Goal: Task Accomplishment & Management: Manage account settings

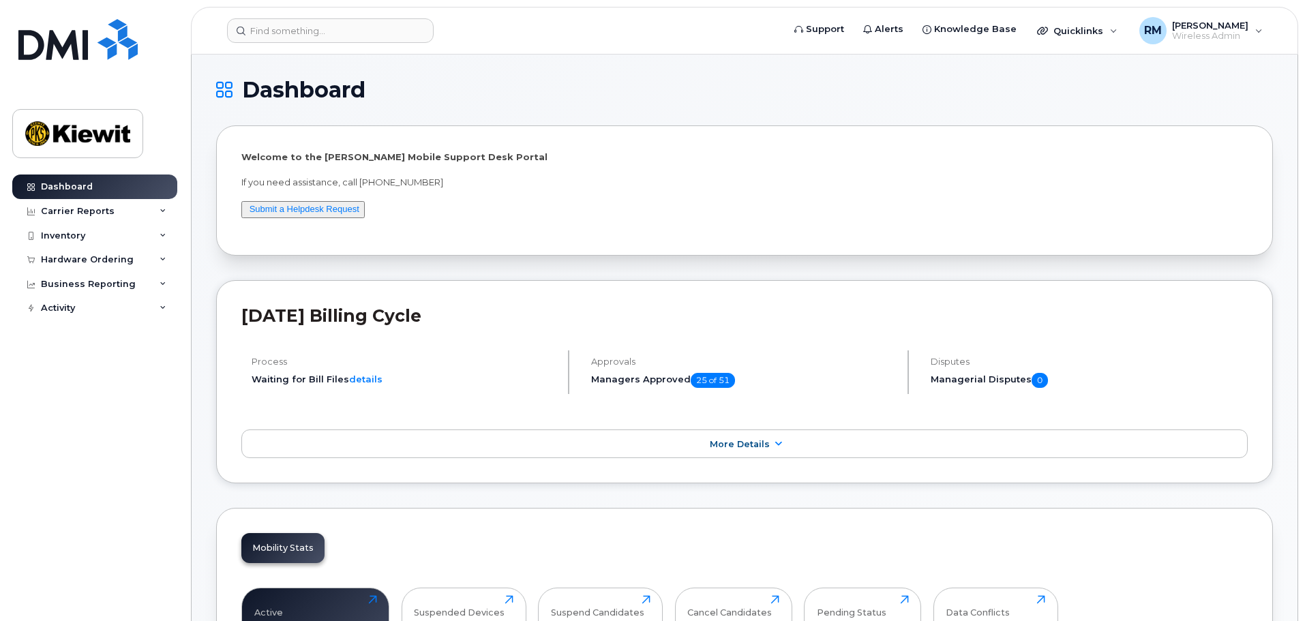
click at [993, 551] on div "Mobility Stats Active 19,092 Click to view more Suspended Devices 1,386 Click t…" at bounding box center [744, 623] width 1056 height 231
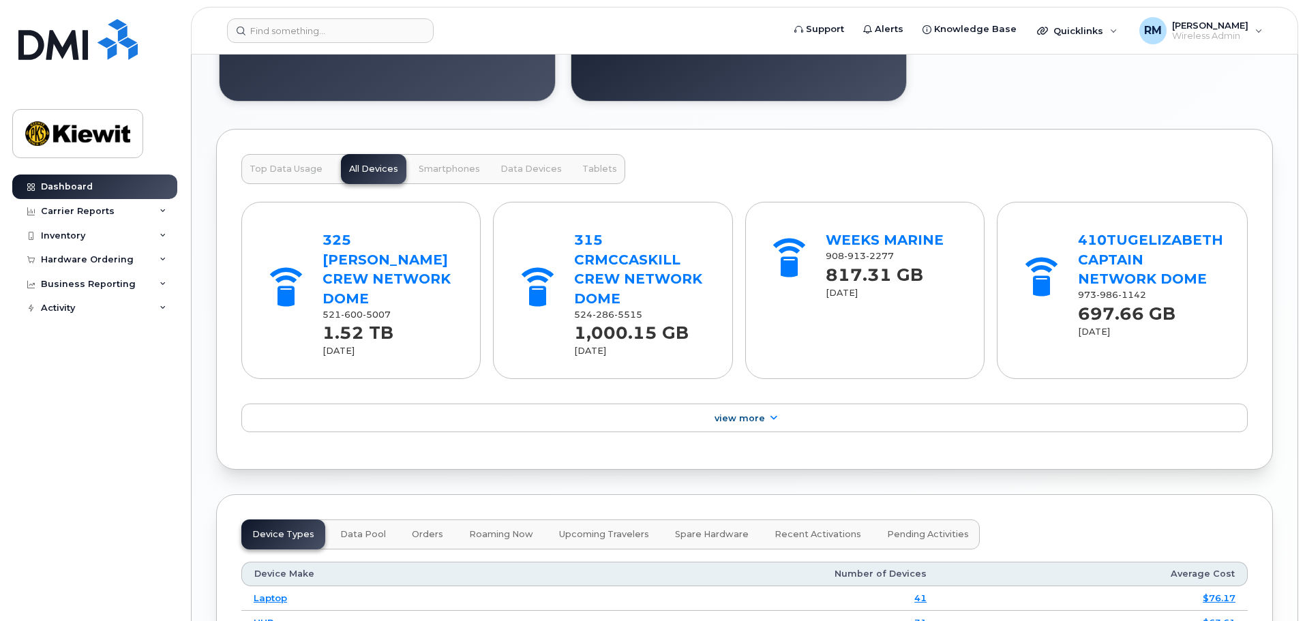
scroll to position [1399, 0]
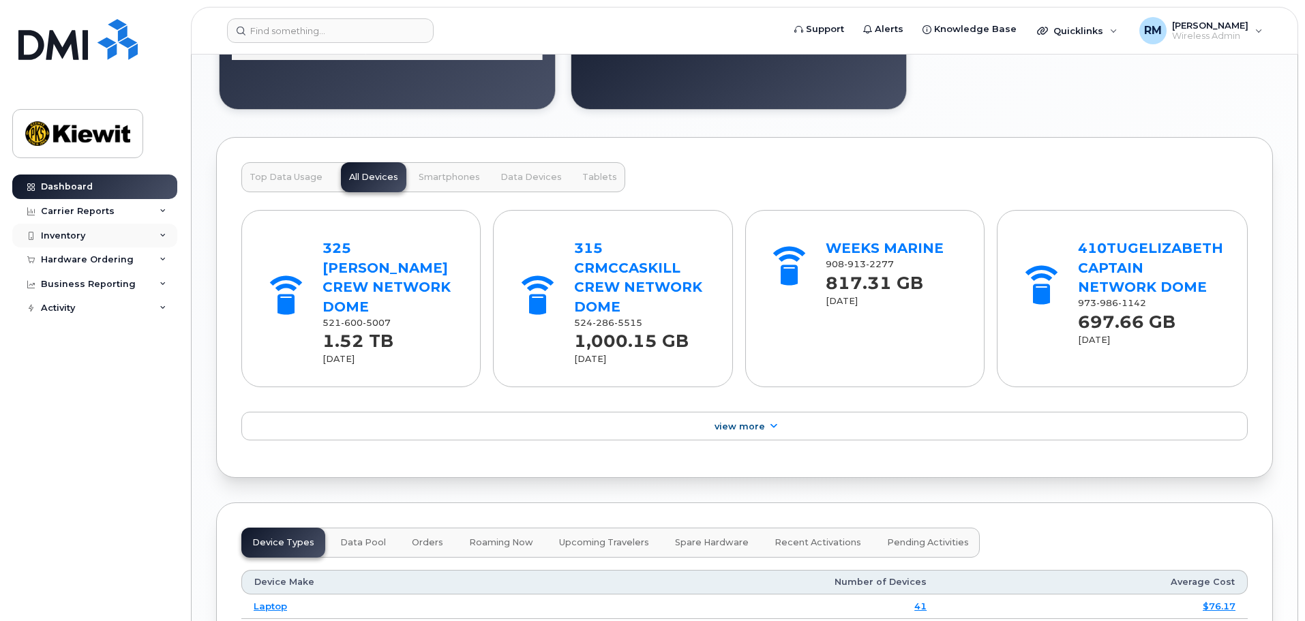
click at [82, 235] on div "Inventory" at bounding box center [63, 235] width 44 height 11
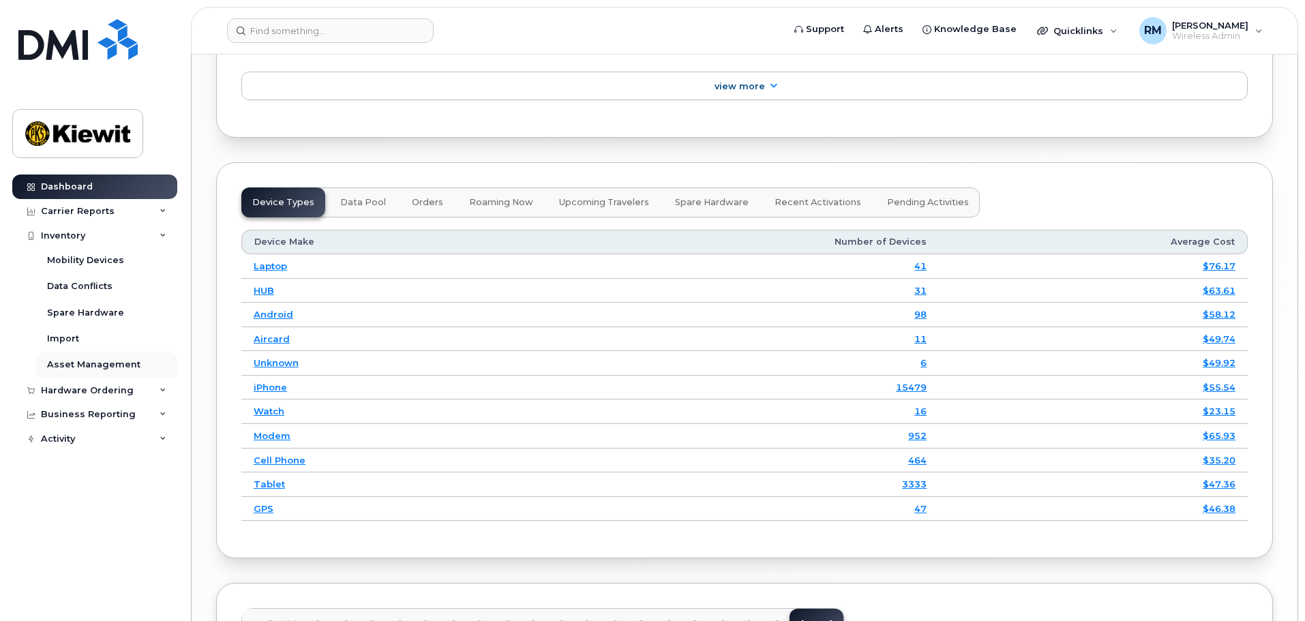
scroll to position [1740, 0]
click at [78, 264] on div "Mobility Devices" at bounding box center [85, 260] width 77 height 12
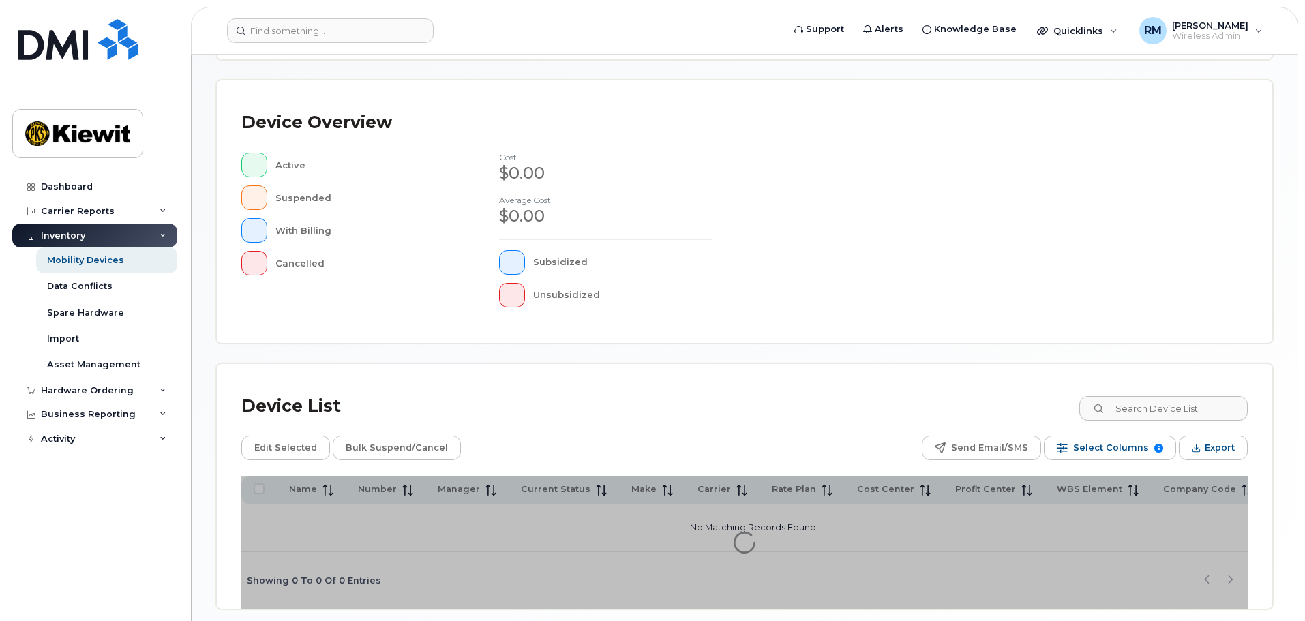
scroll to position [316, 0]
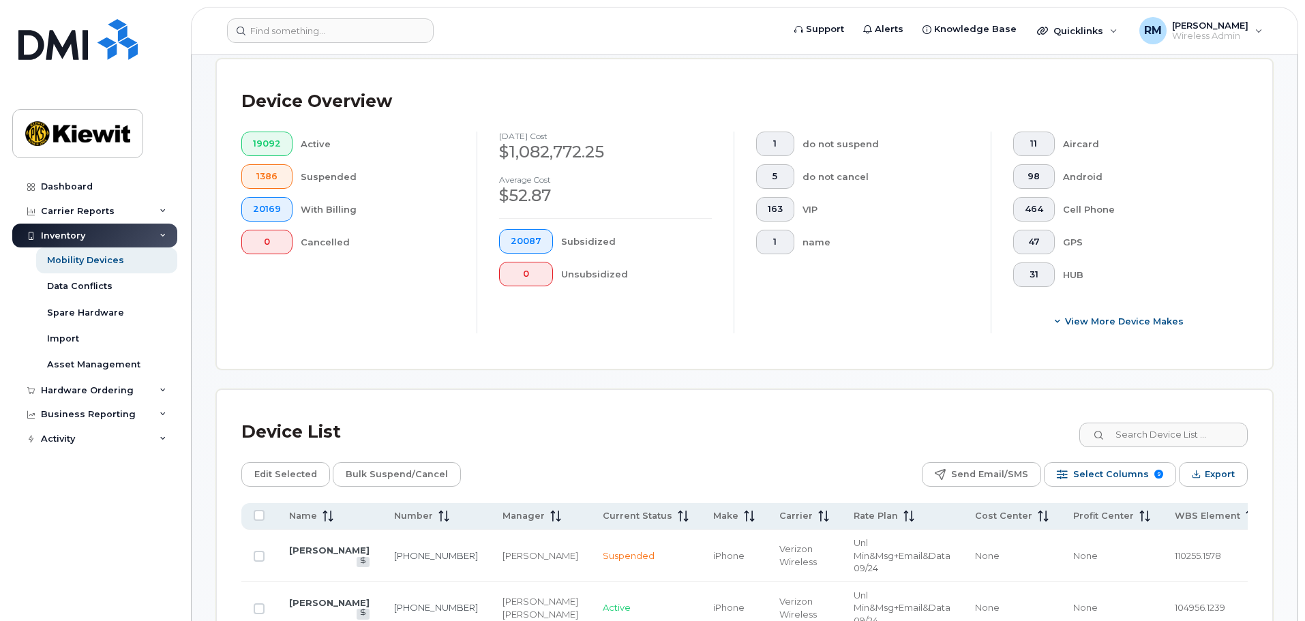
click at [1114, 348] on div "Device Overview 19092 Active 1386 Suspended 20169 With Billing 0 Cancelled Sept…" at bounding box center [744, 213] width 1055 height 309
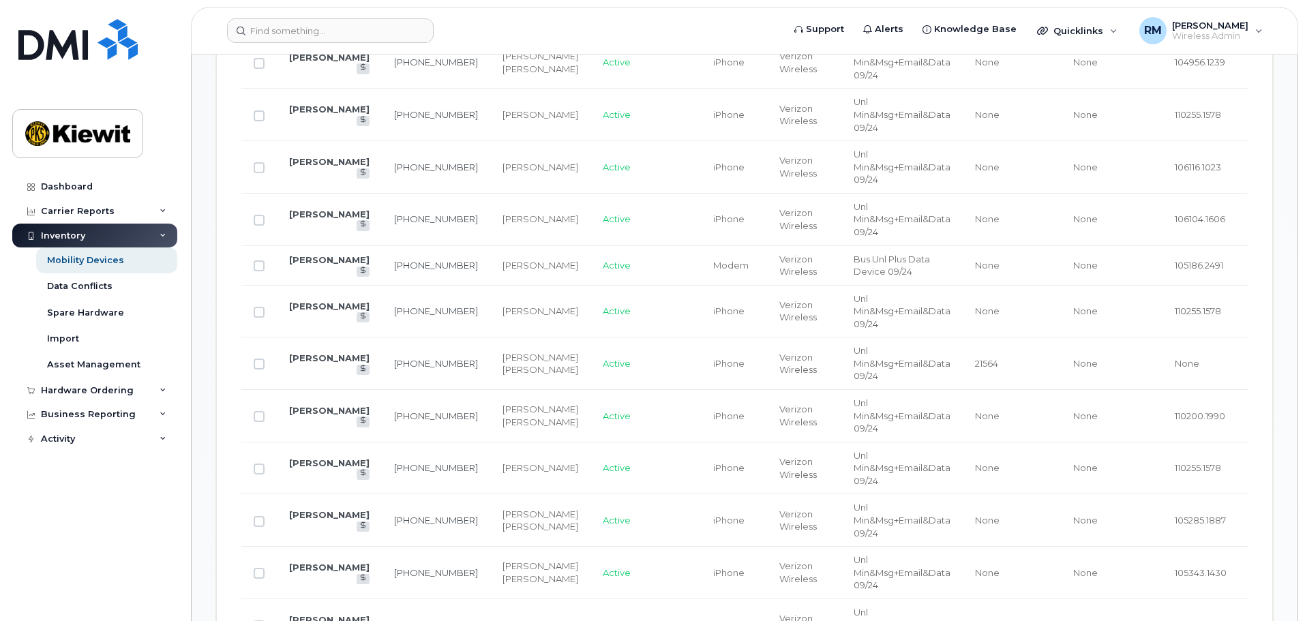
scroll to position [521, 0]
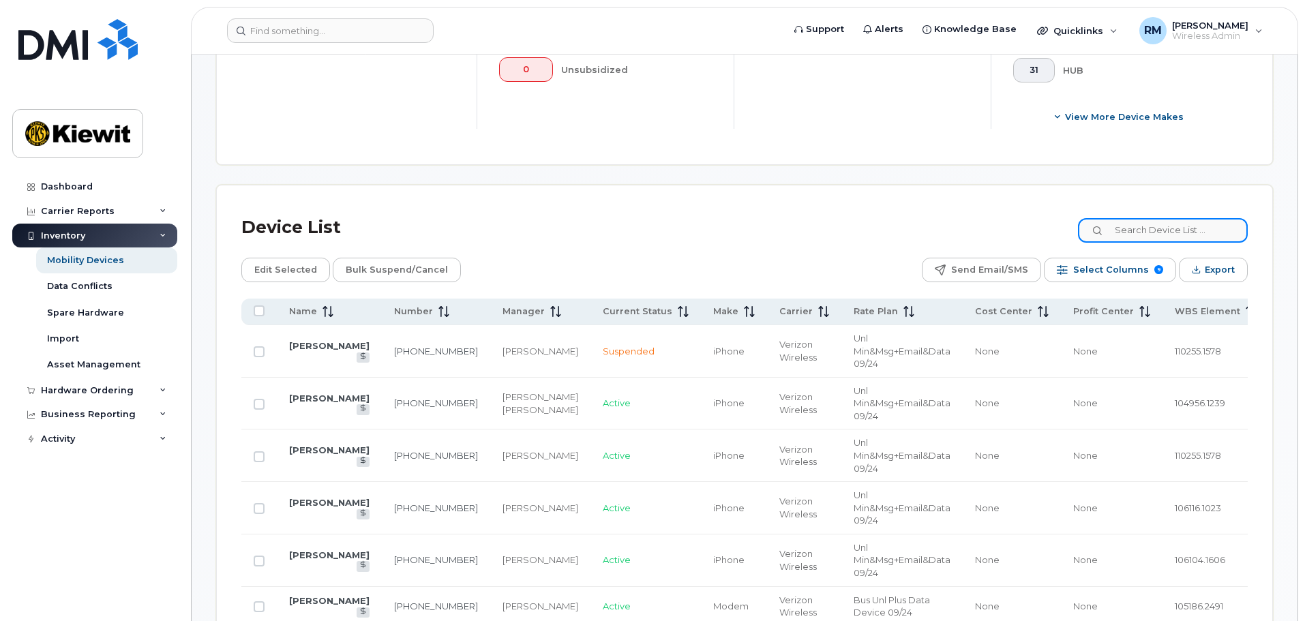
click at [1150, 219] on input at bounding box center [1163, 230] width 170 height 25
type input "105928"
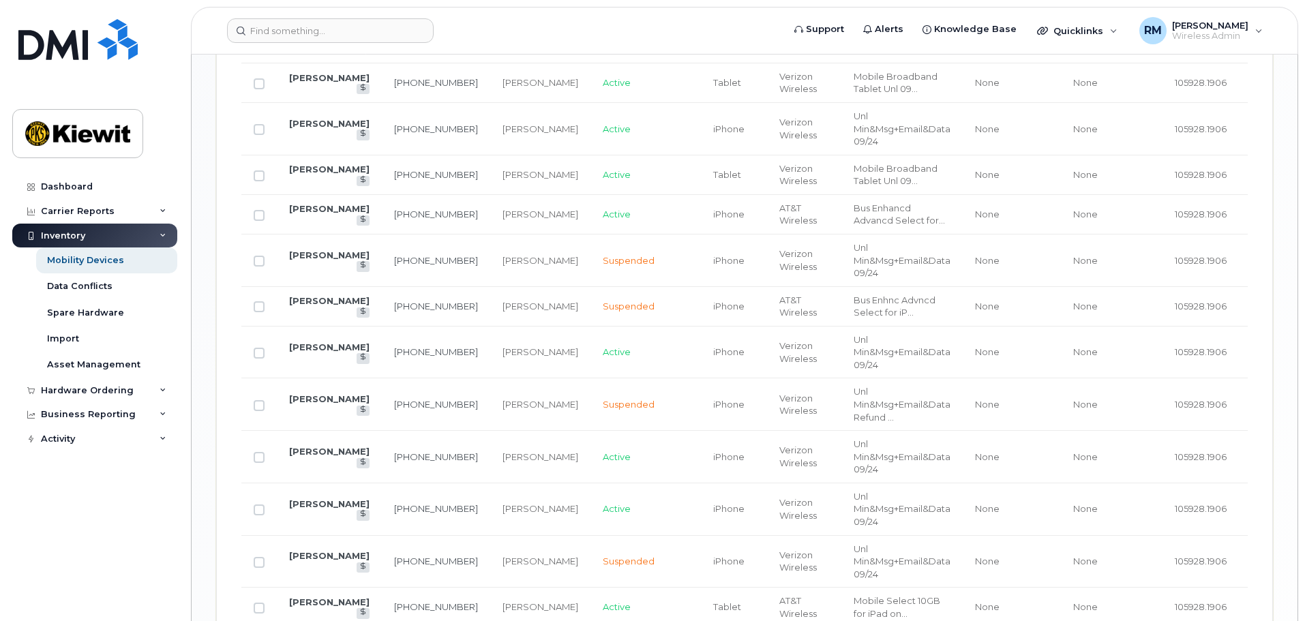
scroll to position [1475, 0]
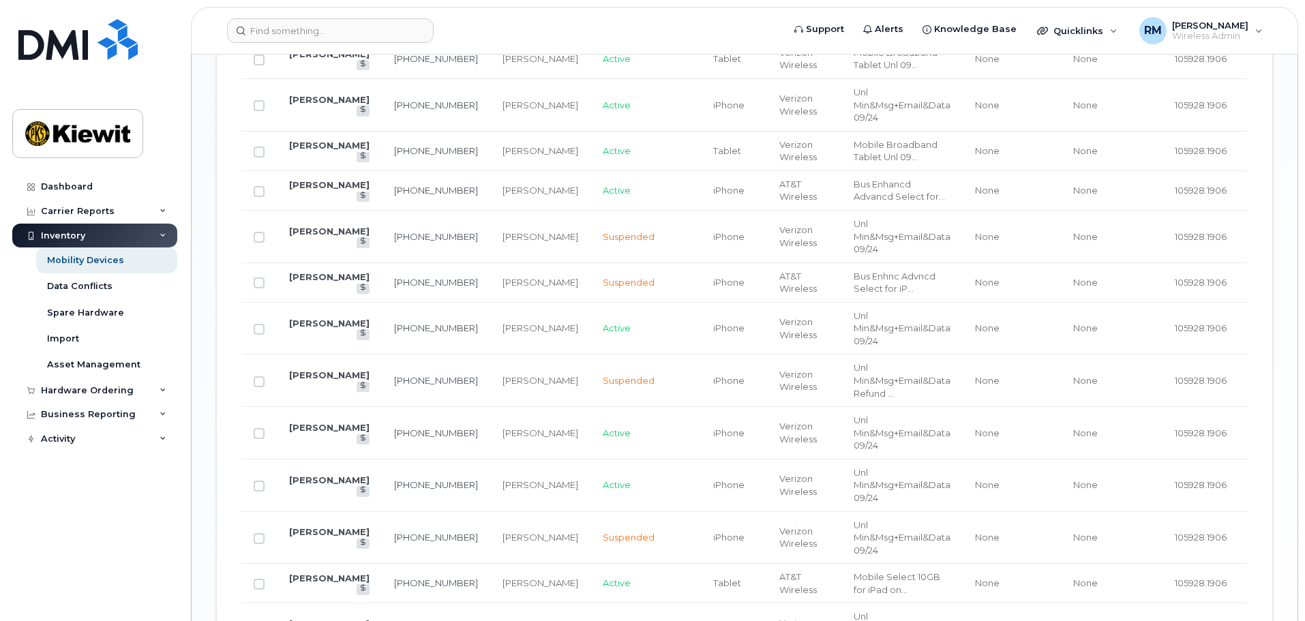
drag, startPoint x: 260, startPoint y: 502, endPoint x: 384, endPoint y: 517, distance: 124.3
click at [260, 491] on input "Row Unselected" at bounding box center [259, 485] width 11 height 11
checkbox input "true"
click at [302, 485] on link "MARIO ALSIDEZ-LONGORI" at bounding box center [329, 479] width 80 height 11
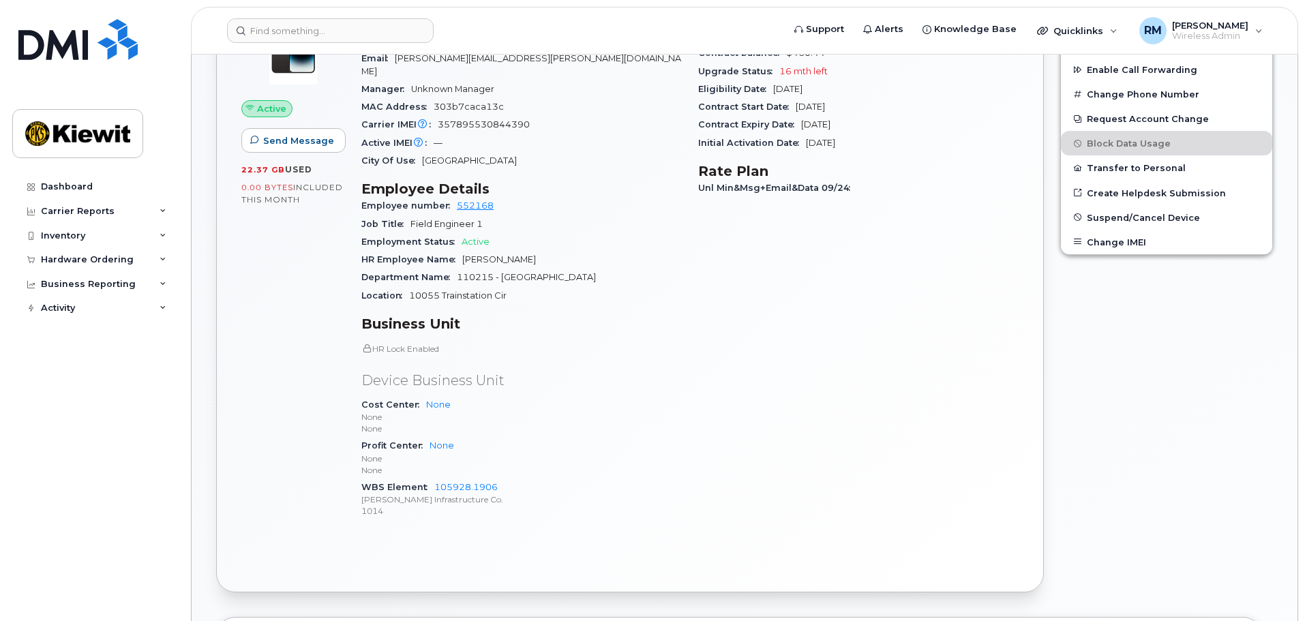
scroll to position [409, 0]
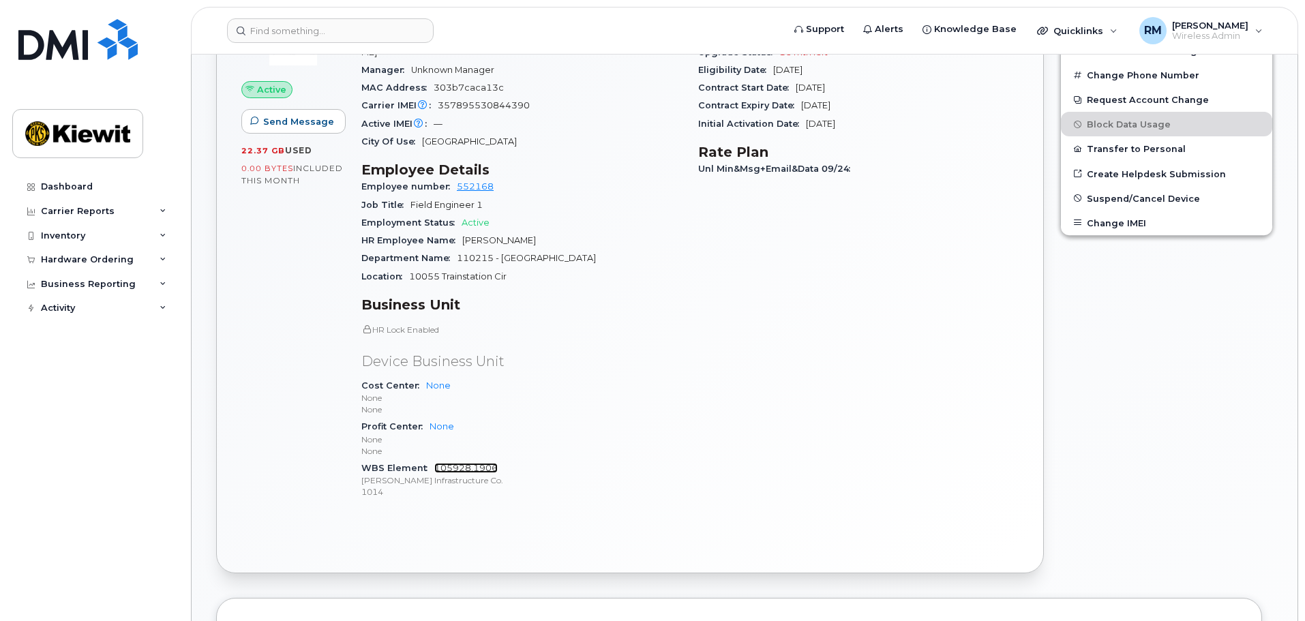
click at [442, 463] on link "105928.1906" at bounding box center [465, 468] width 63 height 10
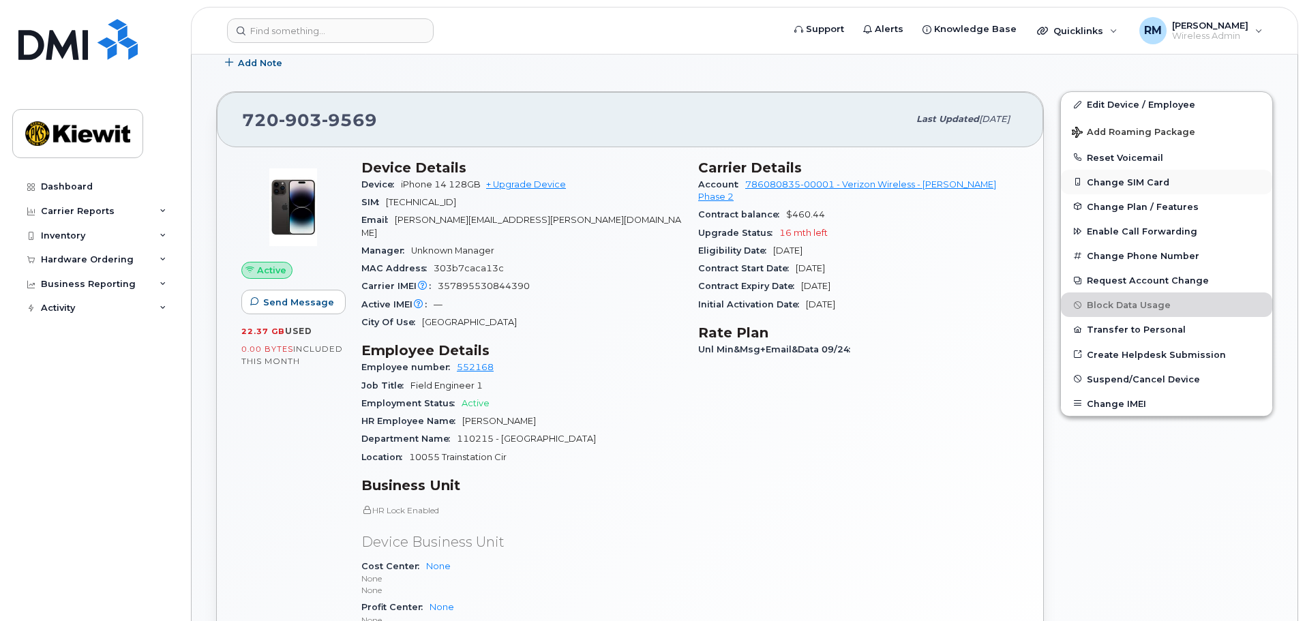
scroll to position [204, 0]
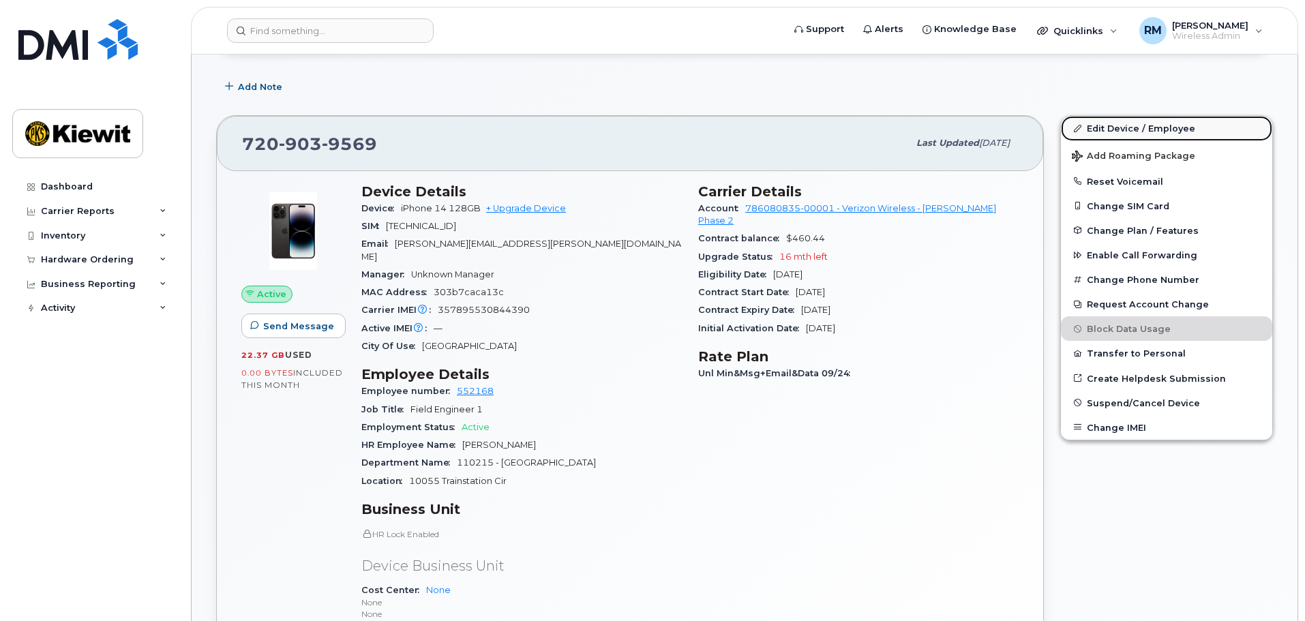
drag, startPoint x: 1159, startPoint y: 132, endPoint x: 1159, endPoint y: 117, distance: 15.0
click at [1159, 132] on link "Edit Device / Employee" at bounding box center [1166, 128] width 211 height 25
click at [1120, 125] on link "Edit Device / Employee" at bounding box center [1166, 128] width 211 height 25
click at [1075, 127] on icon at bounding box center [1076, 128] width 7 height 7
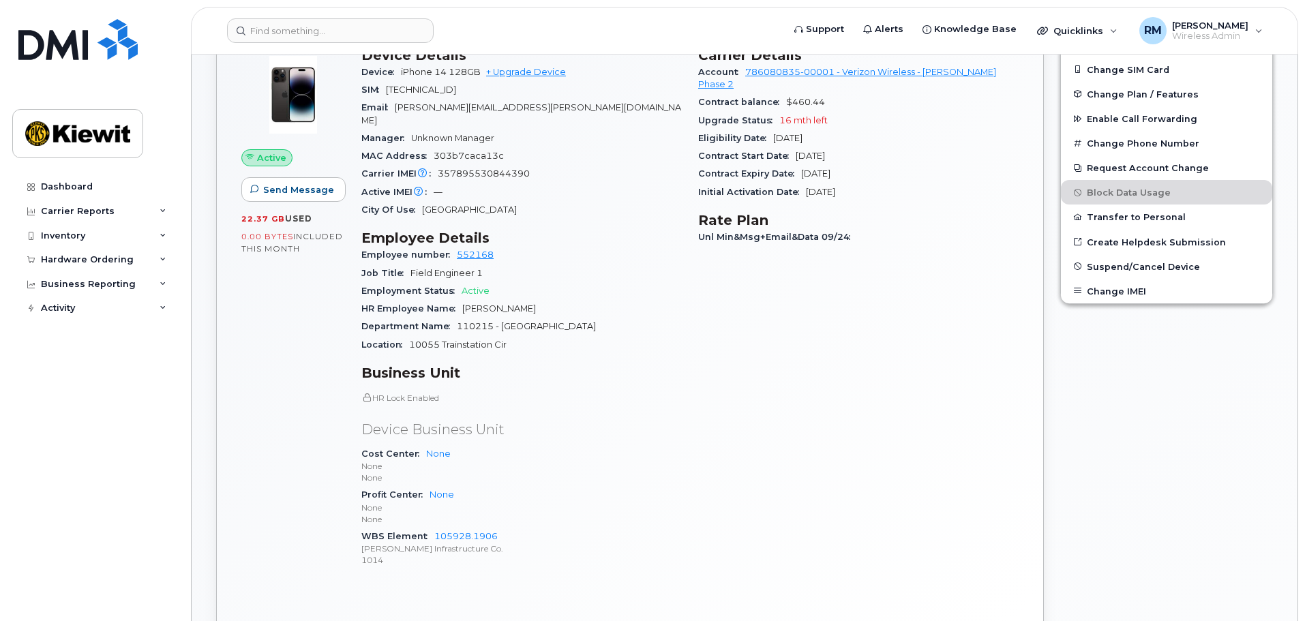
scroll to position [284, 0]
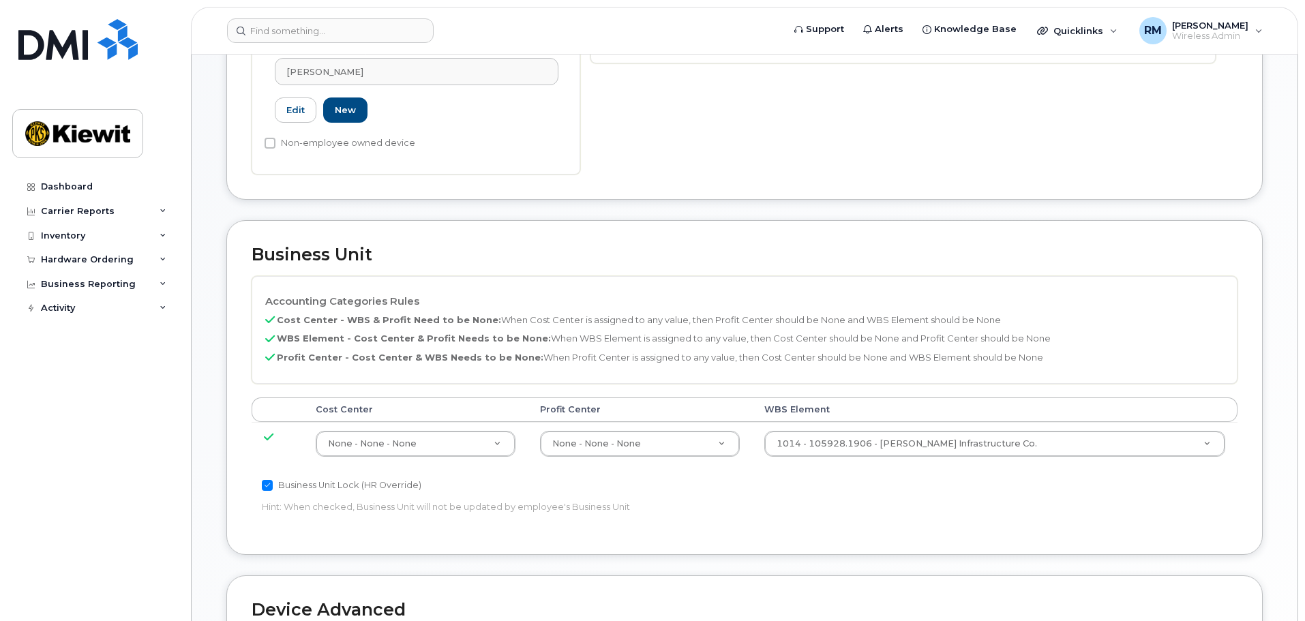
scroll to position [477, 0]
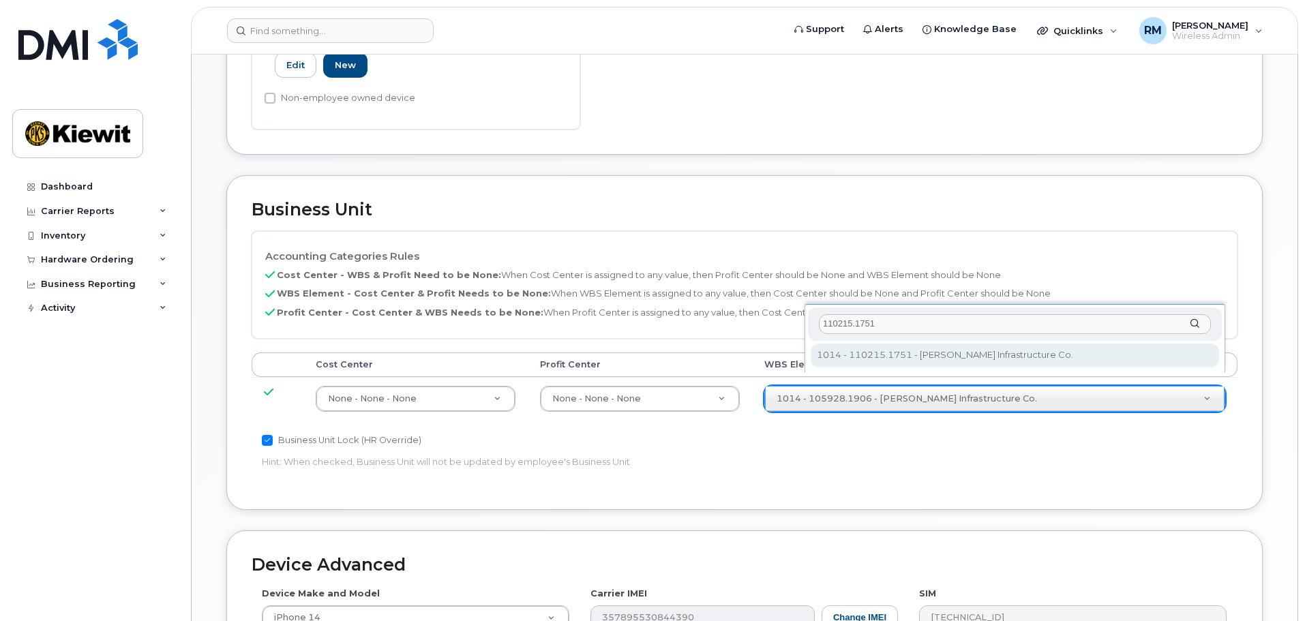
type input "110215.1751"
type input "33465987"
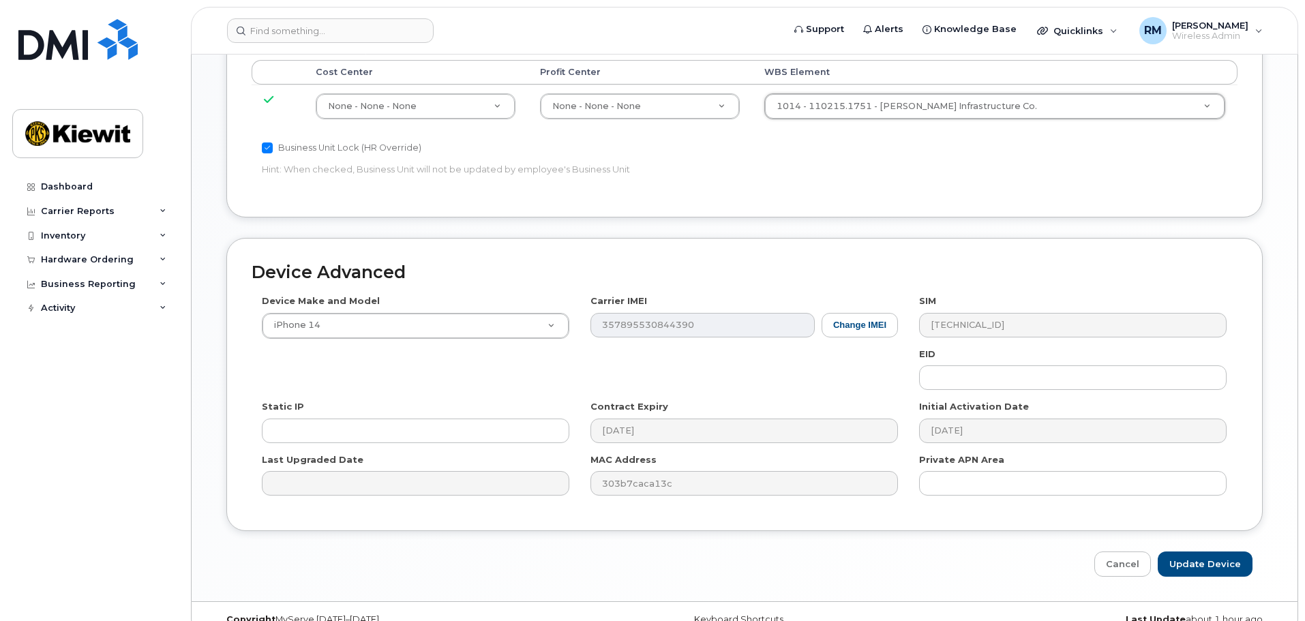
scroll to position [780, 0]
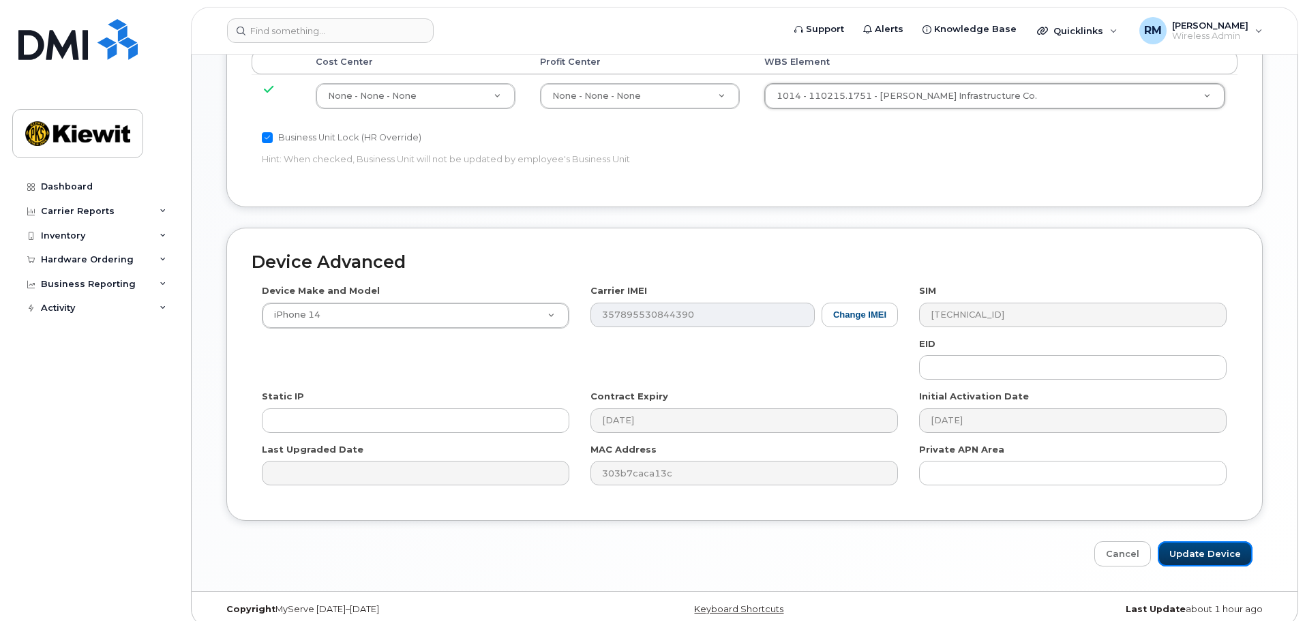
drag, startPoint x: 1197, startPoint y: 539, endPoint x: 1290, endPoint y: 546, distance: 92.9
click at [1198, 541] on input "Update Device" at bounding box center [1204, 553] width 95 height 25
type input "Saving..."
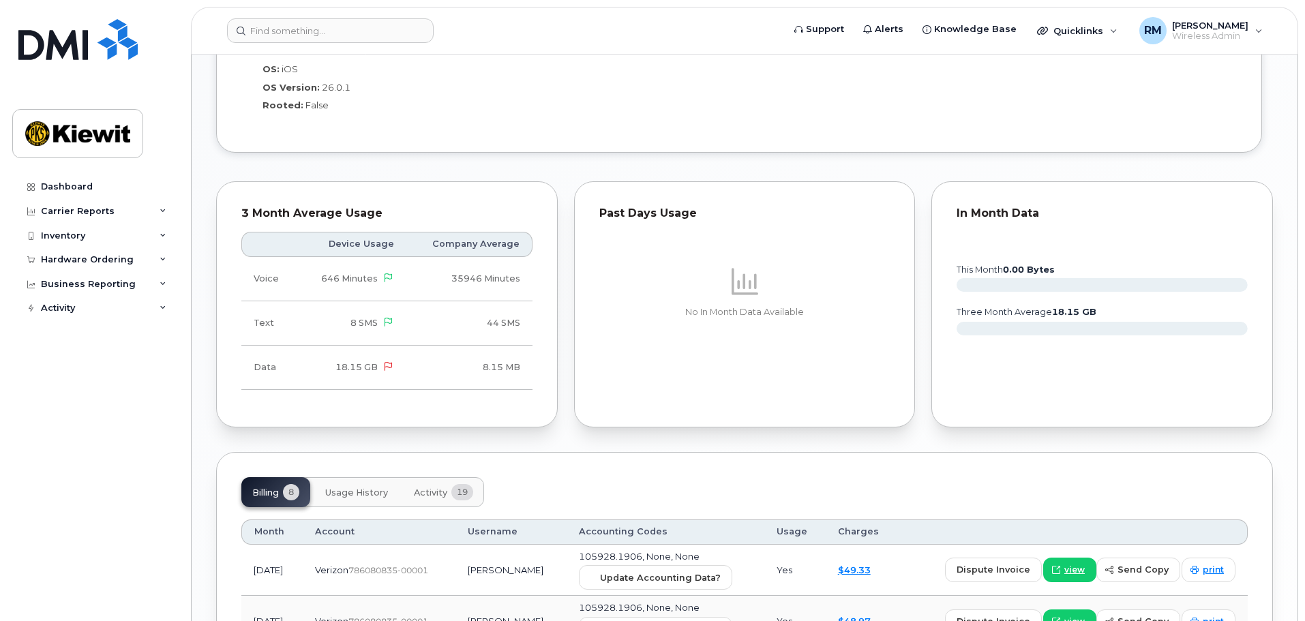
scroll to position [1090, 0]
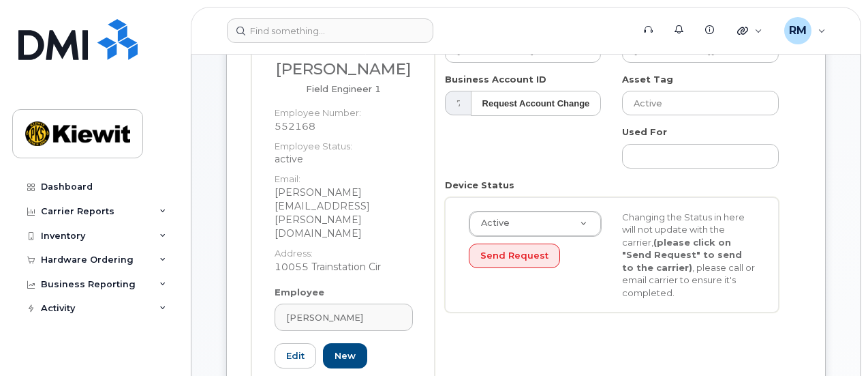
scroll to position [273, 0]
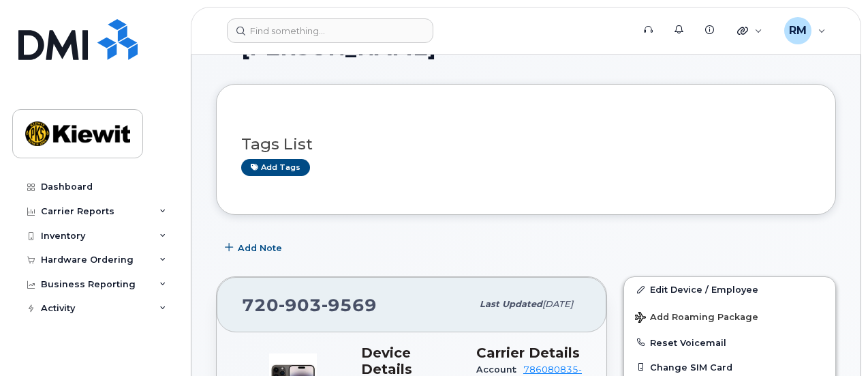
scroll to position [136, 0]
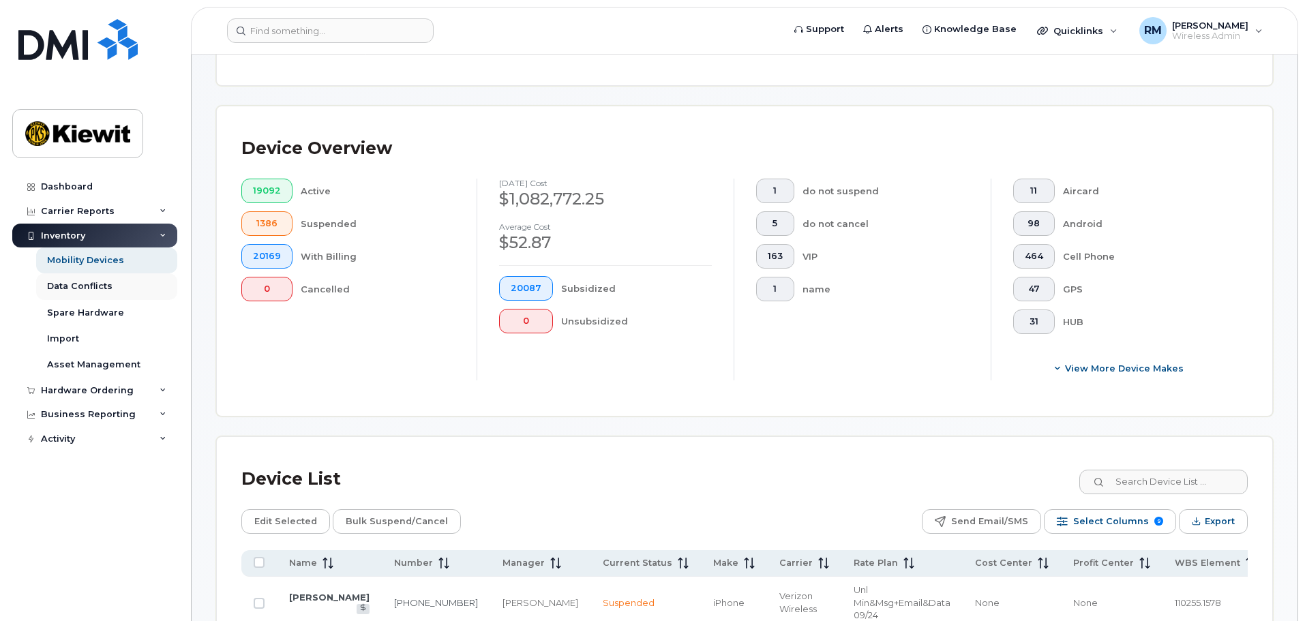
scroll to position [273, 0]
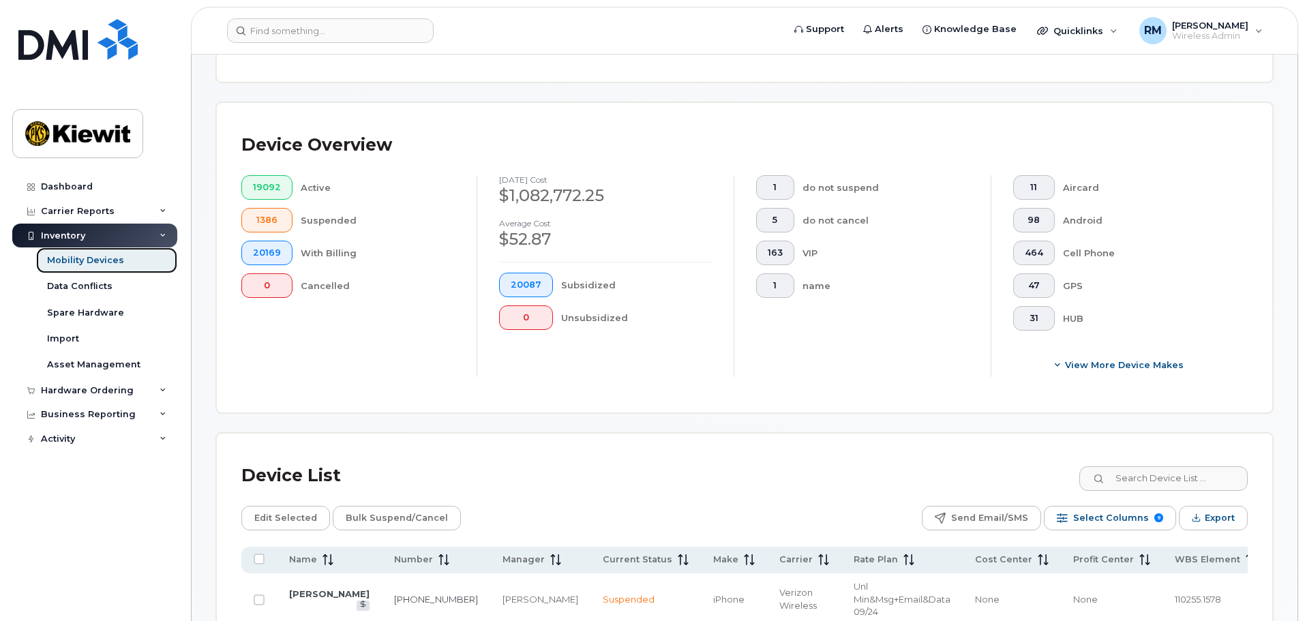
click at [88, 269] on link "Mobility Devices" at bounding box center [106, 260] width 141 height 26
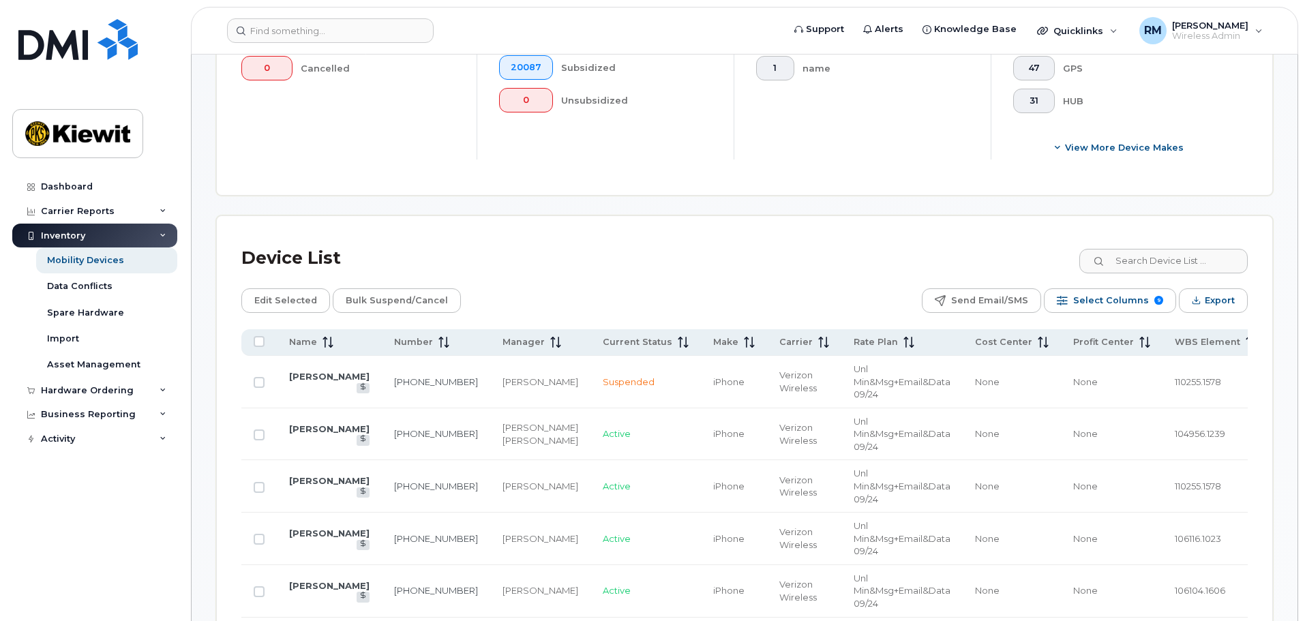
scroll to position [545, 0]
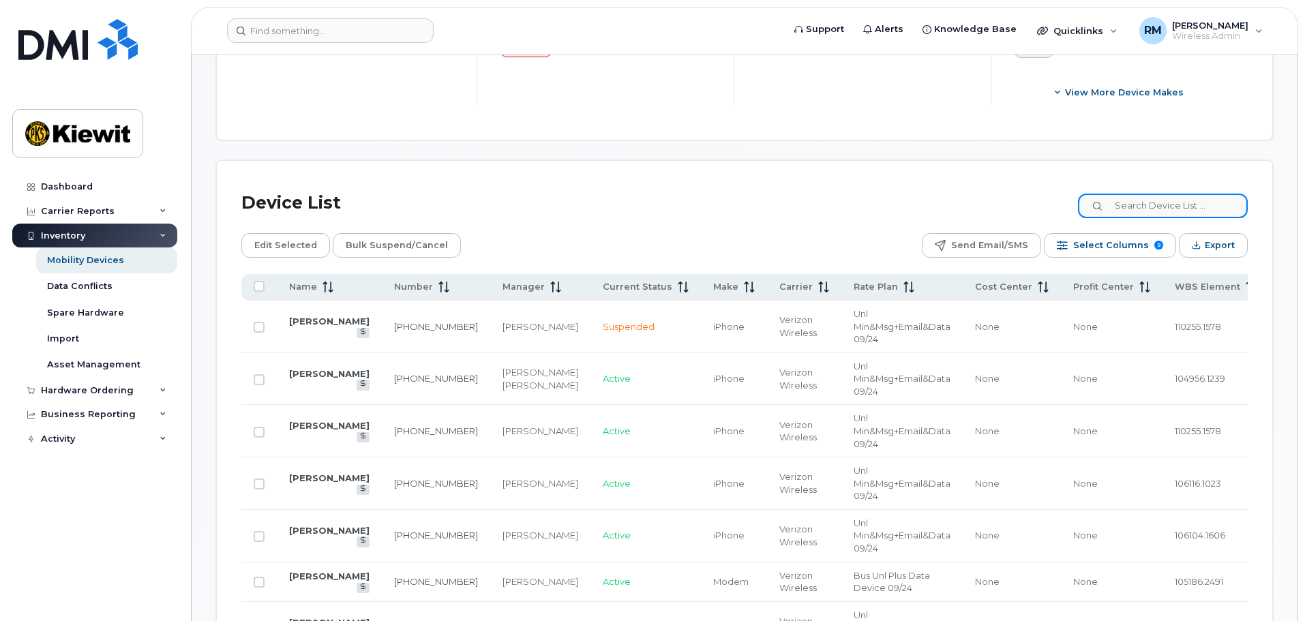
click at [868, 196] on input at bounding box center [1163, 206] width 170 height 25
type input "105928"
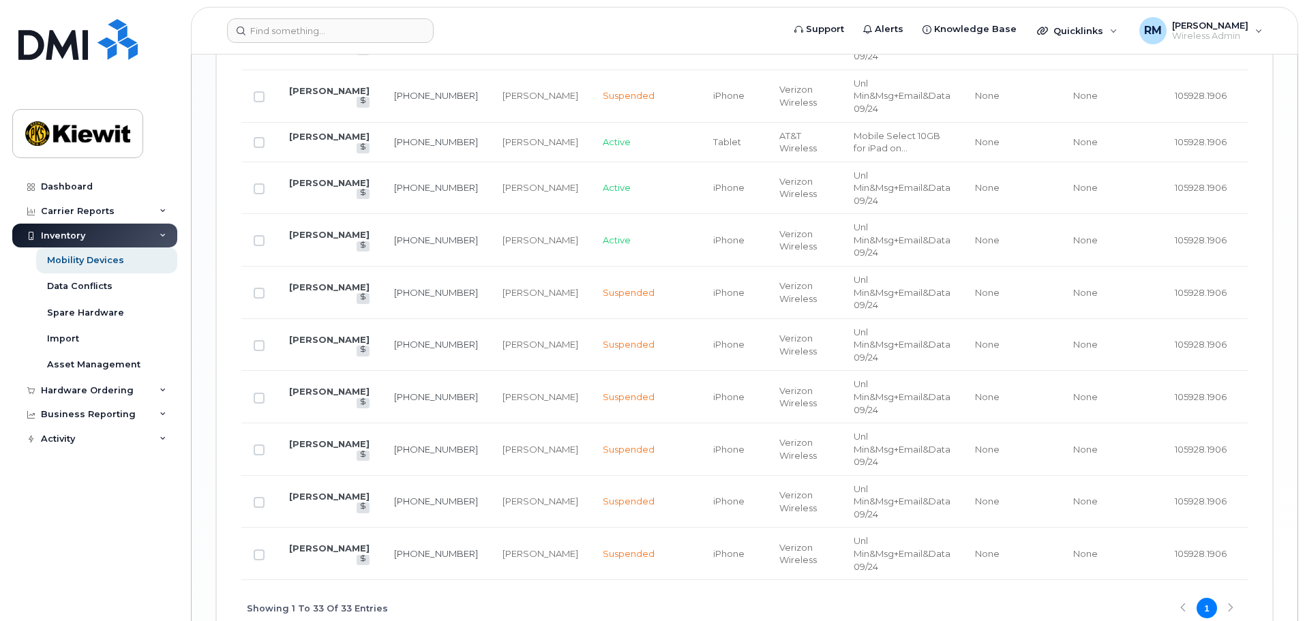
scroll to position [1840, 0]
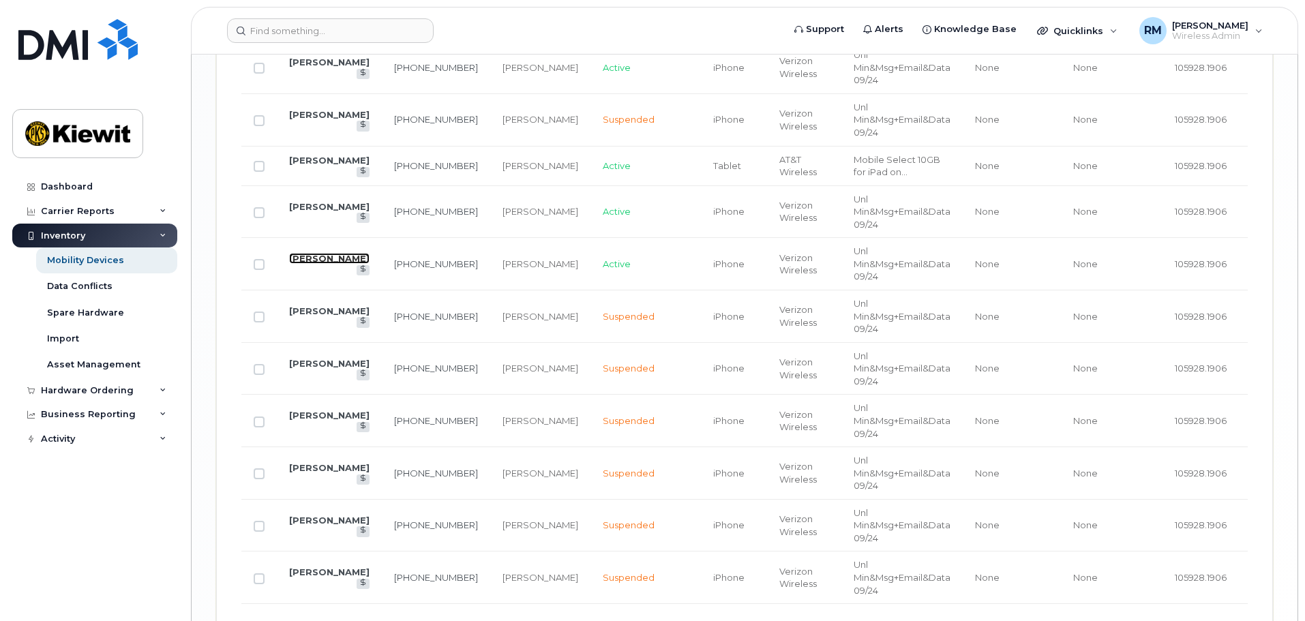
click at [300, 264] on link "[PERSON_NAME]" at bounding box center [329, 258] width 80 height 11
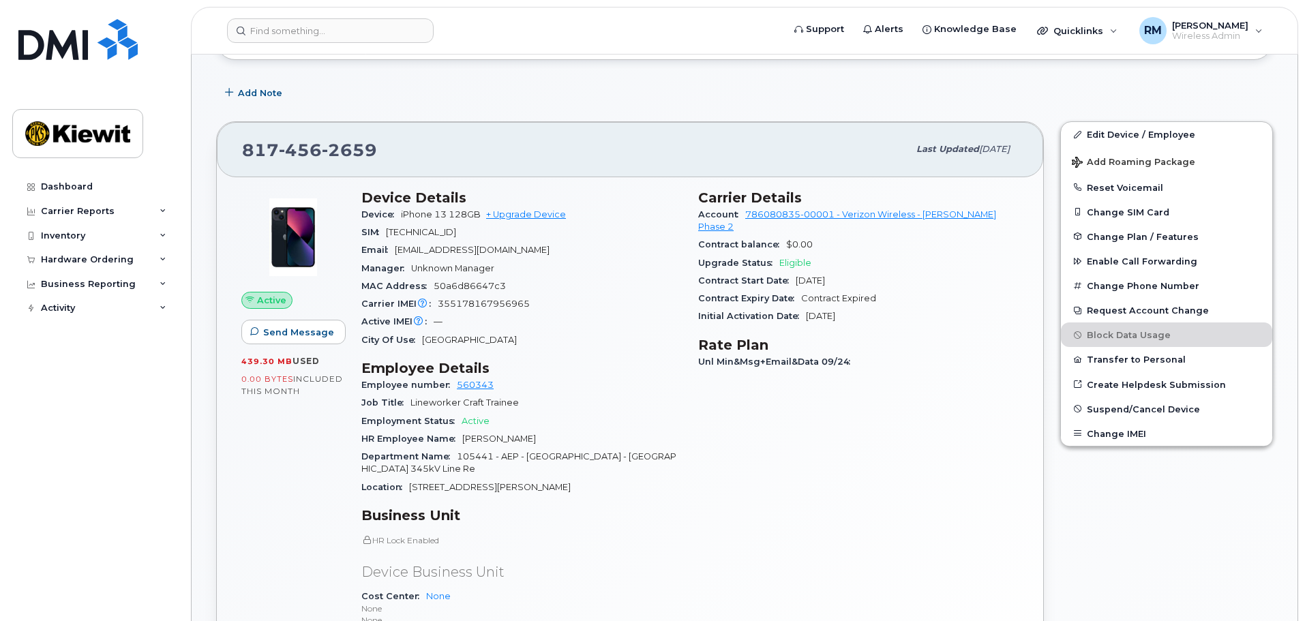
scroll to position [204, 0]
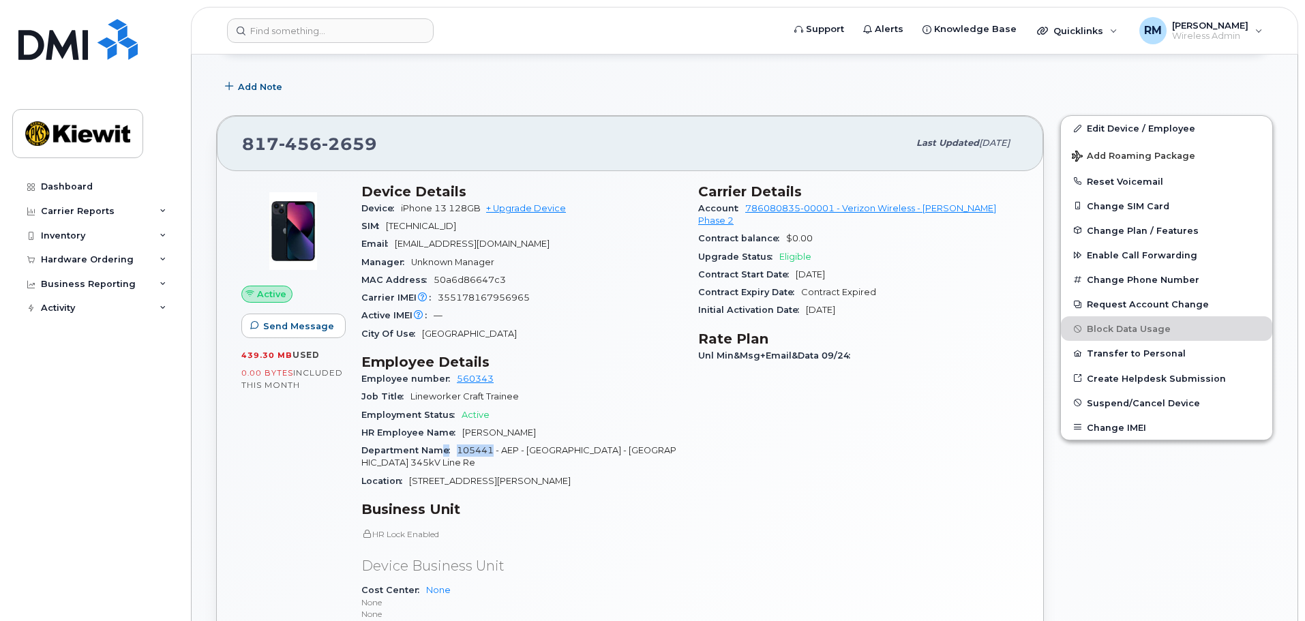
drag, startPoint x: 493, startPoint y: 451, endPoint x: 442, endPoint y: 446, distance: 51.3
click at [442, 446] on div "Department Name 105441 - AEP - Longwood - El Dorado 345kV Line Re" at bounding box center [521, 457] width 320 height 31
click at [1119, 127] on link "Edit Device / Employee" at bounding box center [1166, 128] width 211 height 25
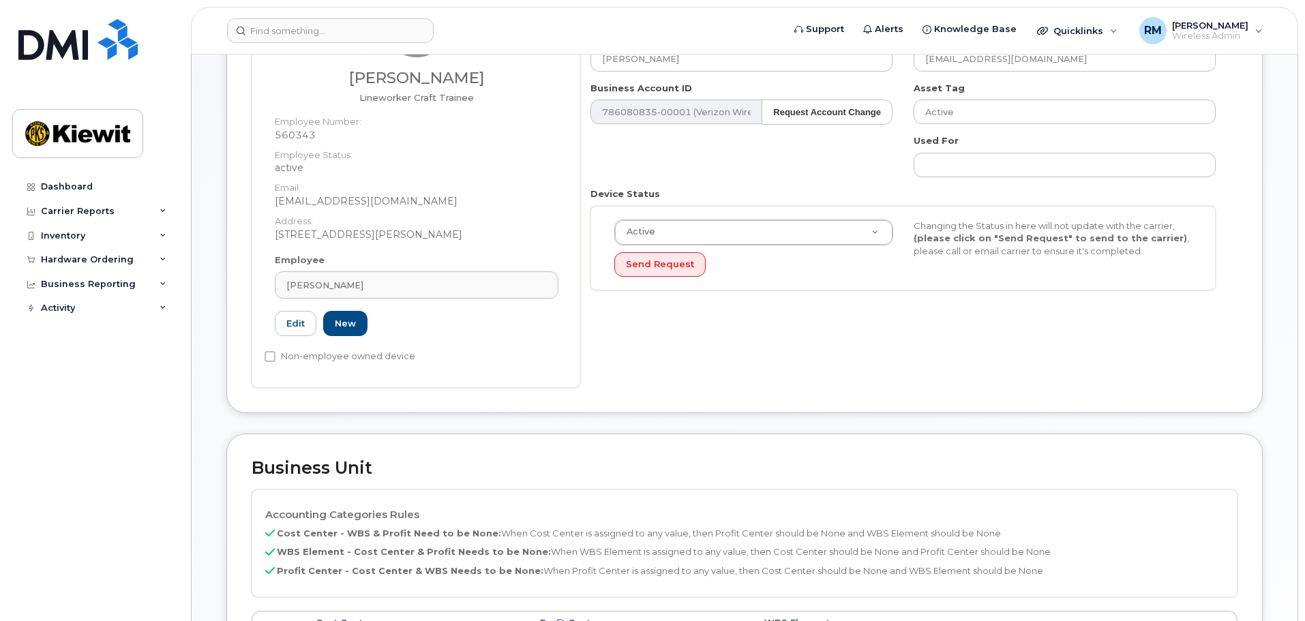
scroll to position [204, 0]
drag, startPoint x: 321, startPoint y: 137, endPoint x: 265, endPoint y: 138, distance: 55.9
click at [265, 138] on div "[PERSON_NAME] Lineworker Craft [DEMOGRAPHIC_DATA] Employee Number: 560343 Emplo…" at bounding box center [416, 122] width 304 height 264
copy dd "560343"
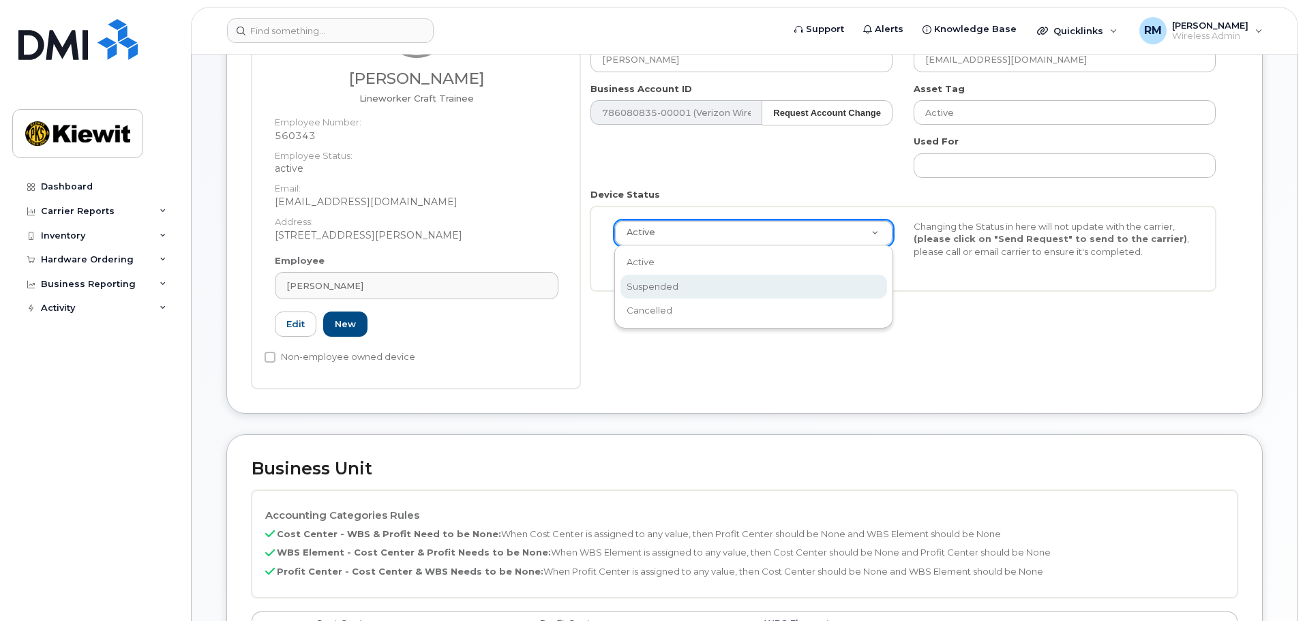
select select "suspended"
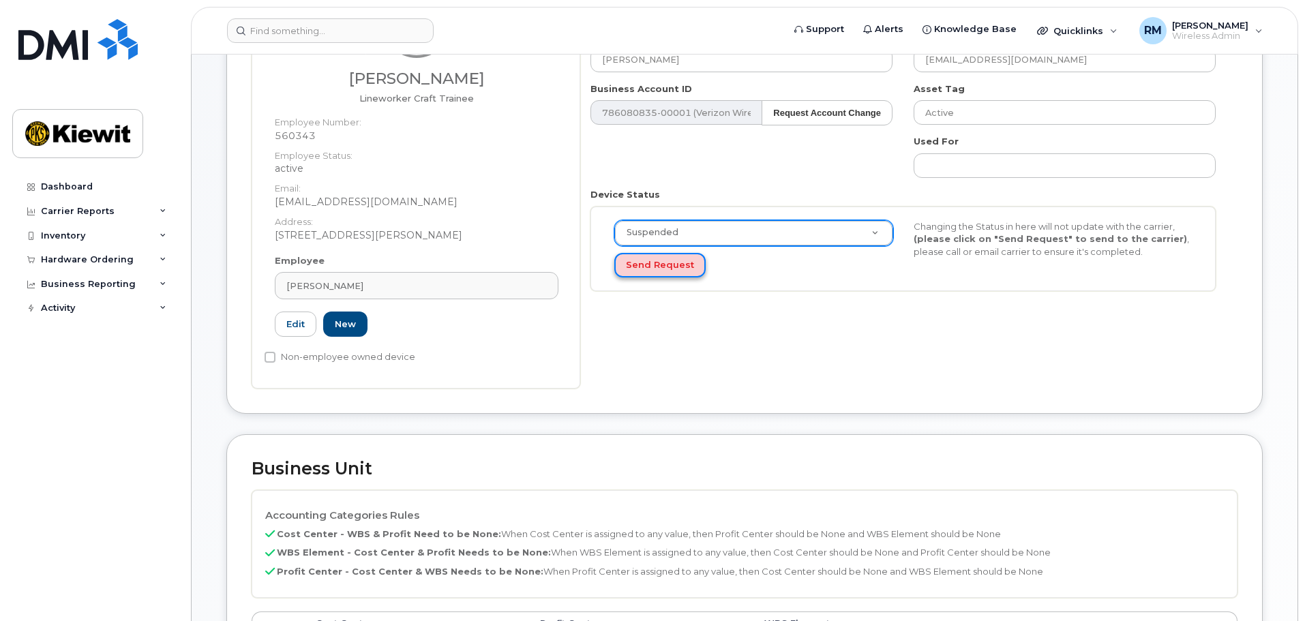
click at [675, 260] on button "Send Request" at bounding box center [659, 265] width 91 height 25
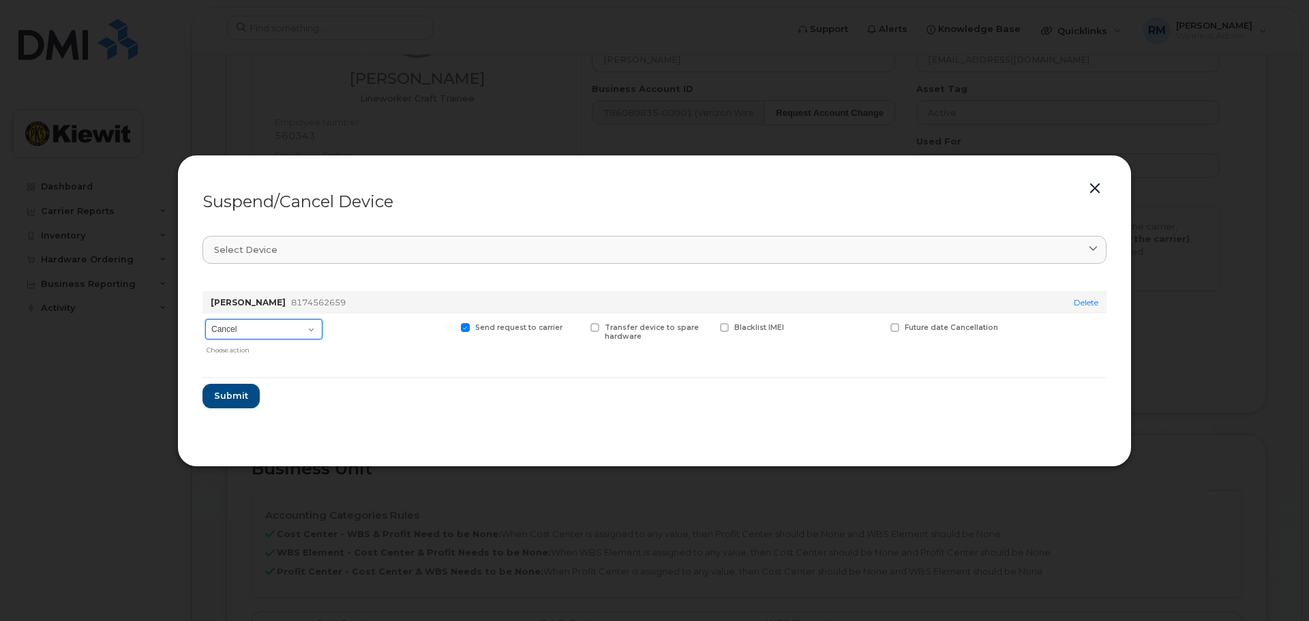
click at [252, 331] on select "Cancel Suspend - Reduced Rate Suspend - Full Rate Suspend - Lost Device/Stolen …" at bounding box center [263, 329] width 117 height 20
select select "[object Object]"
click at [205, 319] on select "Cancel Suspend - Reduced Rate Suspend - Full Rate Suspend - Lost Device/Stolen …" at bounding box center [263, 329] width 117 height 20
click at [241, 393] on span "Submit" at bounding box center [230, 395] width 34 height 13
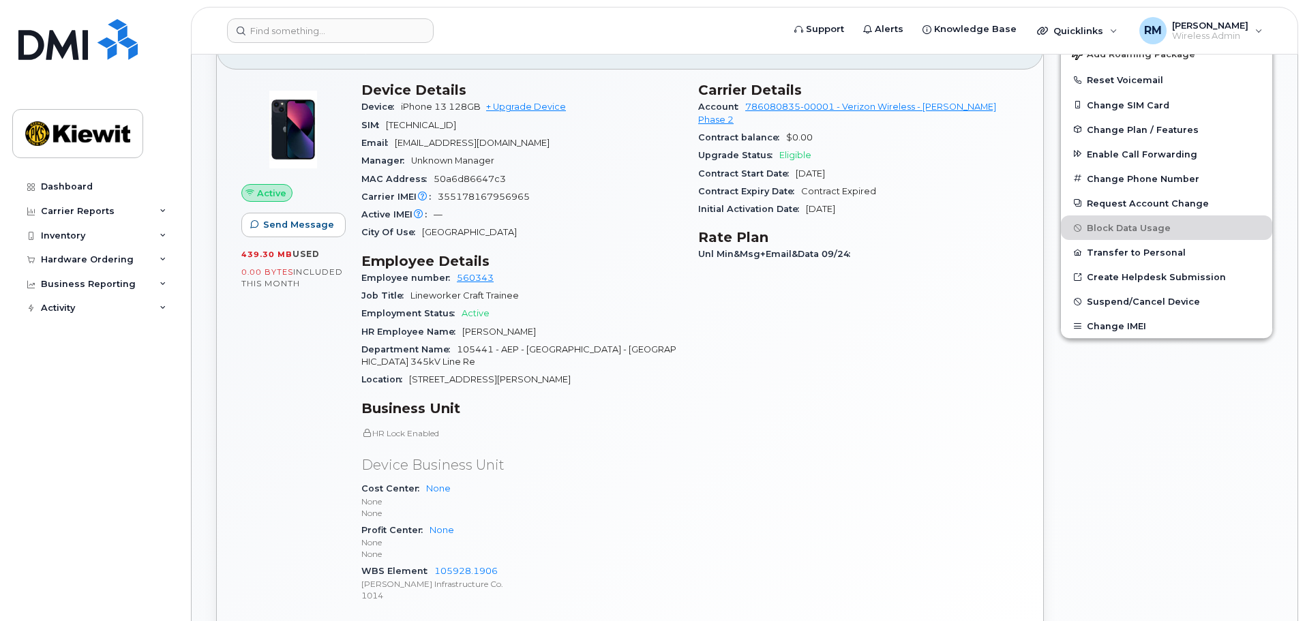
scroll to position [477, 0]
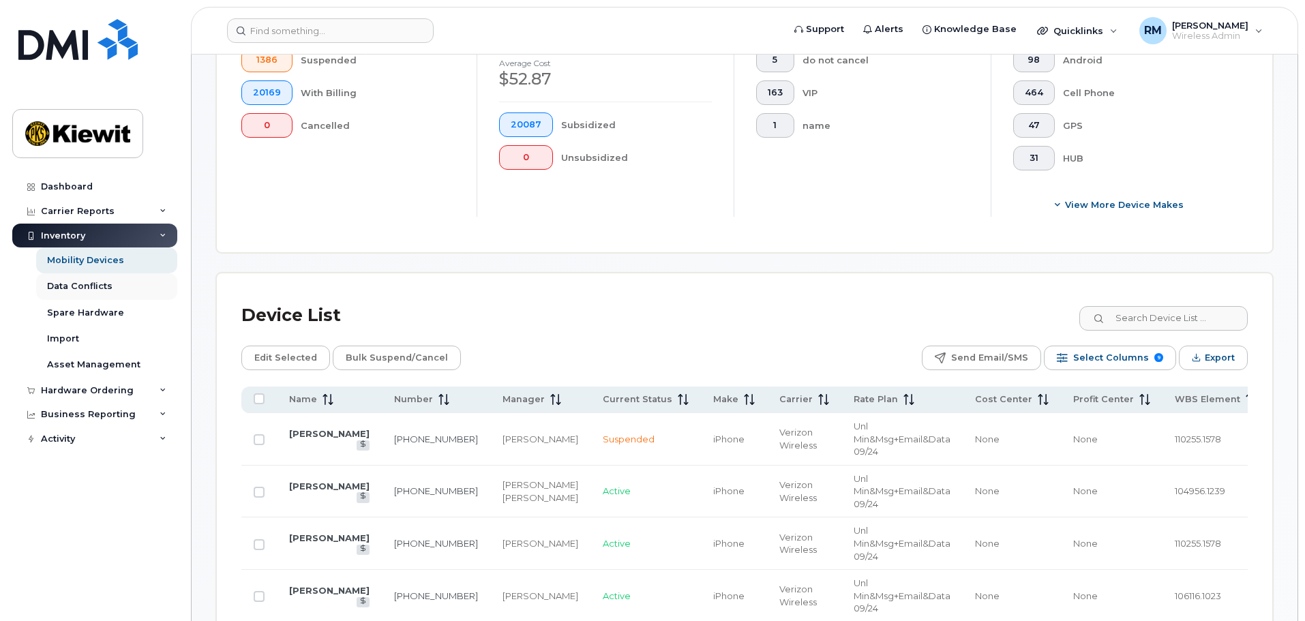
scroll to position [409, 0]
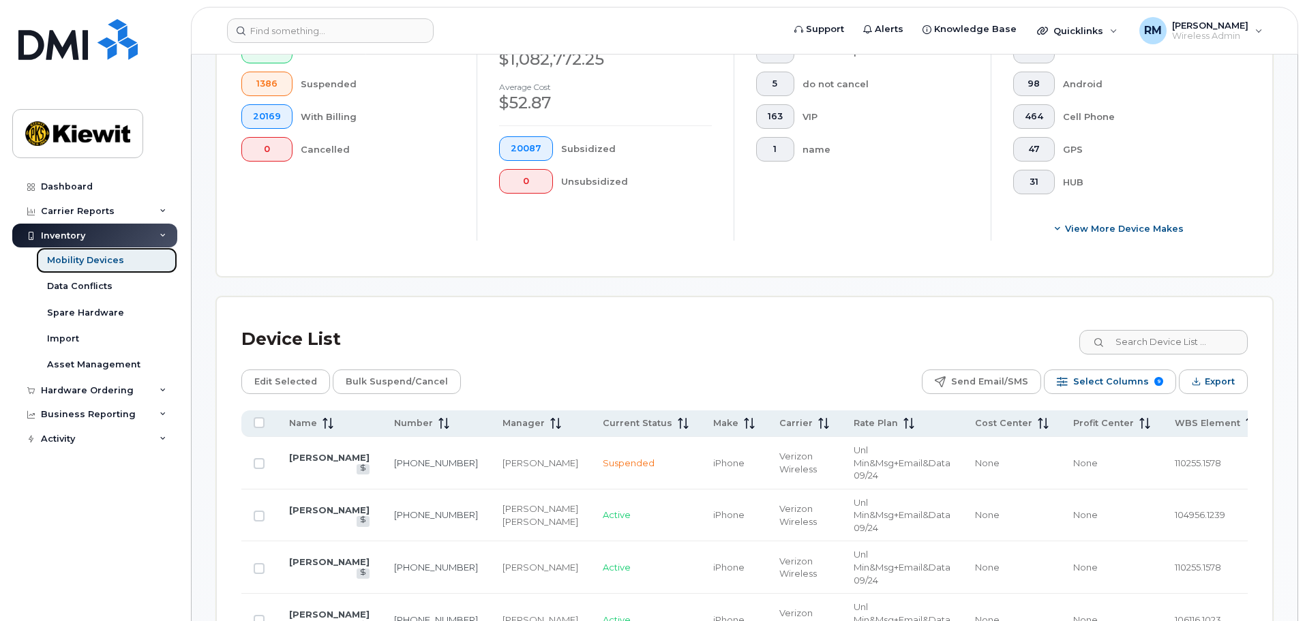
click at [106, 260] on div "Mobility Devices" at bounding box center [85, 260] width 77 height 12
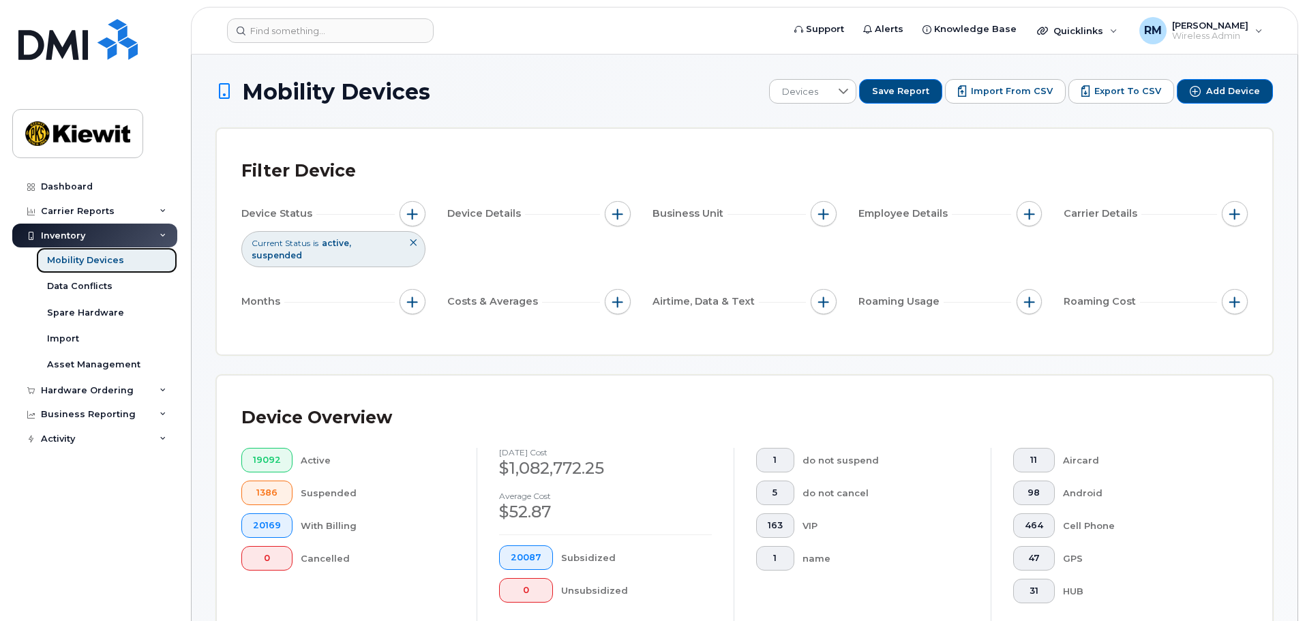
click at [74, 260] on div "Mobility Devices" at bounding box center [85, 260] width 77 height 12
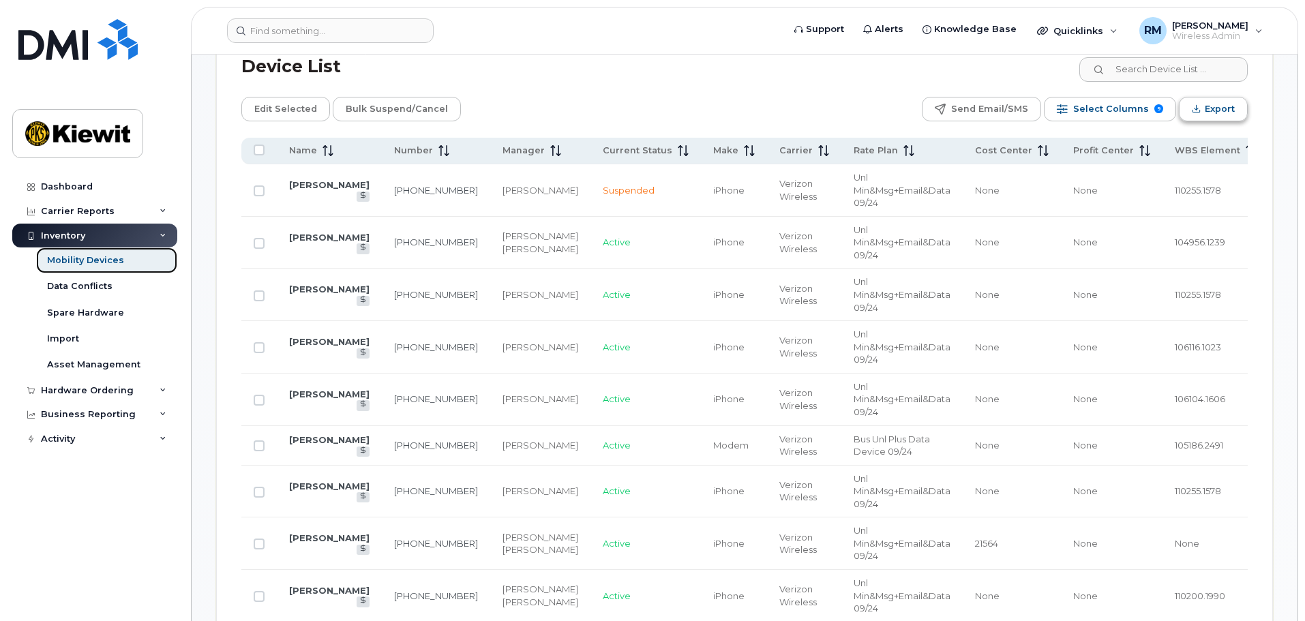
scroll to position [613, 0]
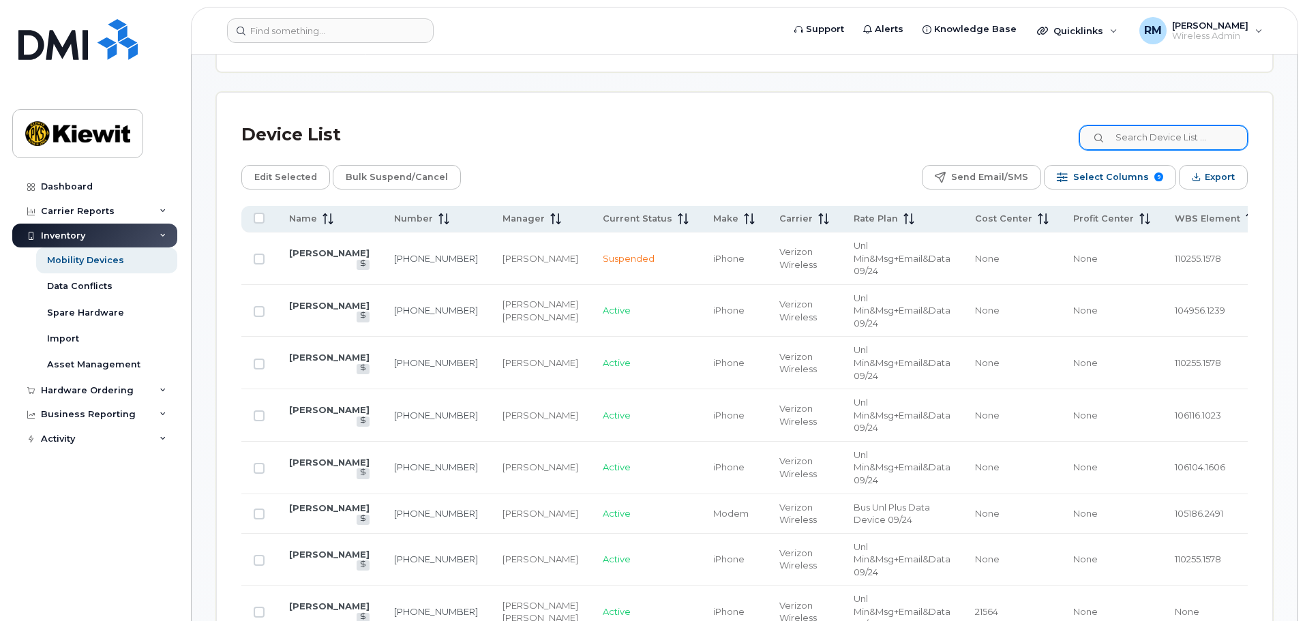
drag, startPoint x: 1171, startPoint y: 110, endPoint x: 1163, endPoint y: 120, distance: 12.7
click at [1170, 117] on div "Device List" at bounding box center [744, 134] width 1006 height 35
click at [1161, 125] on input at bounding box center [1163, 137] width 170 height 25
type input "105928"
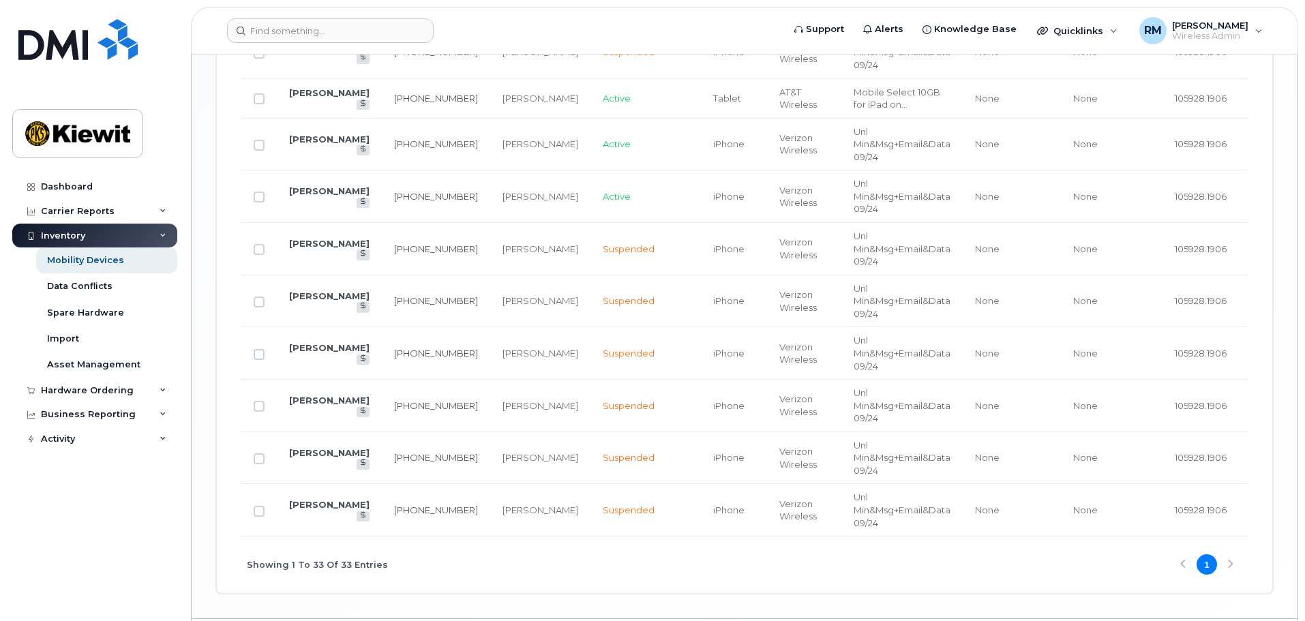
scroll to position [1972, 0]
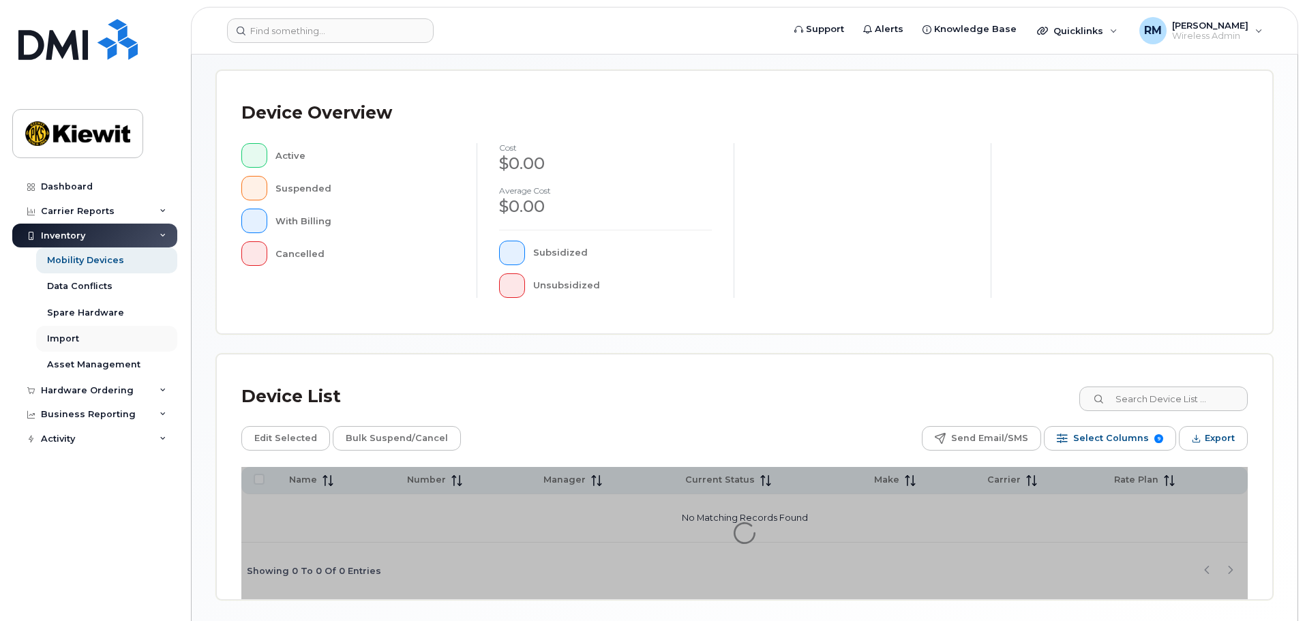
scroll to position [273, 0]
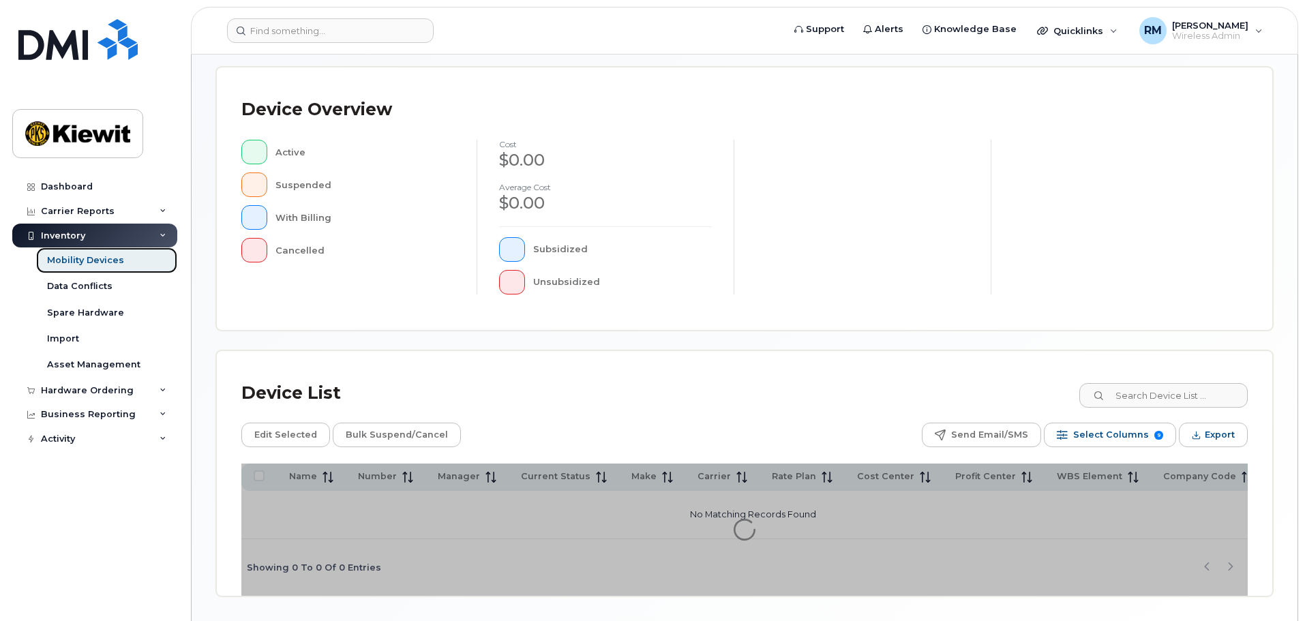
click at [95, 253] on link "Mobility Devices" at bounding box center [106, 260] width 141 height 26
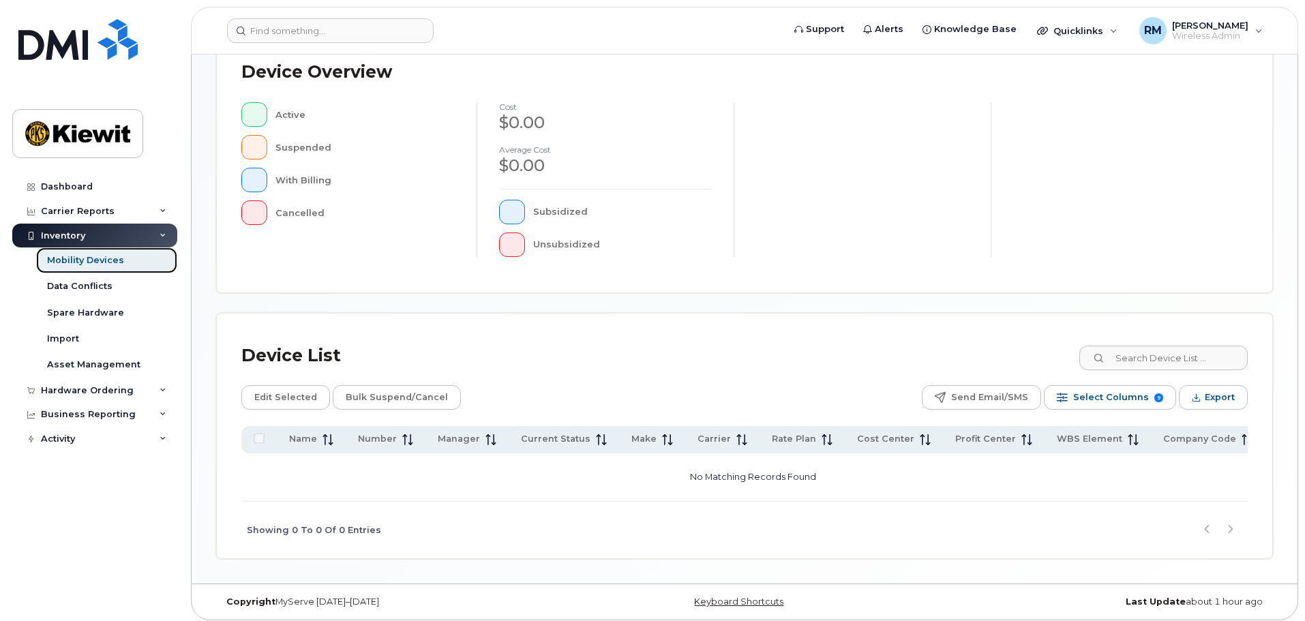
scroll to position [316, 0]
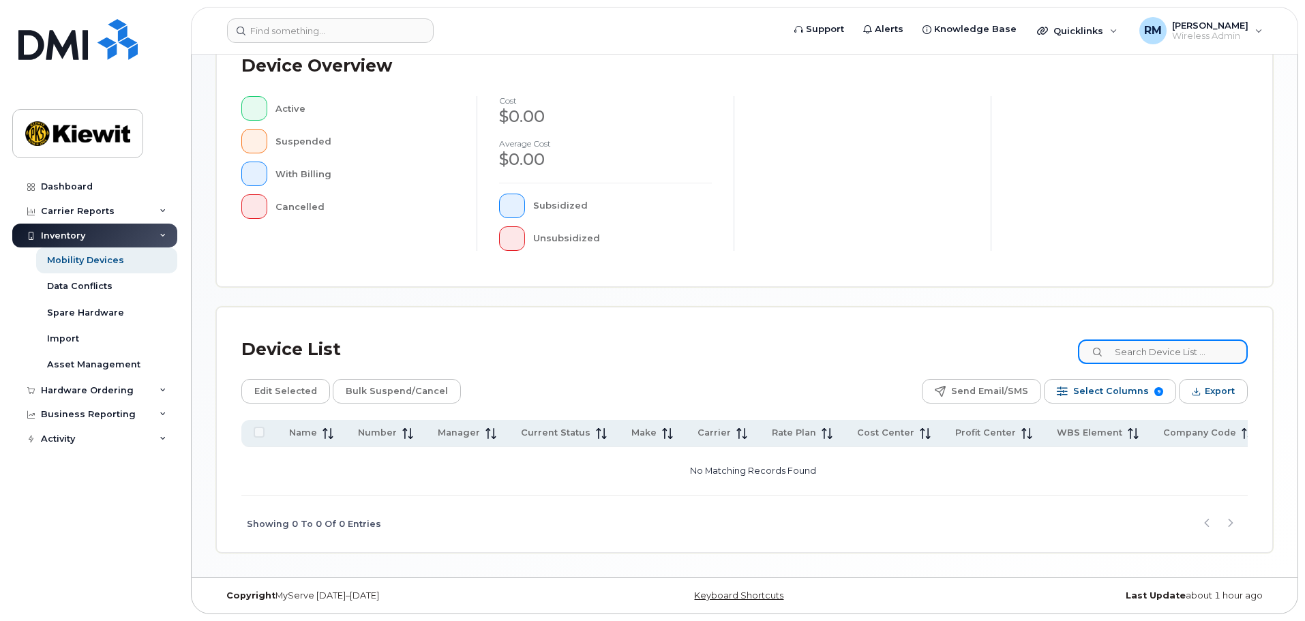
click at [1165, 354] on input at bounding box center [1163, 351] width 170 height 25
type input "105928"
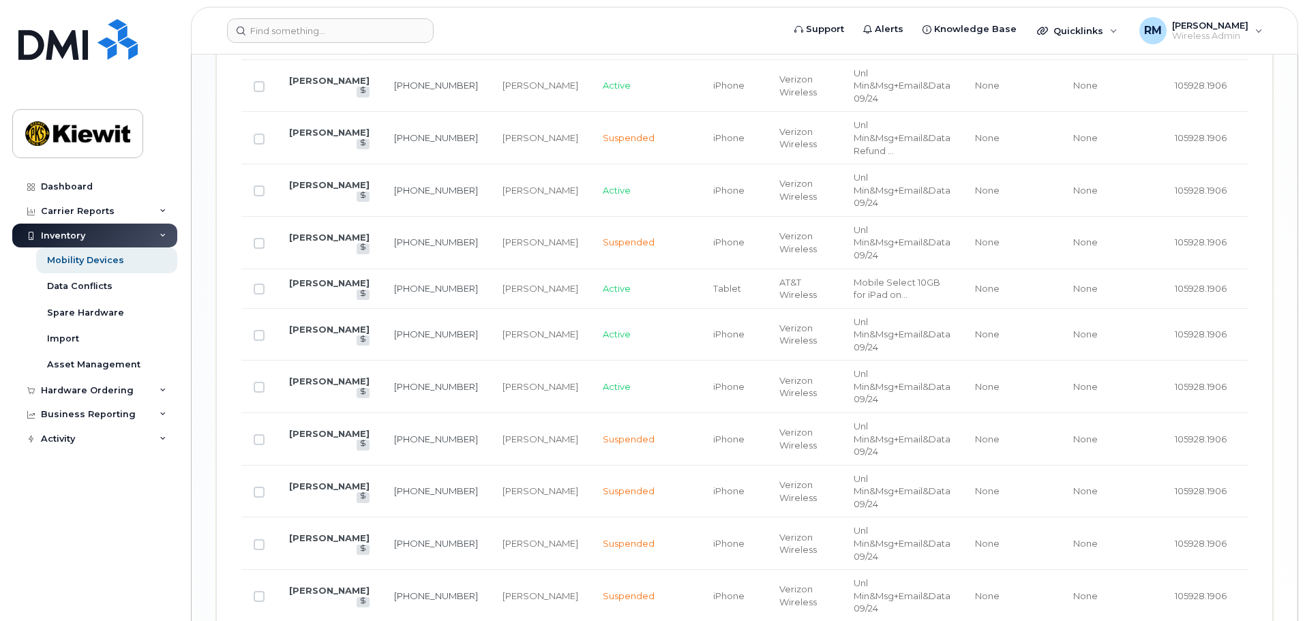
scroll to position [1748, 0]
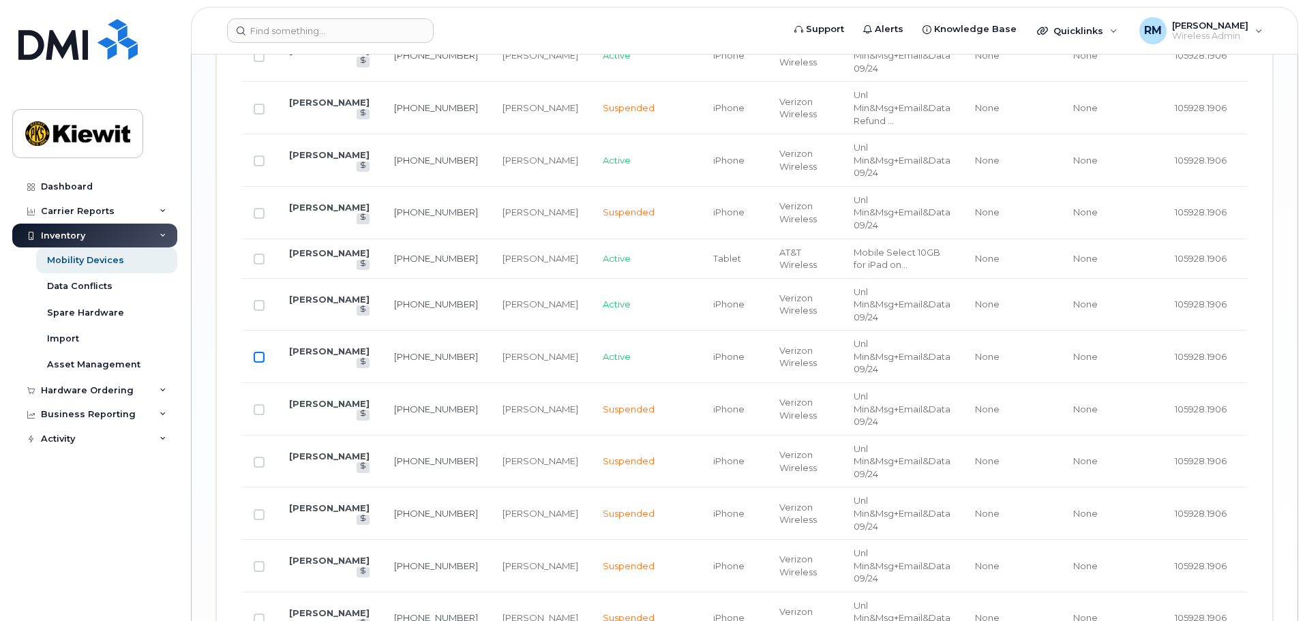
click at [255, 363] on div at bounding box center [259, 357] width 11 height 11
click at [258, 363] on input "Row Unselected" at bounding box center [259, 357] width 11 height 11
click at [261, 363] on input "Row Selected" at bounding box center [259, 357] width 11 height 11
checkbox input "false"
click at [315, 356] on link "[PERSON_NAME]" at bounding box center [329, 351] width 80 height 11
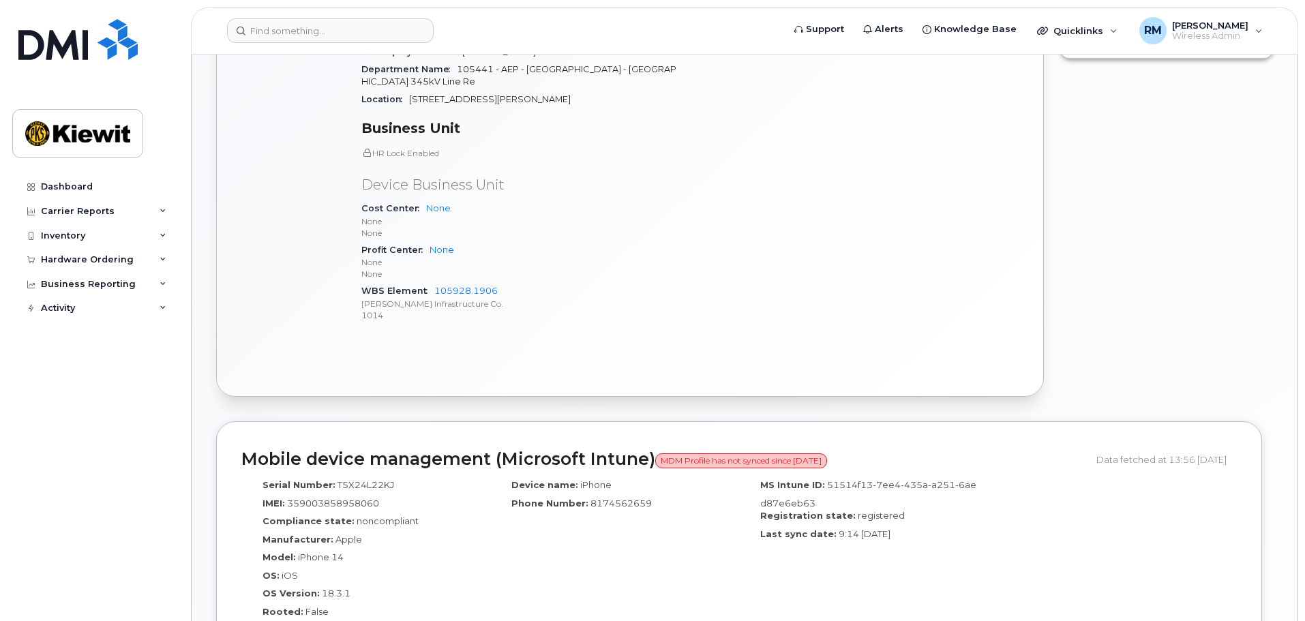
scroll to position [682, 0]
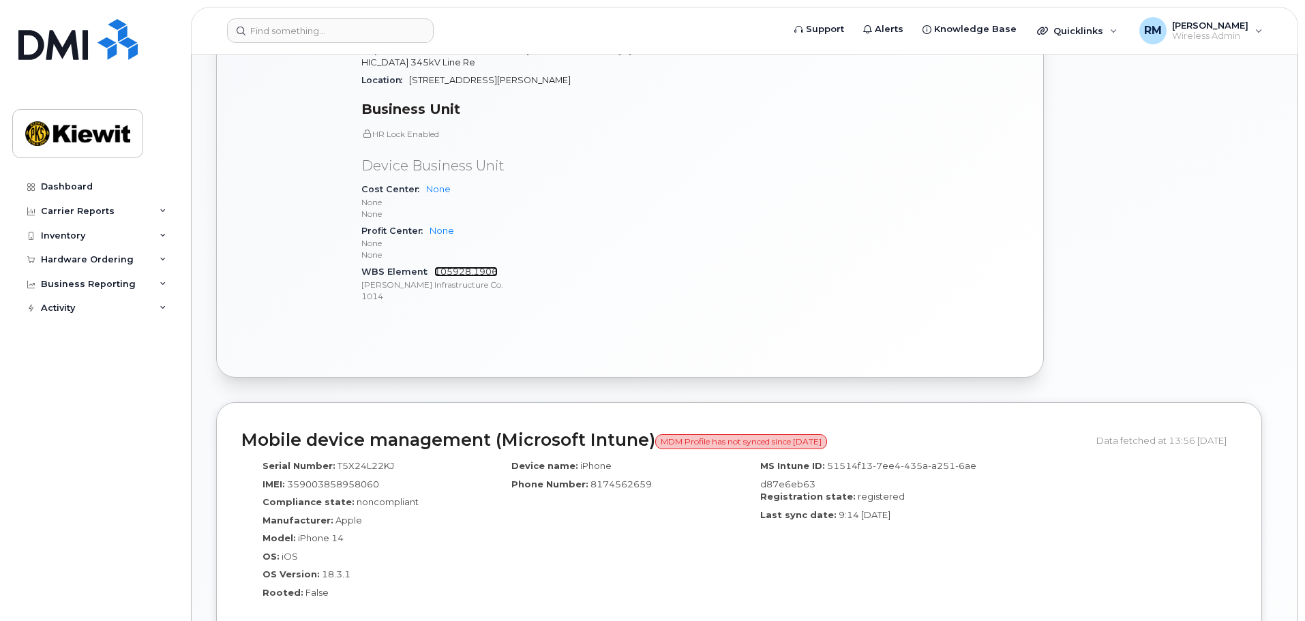
click at [468, 272] on link "105928.1906" at bounding box center [465, 271] width 63 height 10
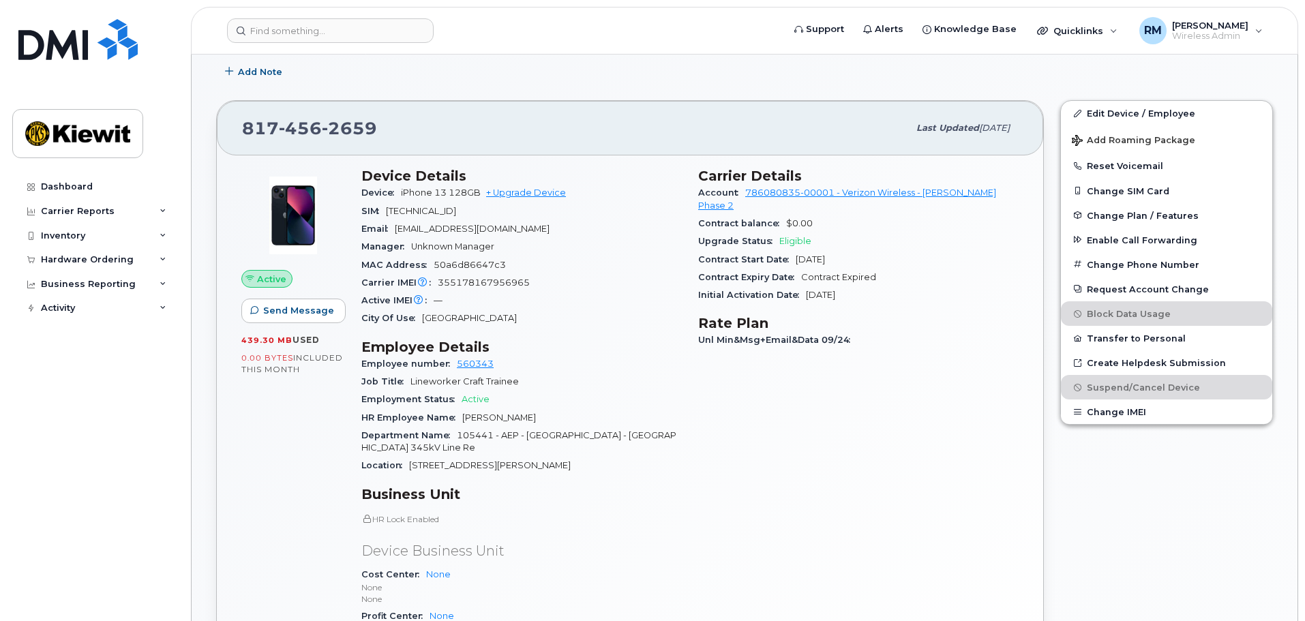
scroll to position [273, 0]
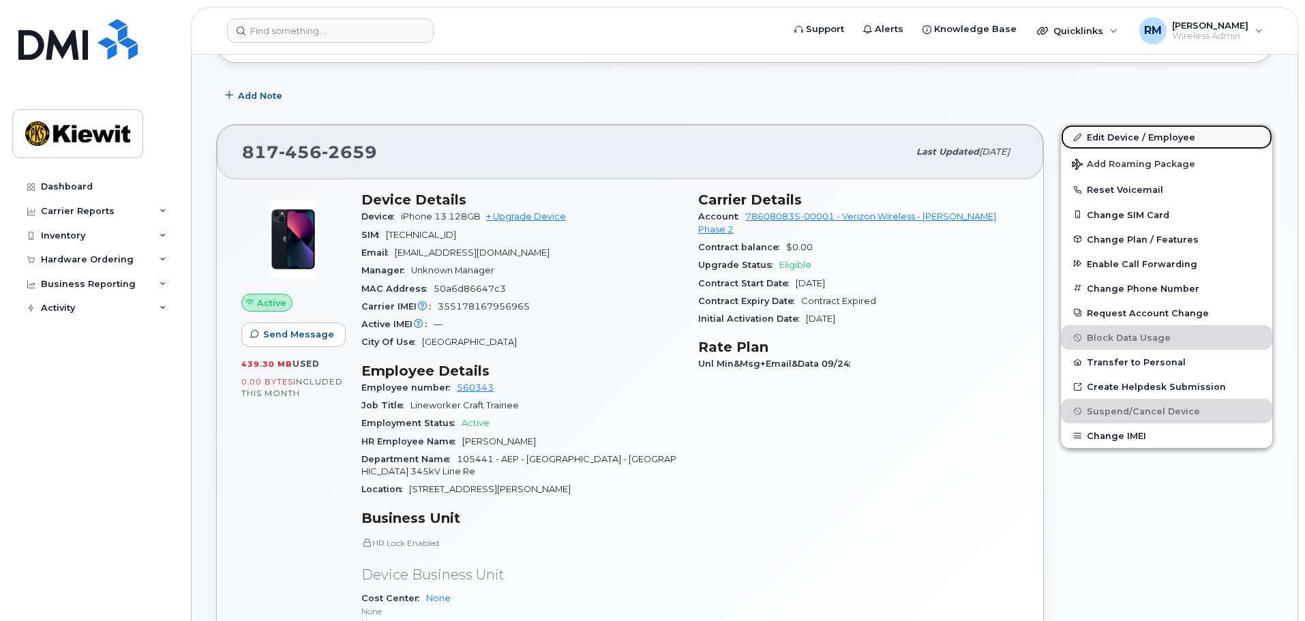
click at [1129, 138] on link "Edit Device / Employee" at bounding box center [1166, 137] width 211 height 25
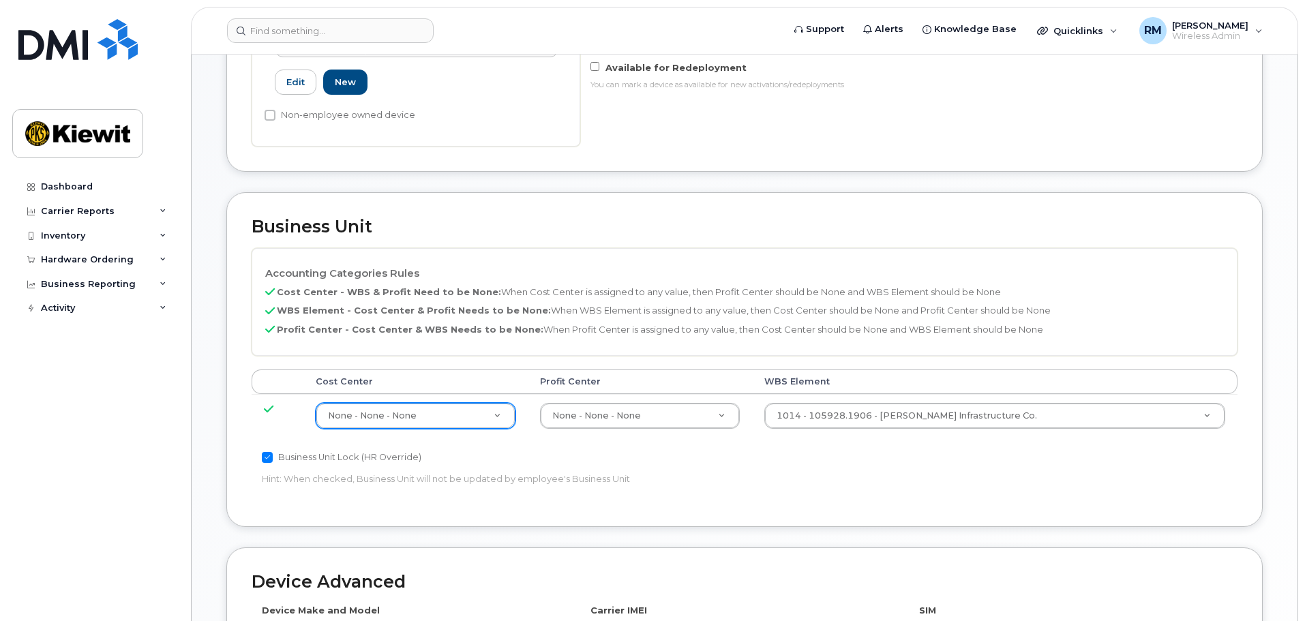
scroll to position [477, 0]
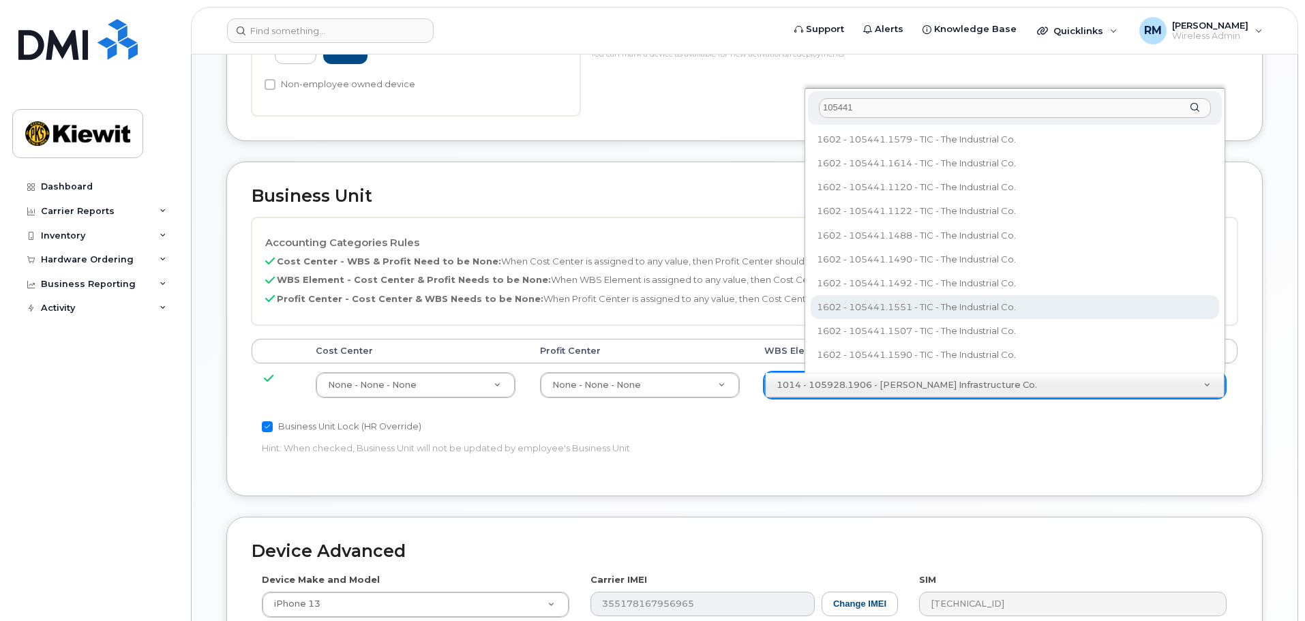
type input "105441"
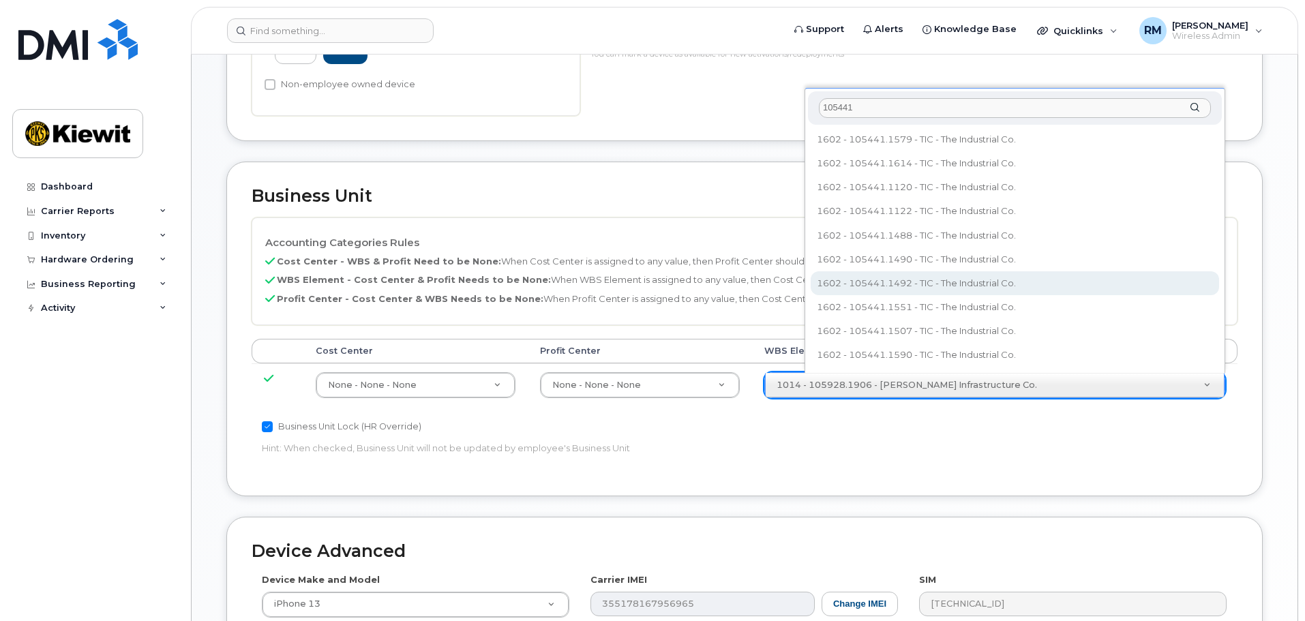
type input "30138481"
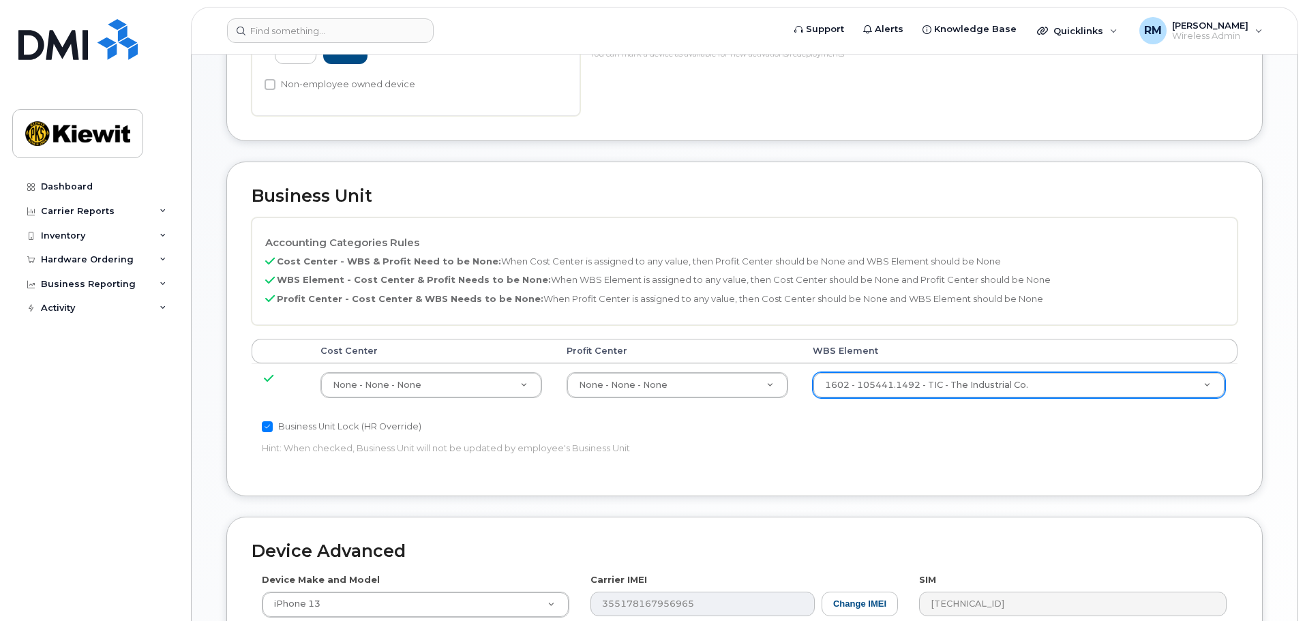
click at [264, 428] on input "Business Unit Lock (HR Override)" at bounding box center [267, 426] width 11 height 11
checkbox input "false"
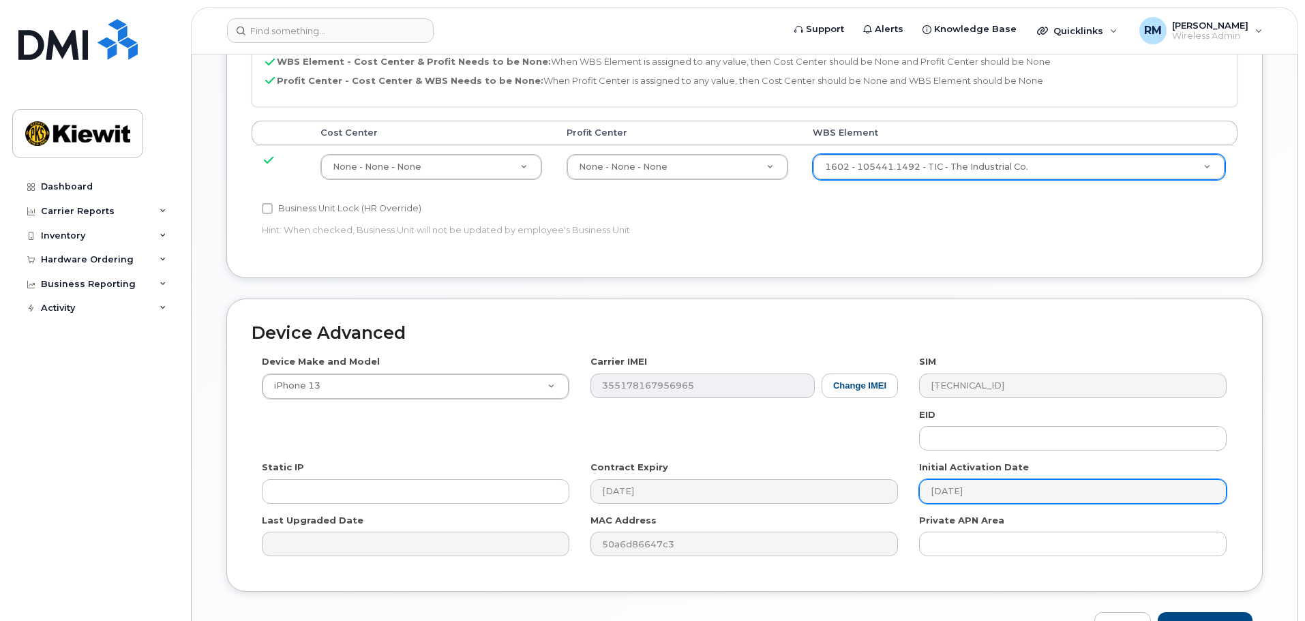
scroll to position [780, 0]
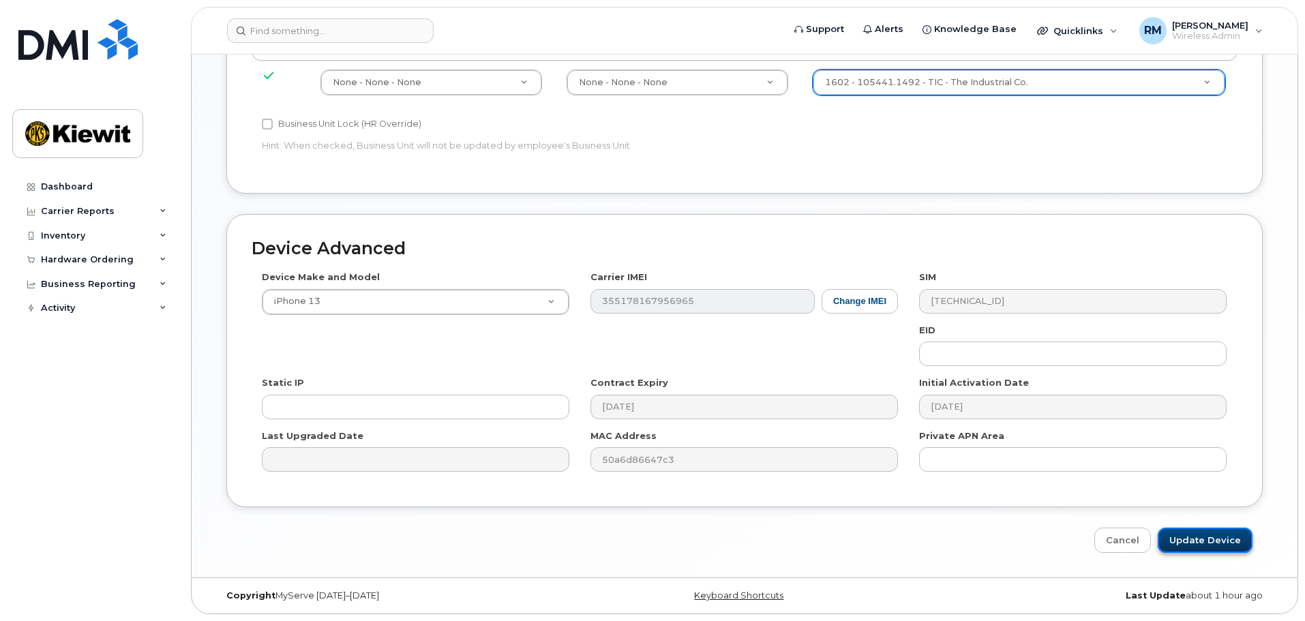
click at [1206, 549] on input "Update Device" at bounding box center [1204, 540] width 95 height 25
type input "Saving..."
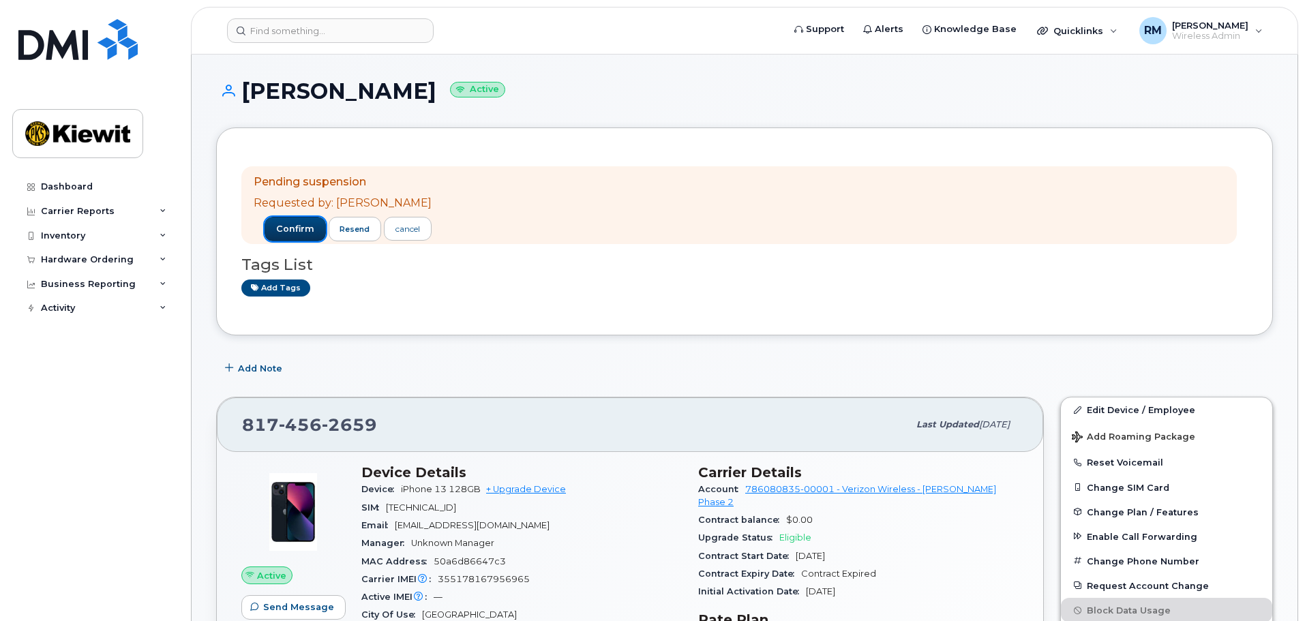
click at [289, 227] on span "confirm" at bounding box center [295, 229] width 38 height 12
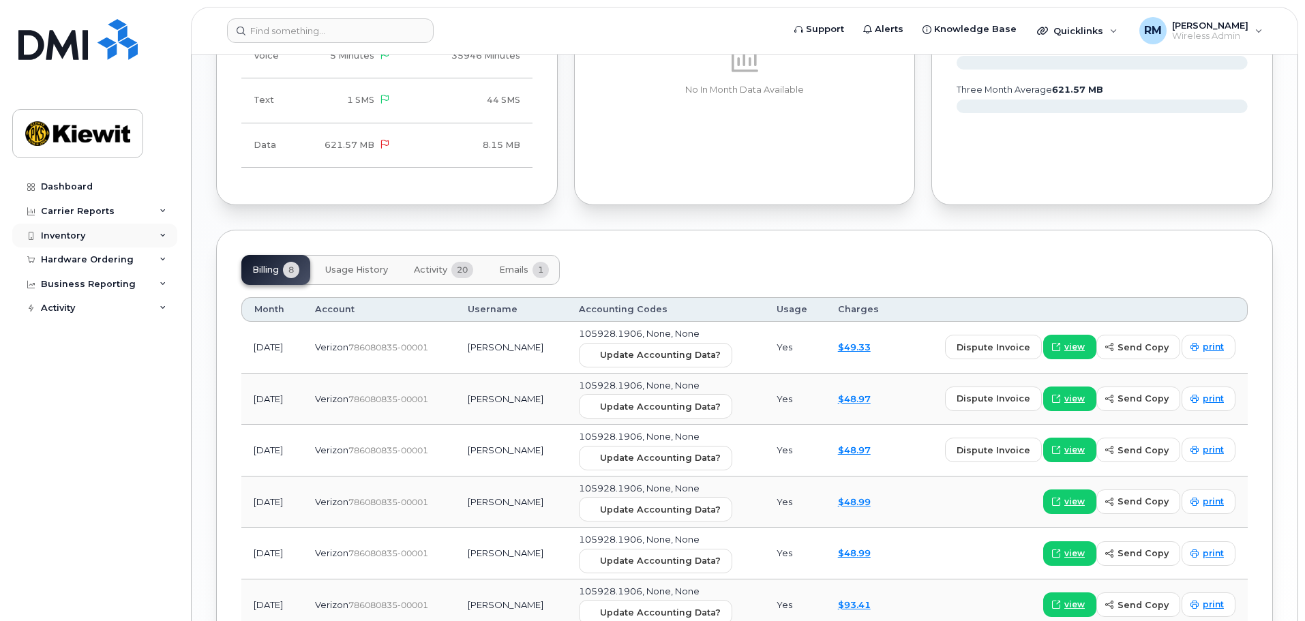
scroll to position [1227, 0]
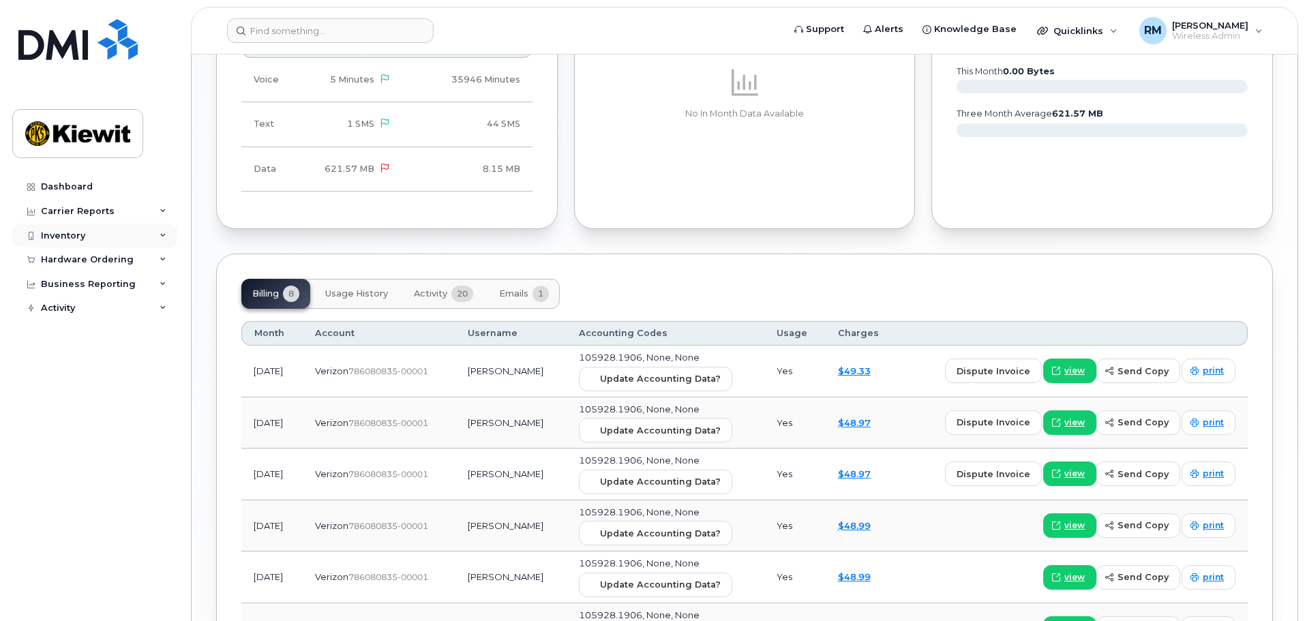
click at [81, 241] on div "Inventory" at bounding box center [94, 236] width 165 height 25
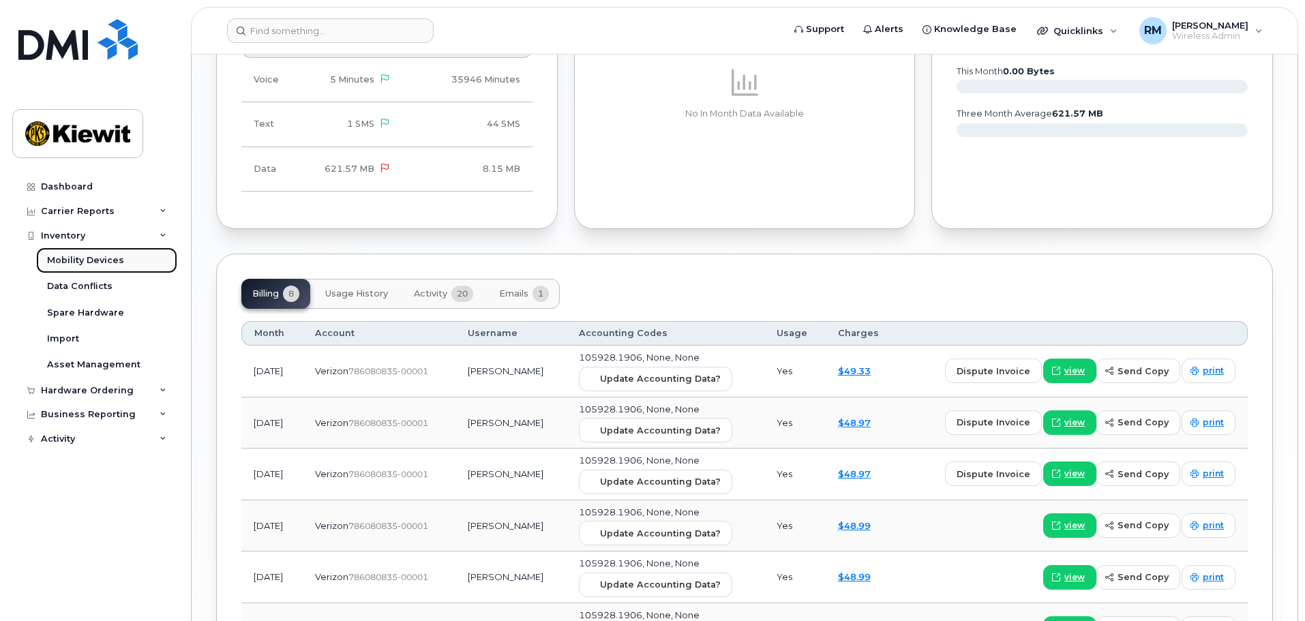
click at [87, 260] on div "Mobility Devices" at bounding box center [85, 260] width 77 height 12
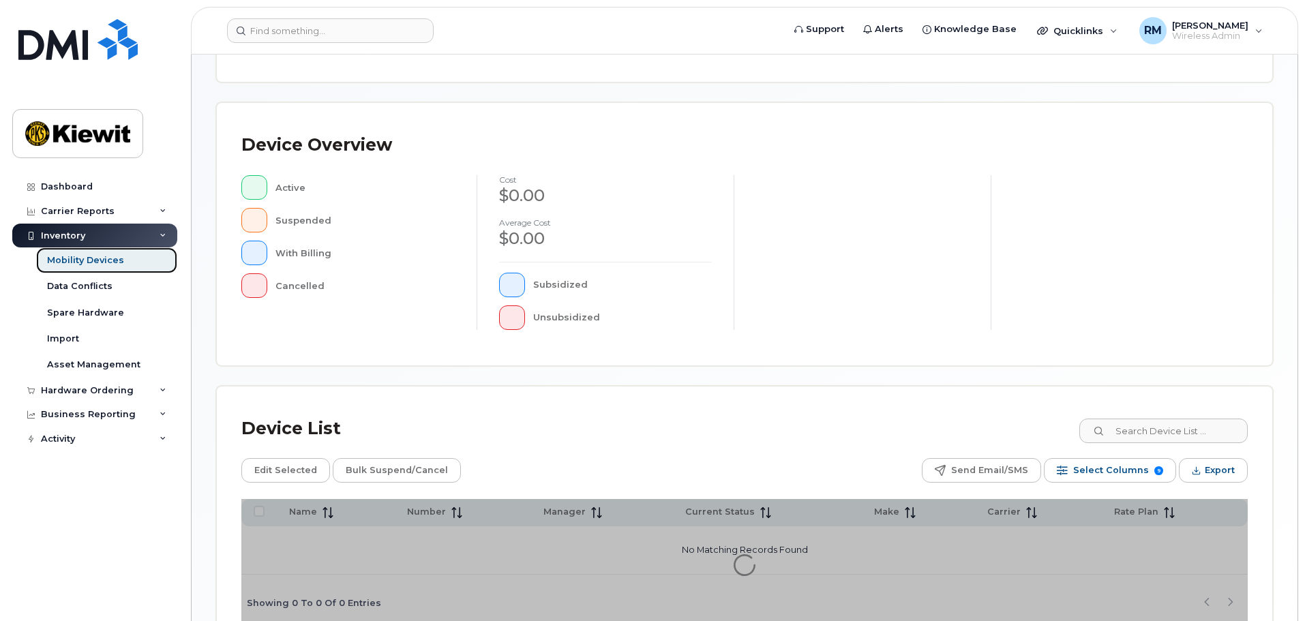
scroll to position [341, 0]
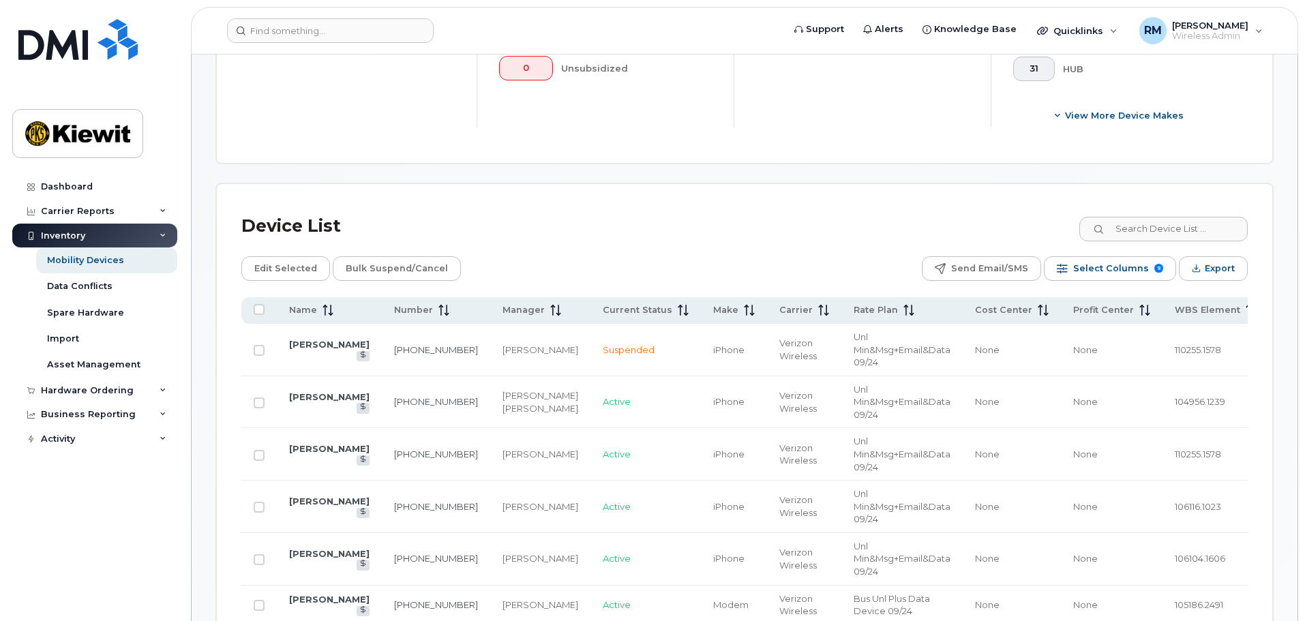
scroll to position [545, 0]
click at [60, 263] on div "Mobility Devices" at bounding box center [85, 260] width 77 height 12
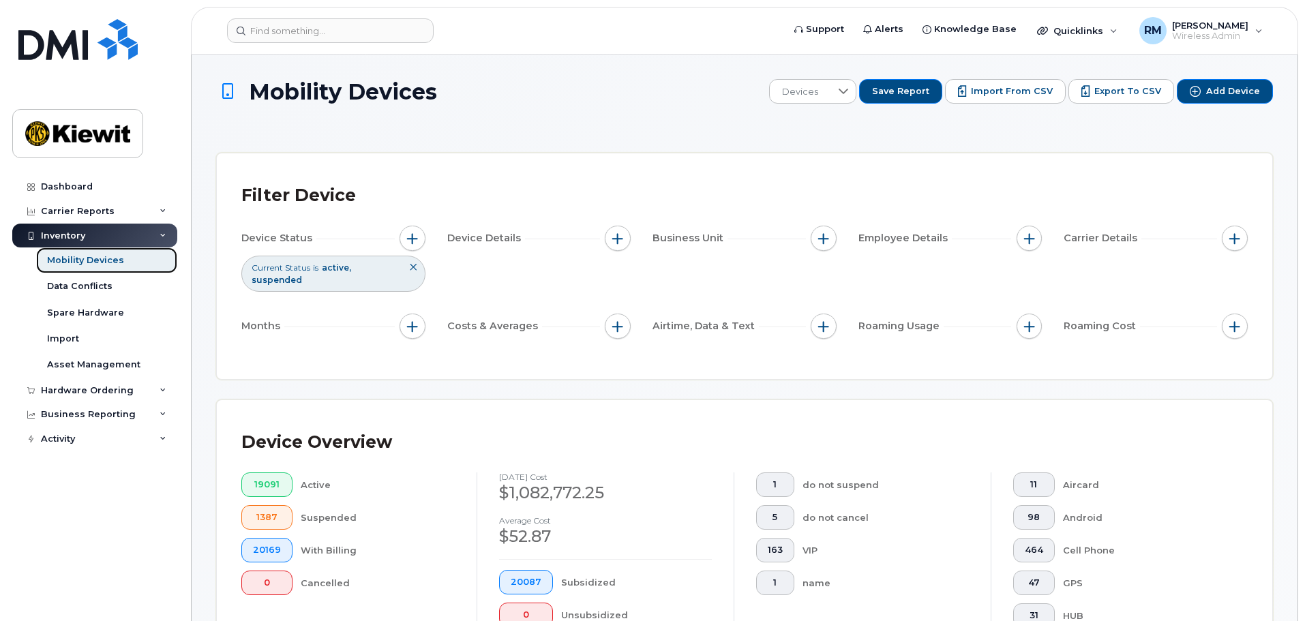
click at [112, 258] on div "Mobility Devices" at bounding box center [85, 260] width 77 height 12
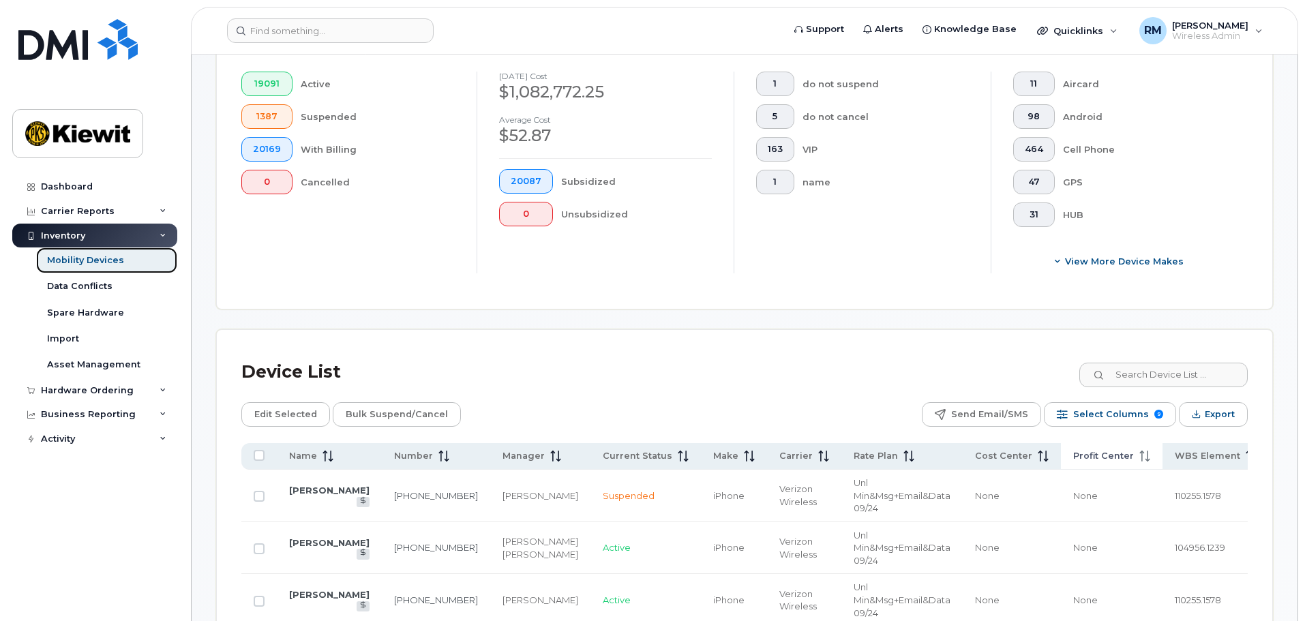
scroll to position [409, 0]
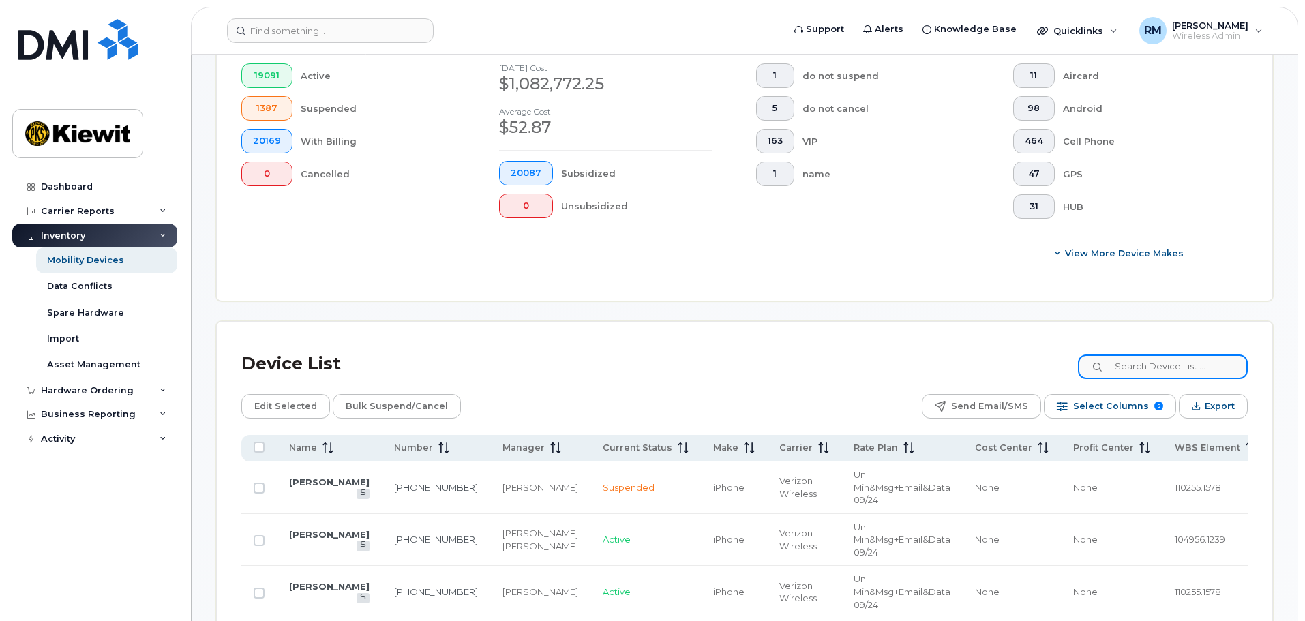
click at [1140, 359] on input at bounding box center [1163, 366] width 170 height 25
type input "110215"
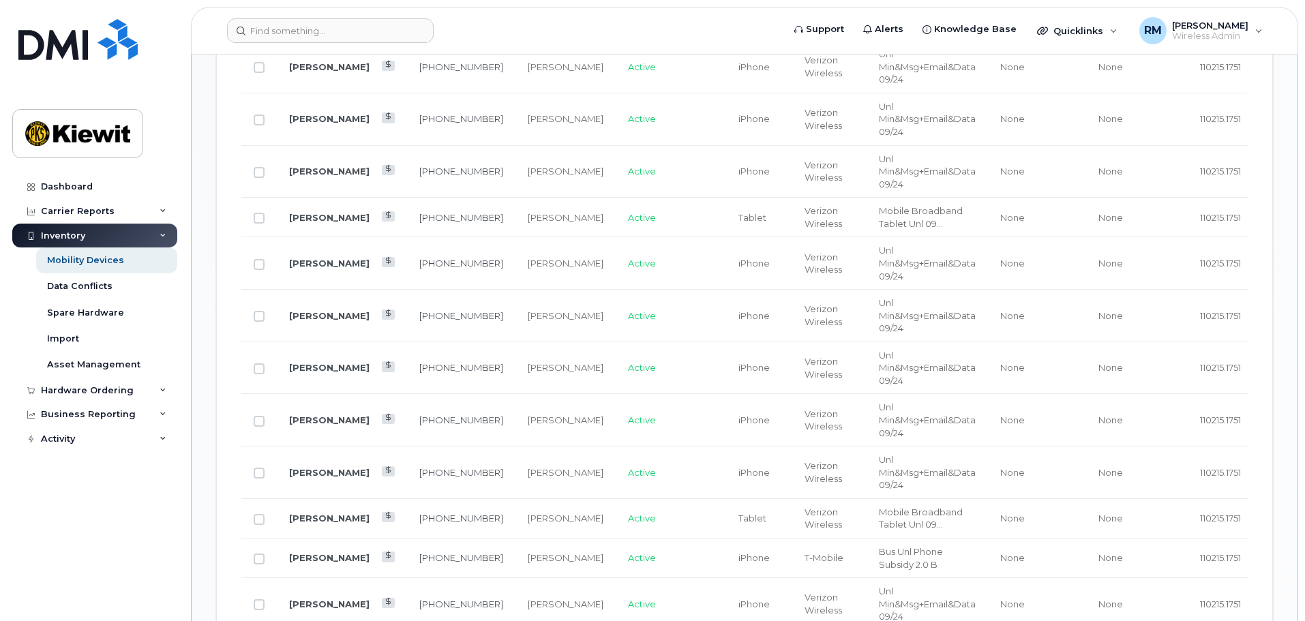
scroll to position [1499, 0]
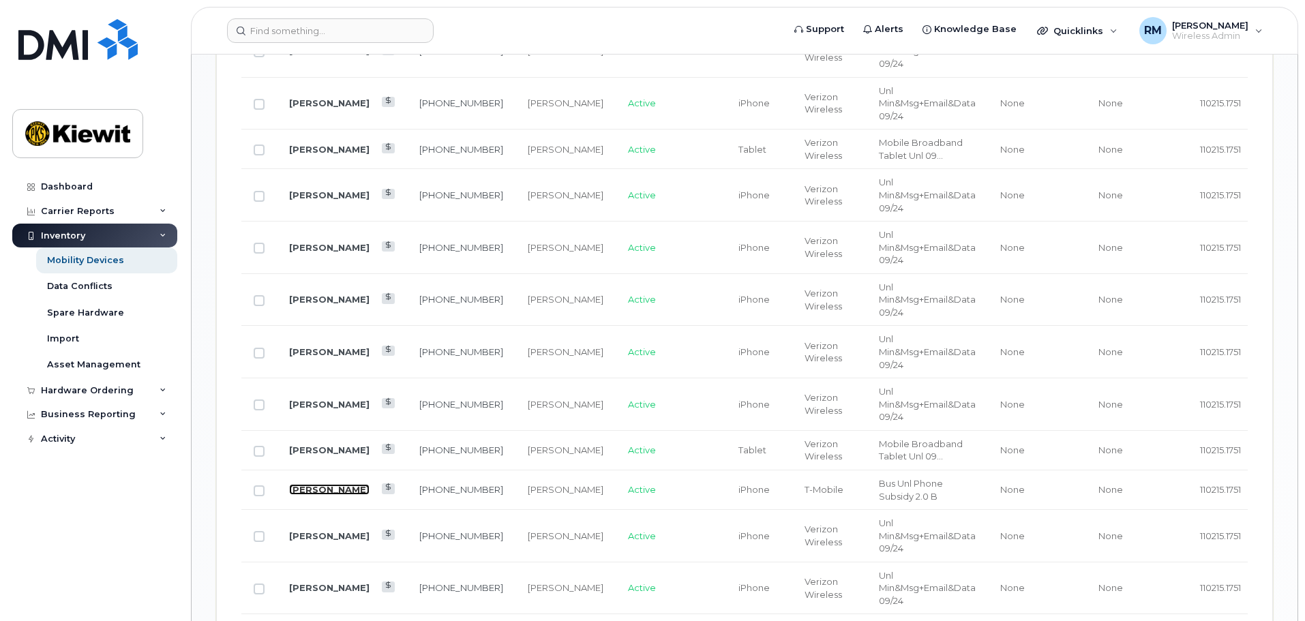
click at [303, 484] on link "KIEWIT" at bounding box center [329, 489] width 80 height 11
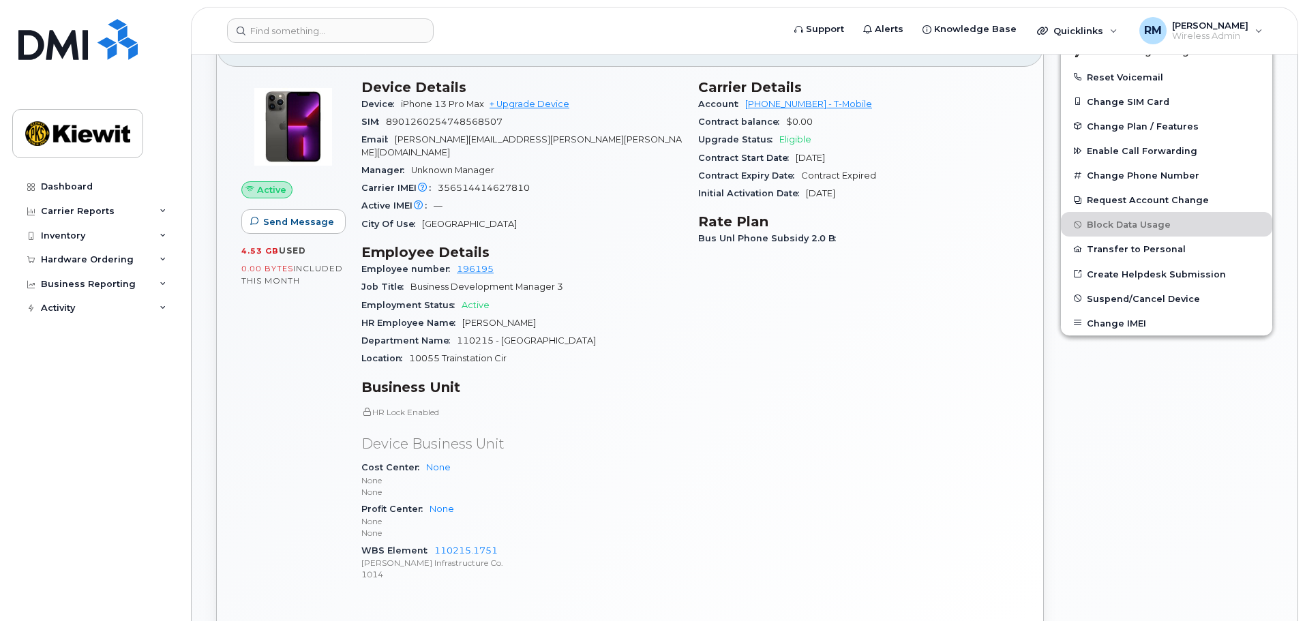
scroll to position [273, 0]
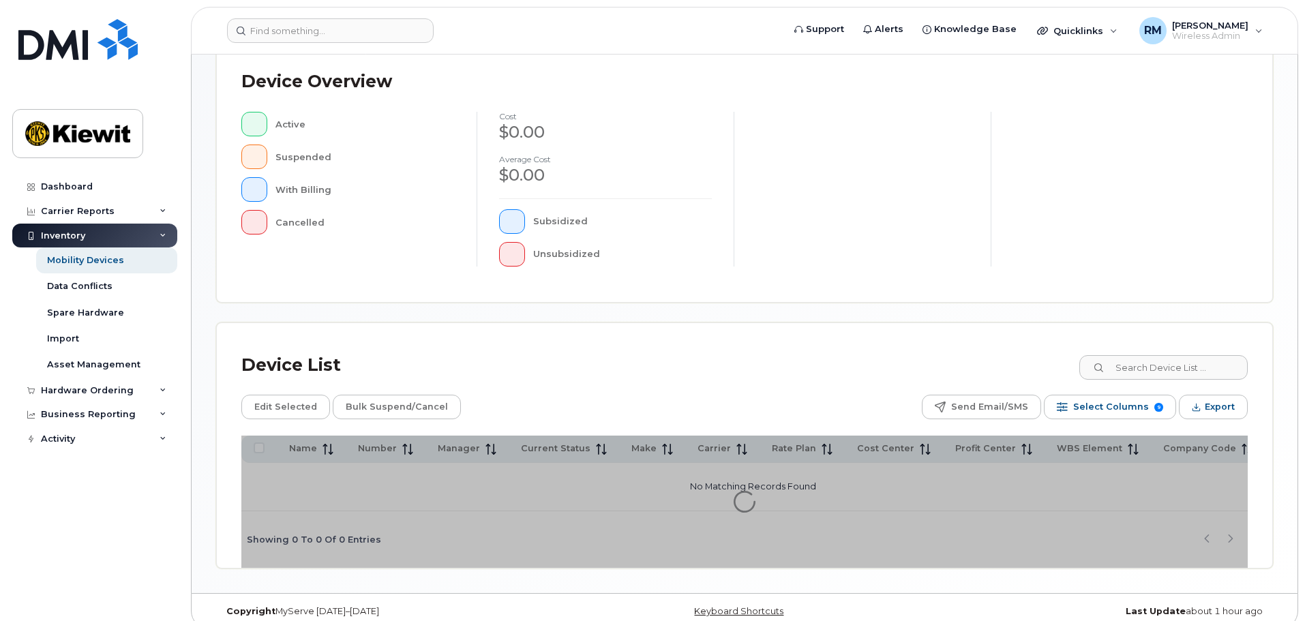
scroll to position [316, 0]
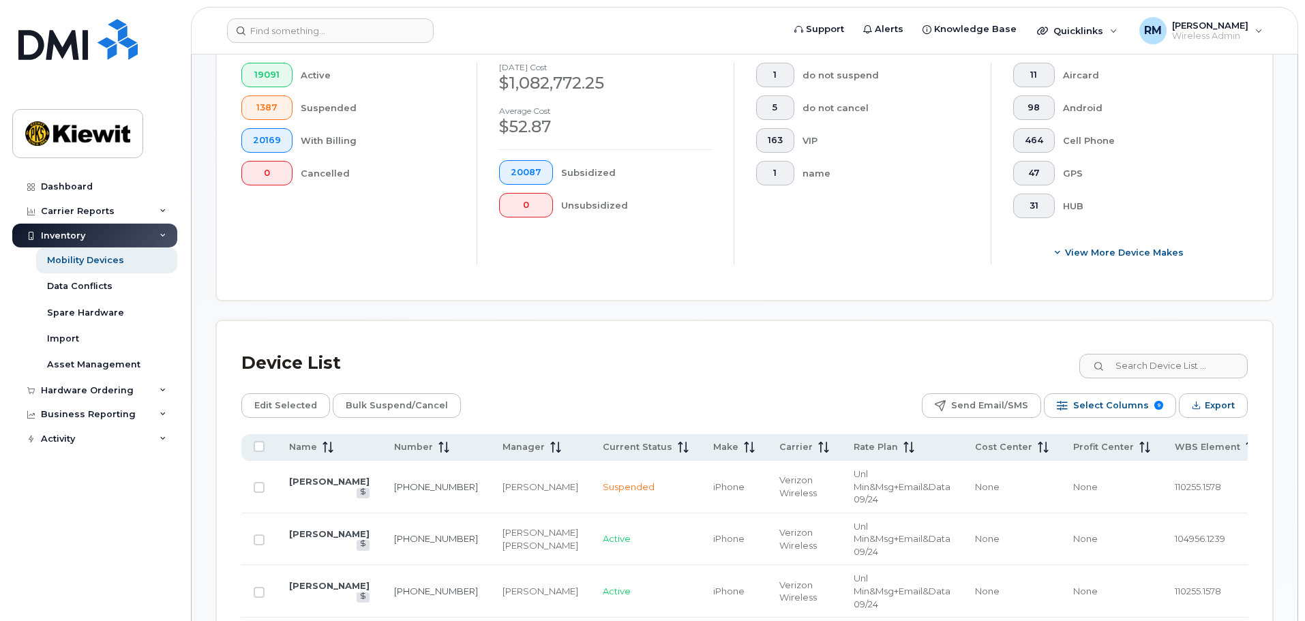
scroll to position [384, 0]
click at [1130, 354] on input at bounding box center [1163, 366] width 170 height 25
type input "110215"
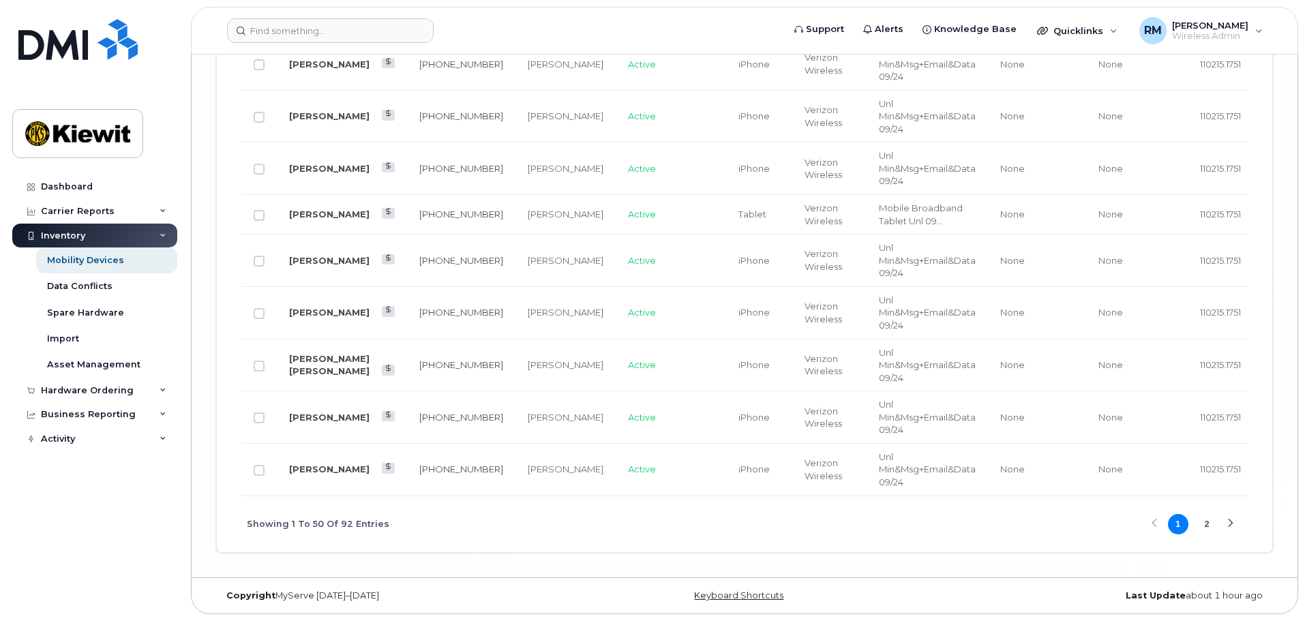
scroll to position [2840, 0]
drag, startPoint x: 313, startPoint y: 359, endPoint x: 321, endPoint y: 363, distance: 9.5
click at [313, 359] on link "[PERSON_NAME] [PERSON_NAME]" at bounding box center [329, 365] width 80 height 24
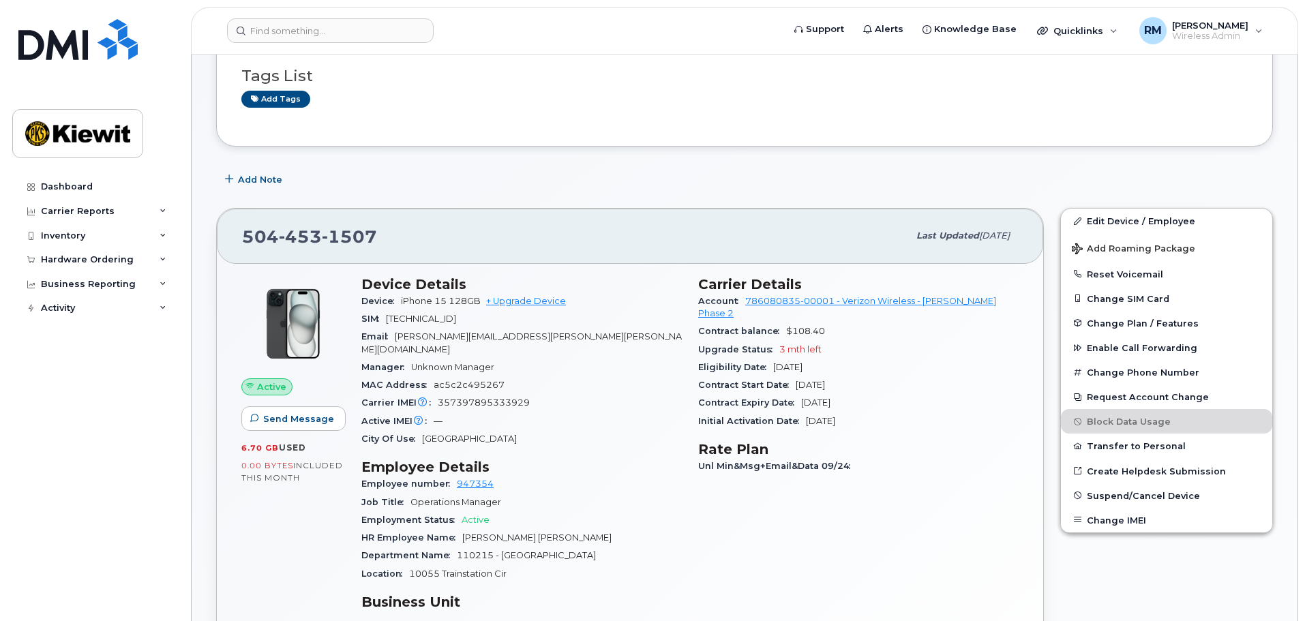
scroll to position [136, 0]
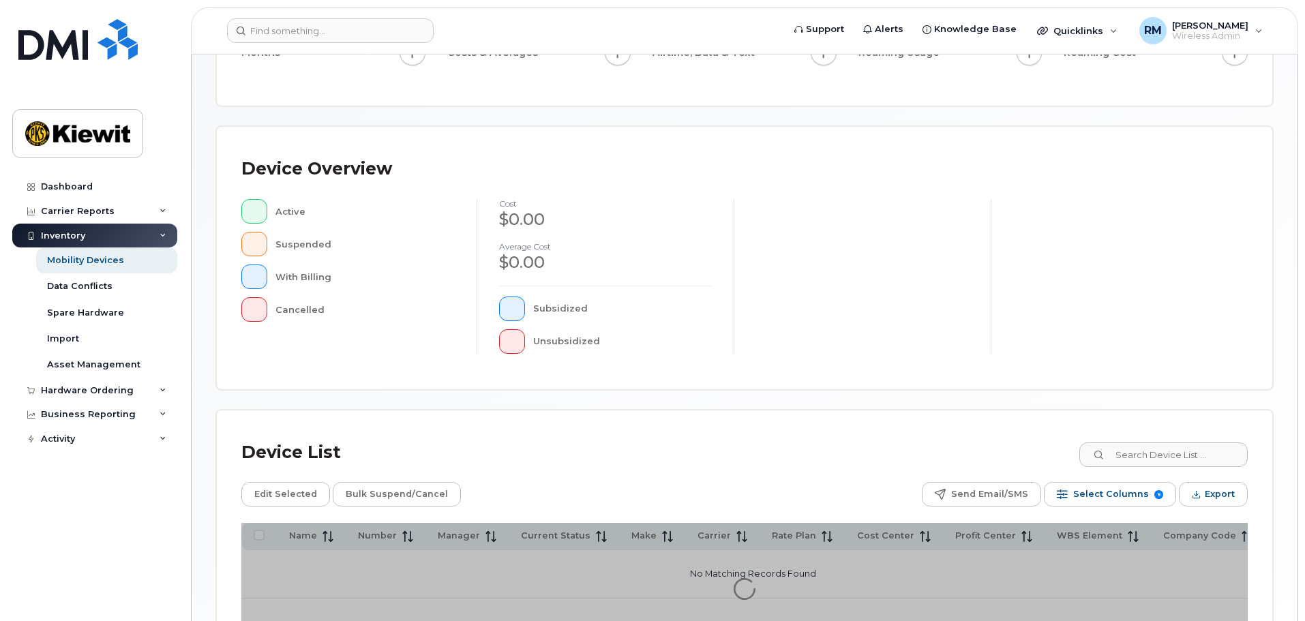
scroll to position [316, 0]
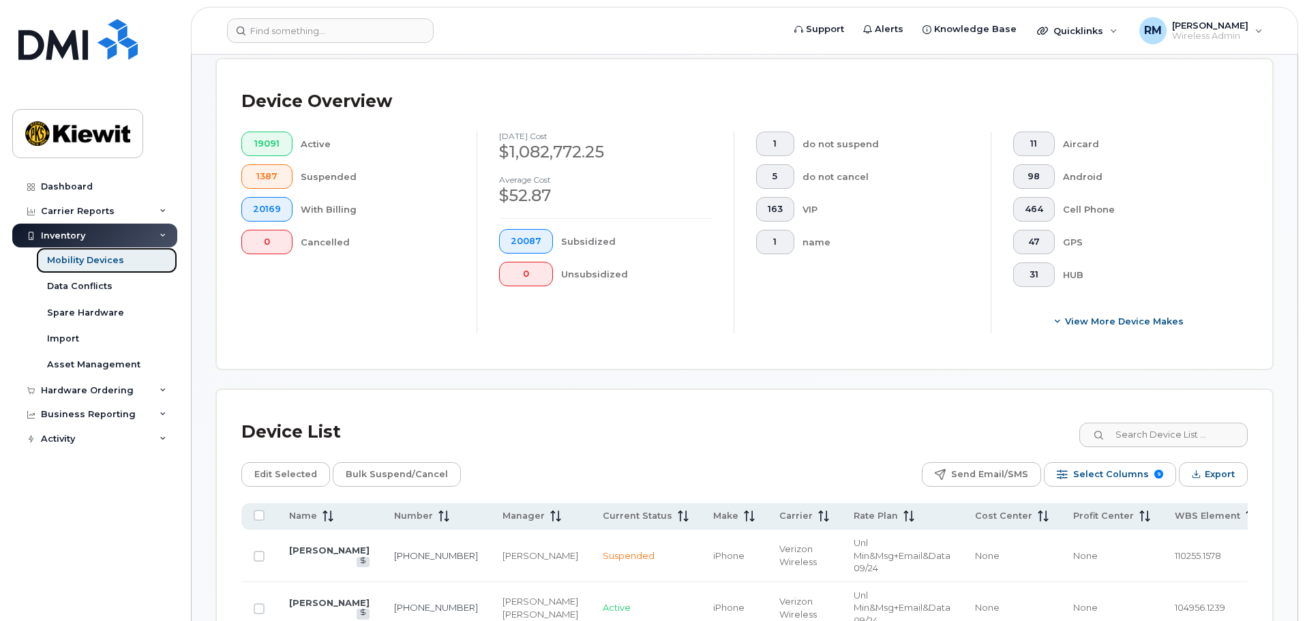
click at [95, 261] on div "Mobility Devices" at bounding box center [85, 260] width 77 height 12
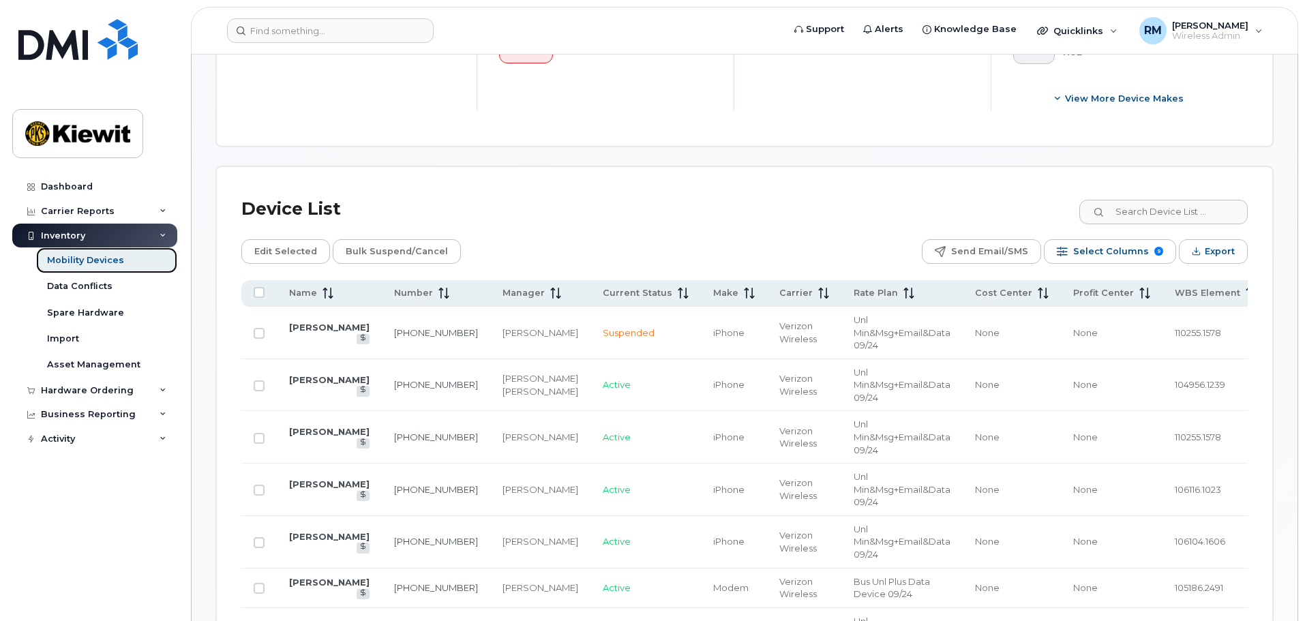
scroll to position [545, 0]
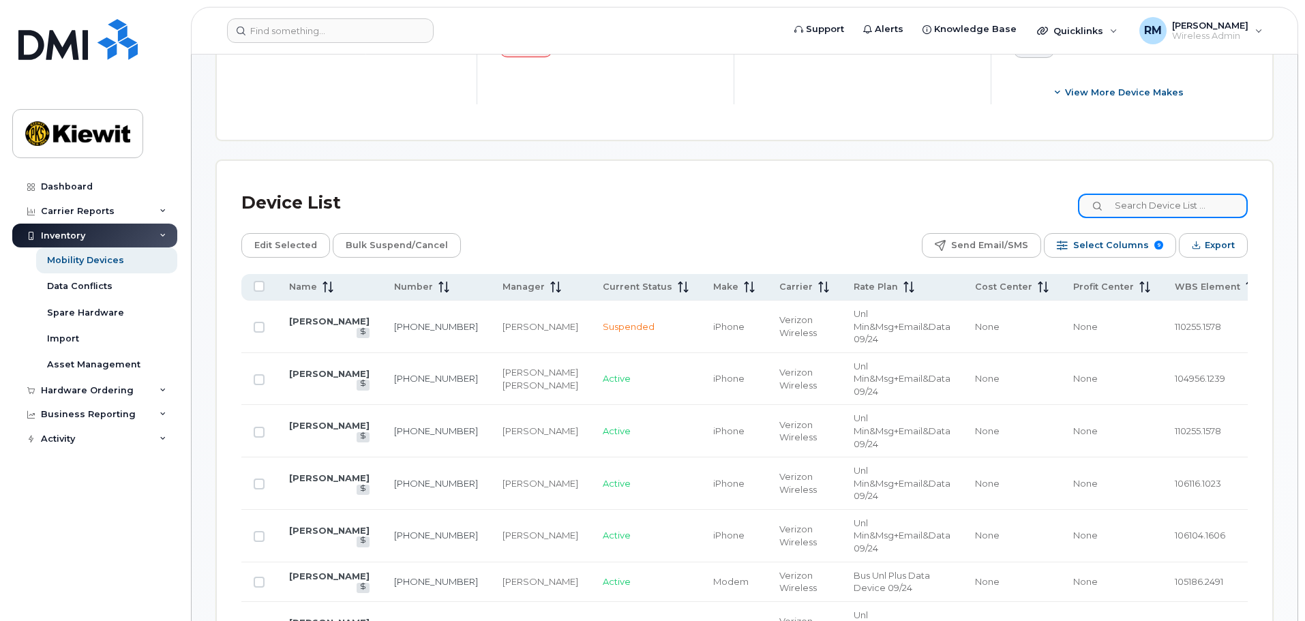
click at [1153, 194] on input at bounding box center [1163, 206] width 170 height 25
type input "110215"
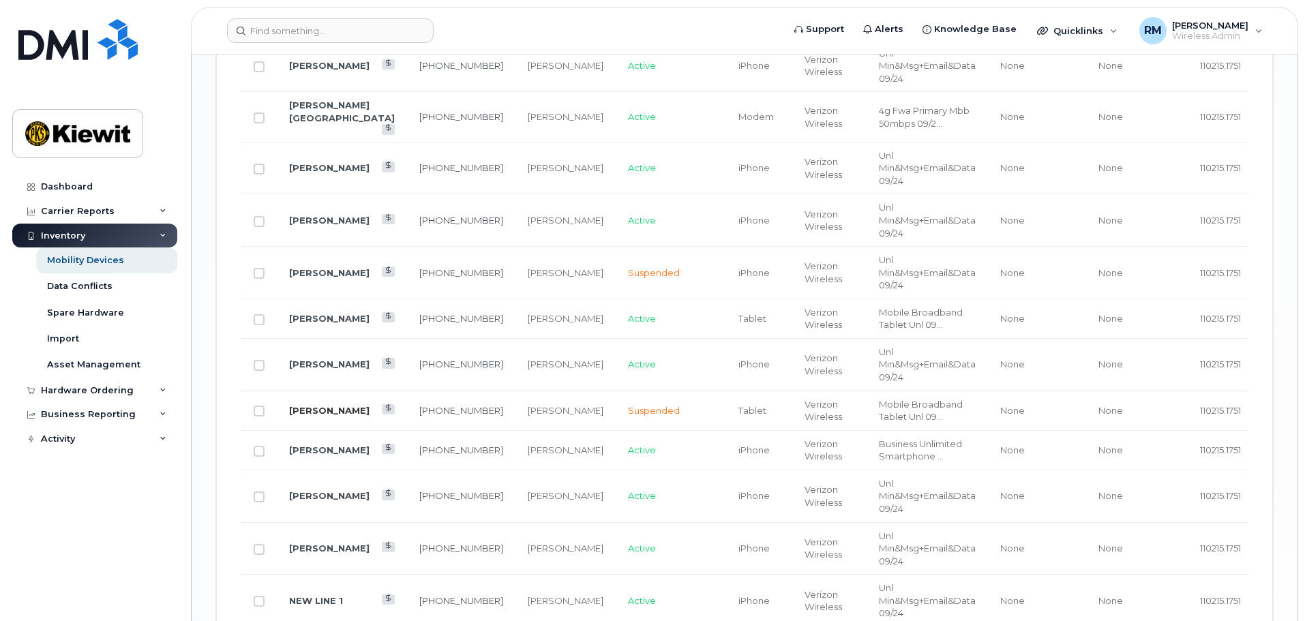
scroll to position [2113, 0]
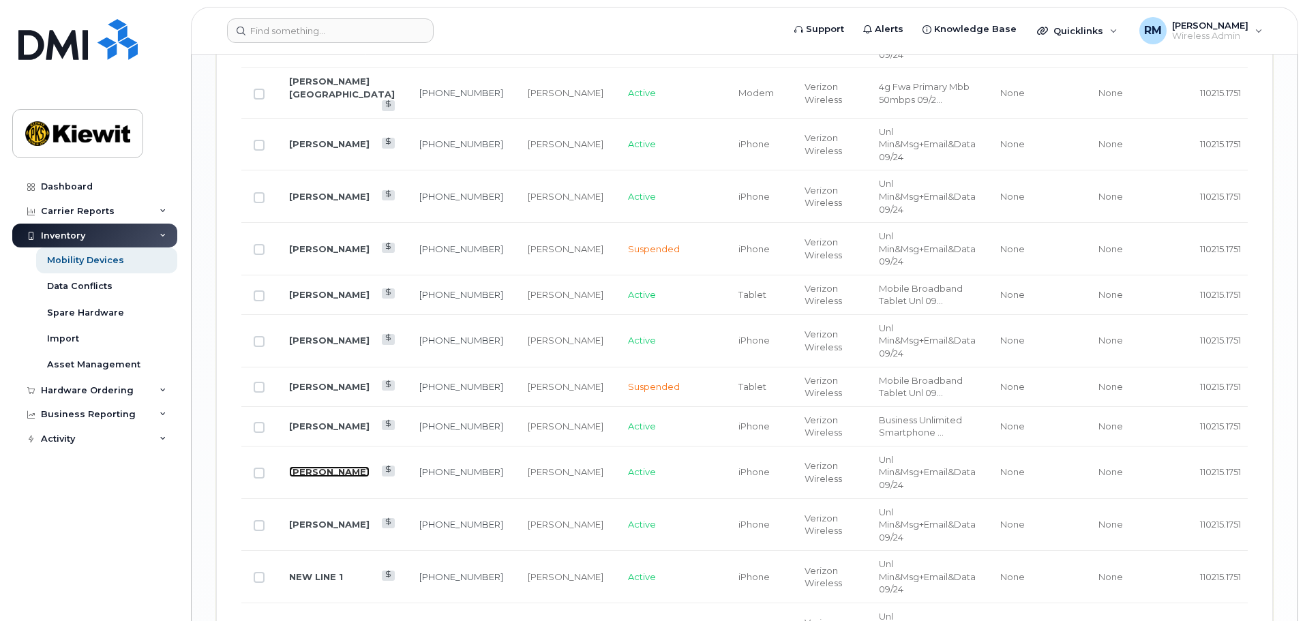
click at [313, 467] on link "[PERSON_NAME]" at bounding box center [329, 471] width 80 height 11
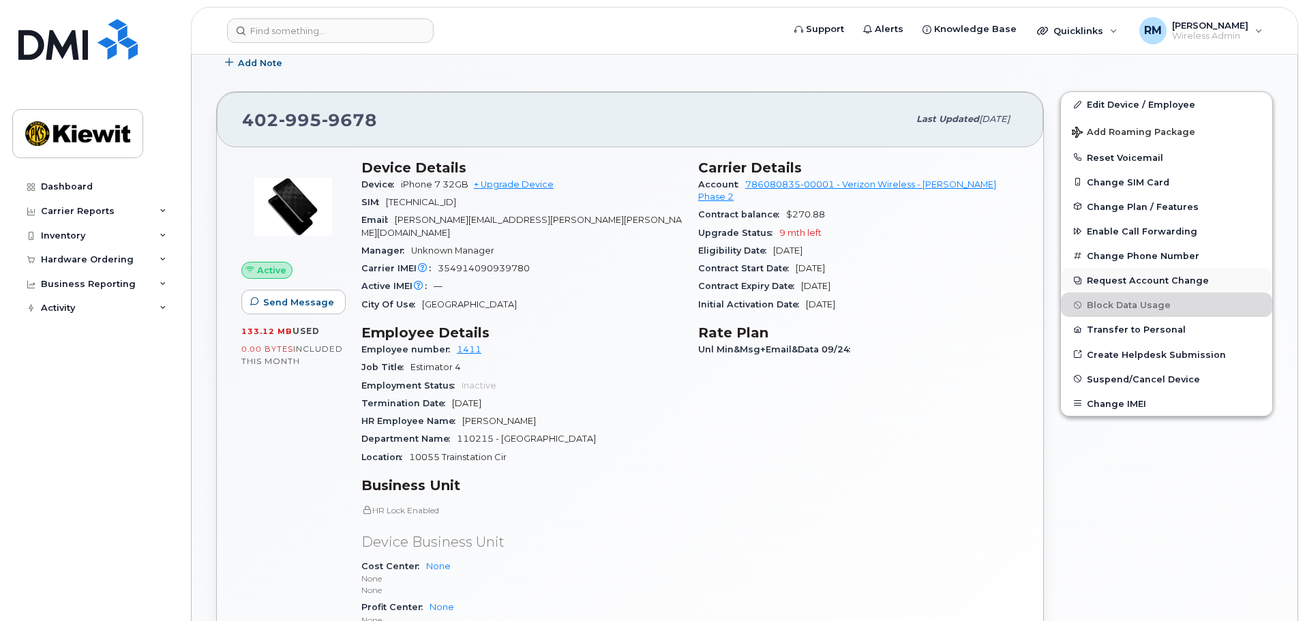
scroll to position [204, 0]
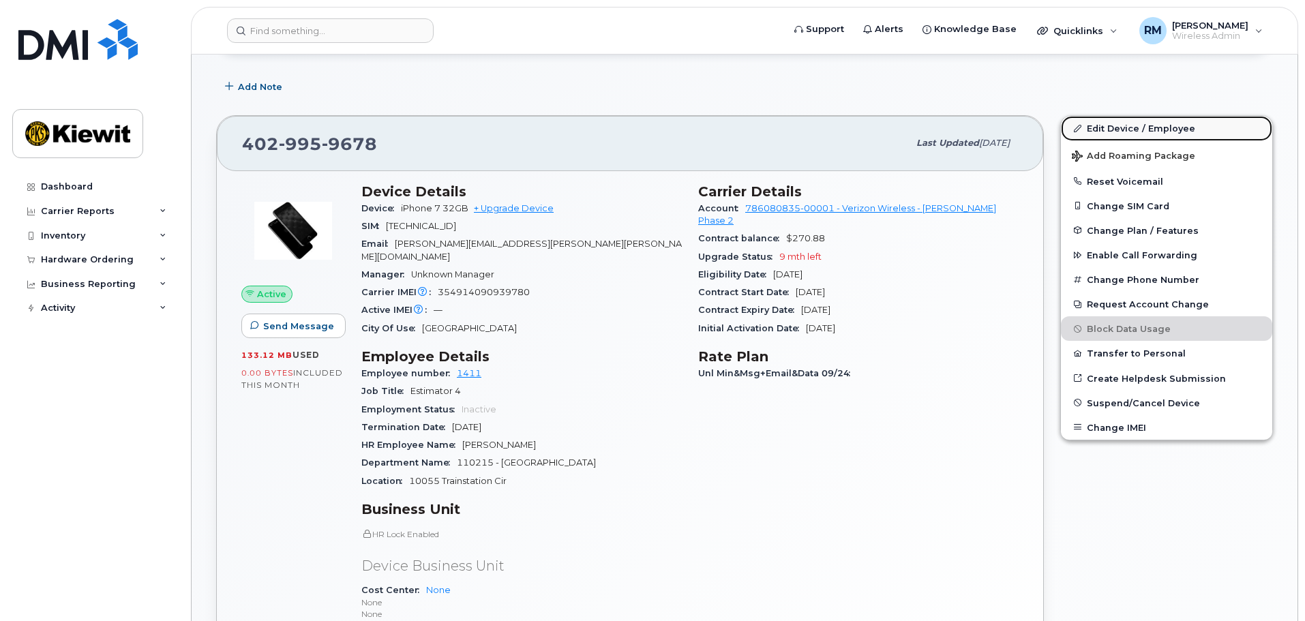
click at [1153, 121] on link "Edit Device / Employee" at bounding box center [1166, 128] width 211 height 25
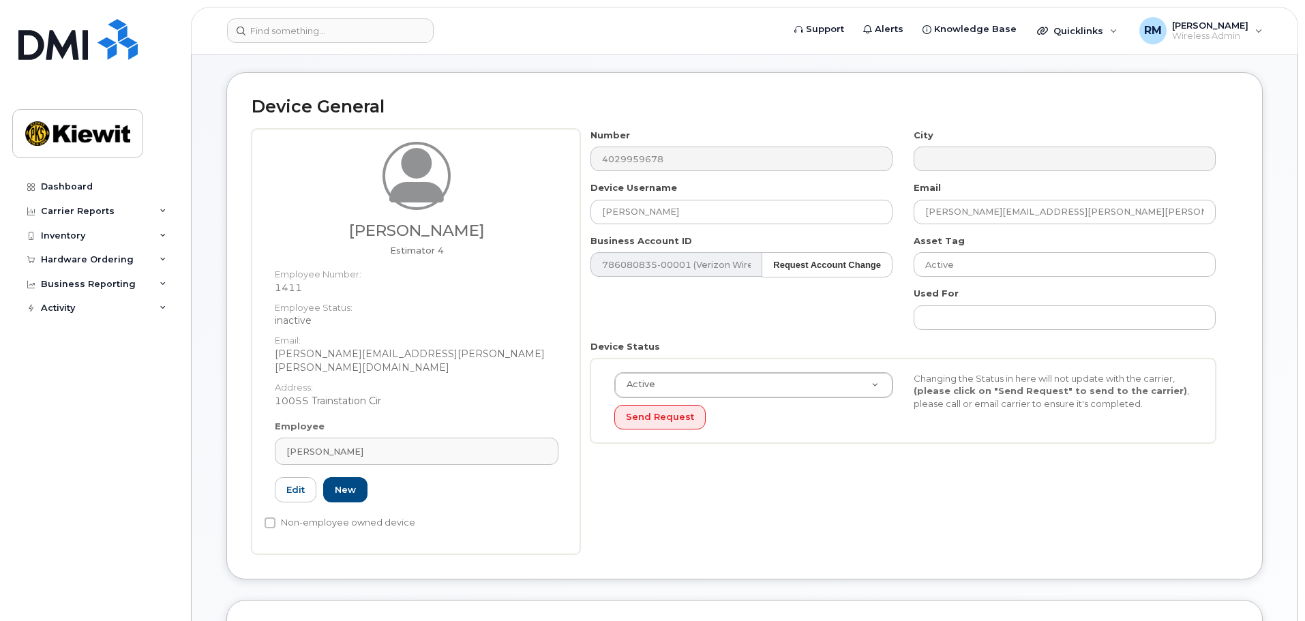
scroll to position [68, 0]
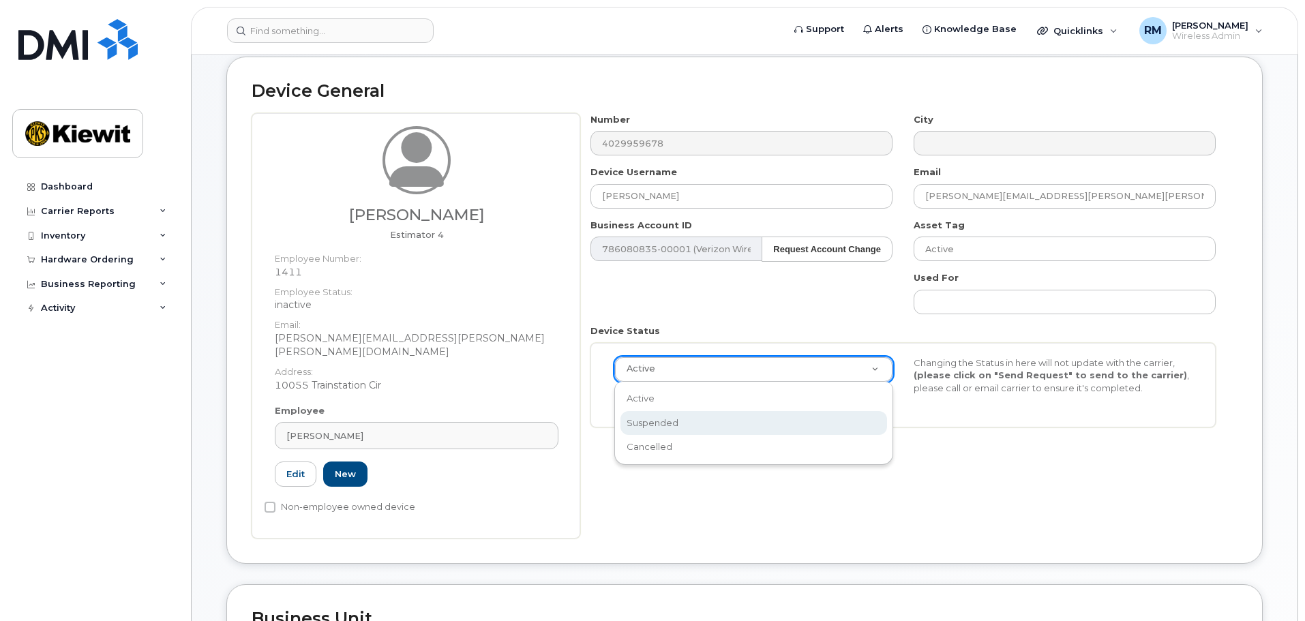
select select "suspended"
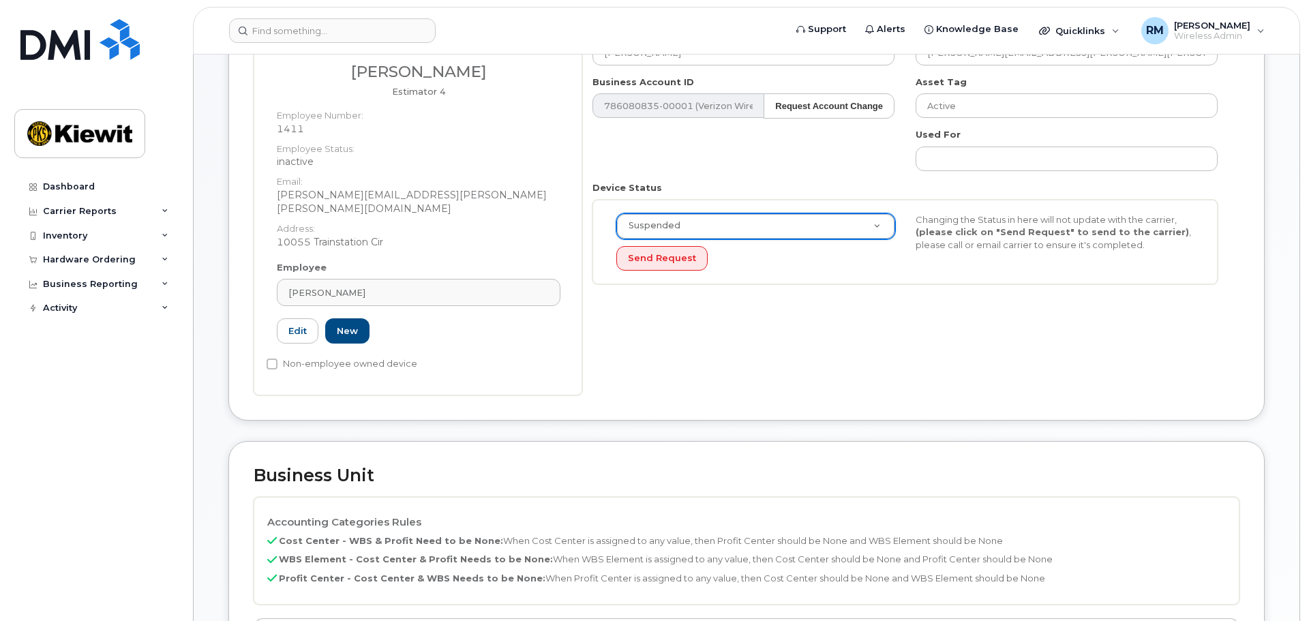
scroll to position [204, 0]
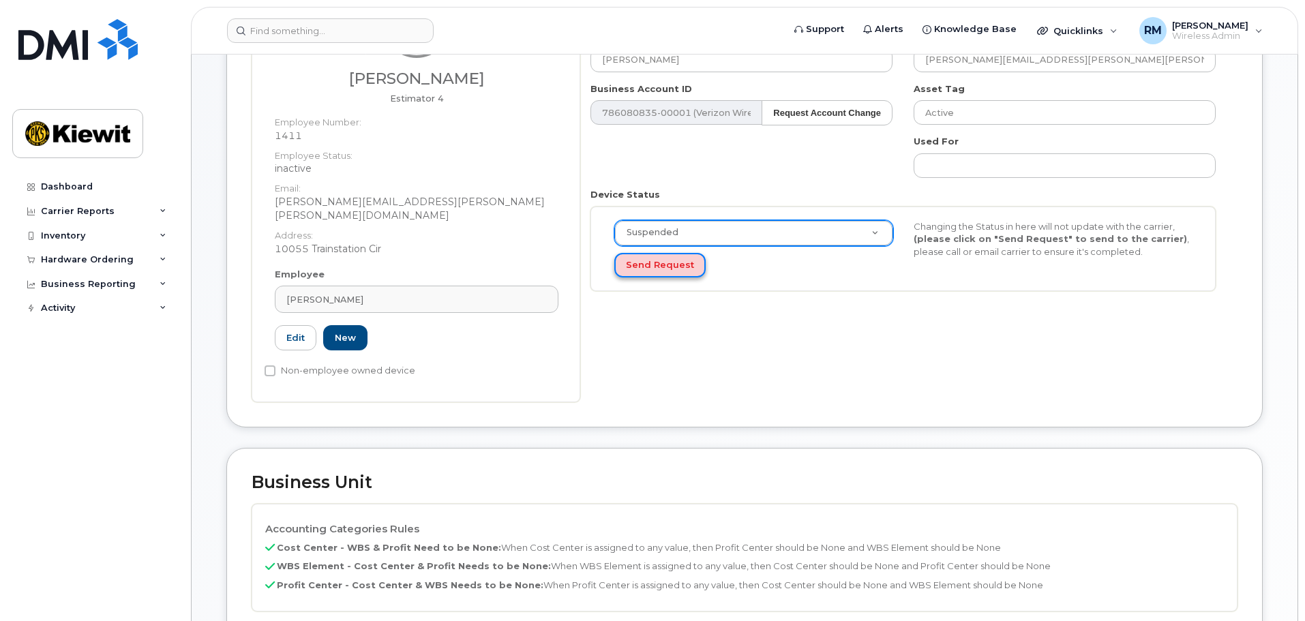
click at [665, 262] on button "Send Request" at bounding box center [659, 265] width 91 height 25
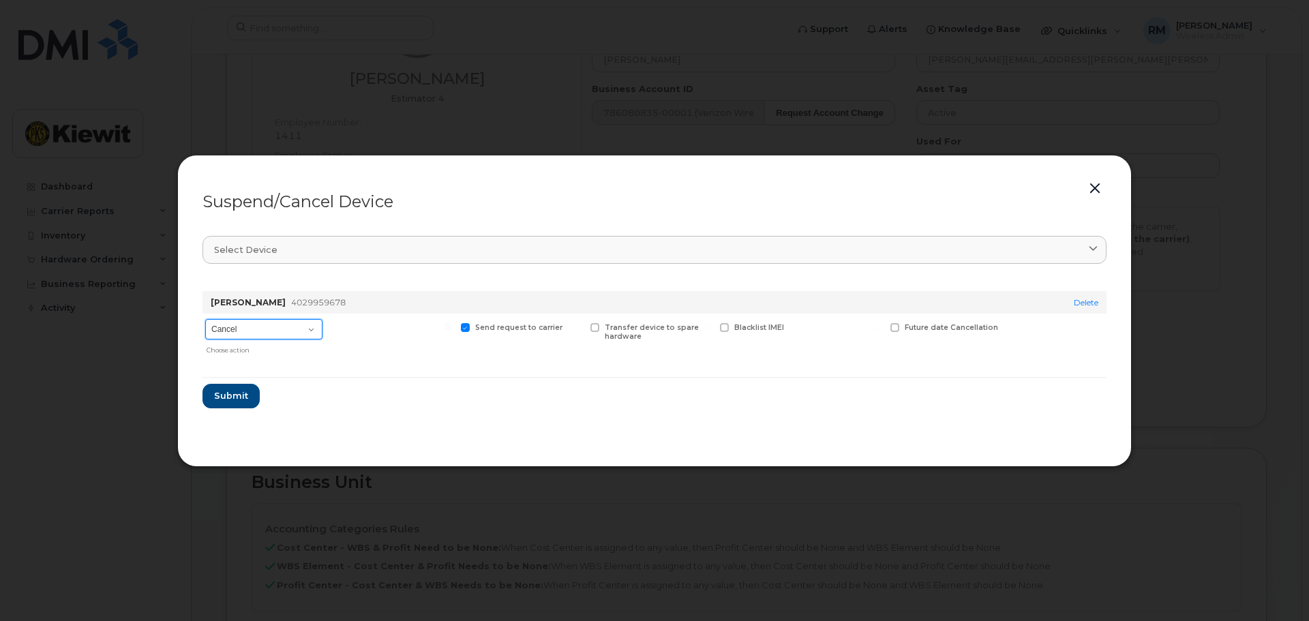
click at [318, 328] on select "Cancel Suspend - Reduced Rate Suspend - Full Rate Suspend - Lost Device/Stolen …" at bounding box center [263, 329] width 117 height 20
select select "[object Object]"
click at [205, 319] on select "Cancel Suspend - Reduced Rate Suspend - Full Rate Suspend - Lost Device/Stolen …" at bounding box center [263, 329] width 117 height 20
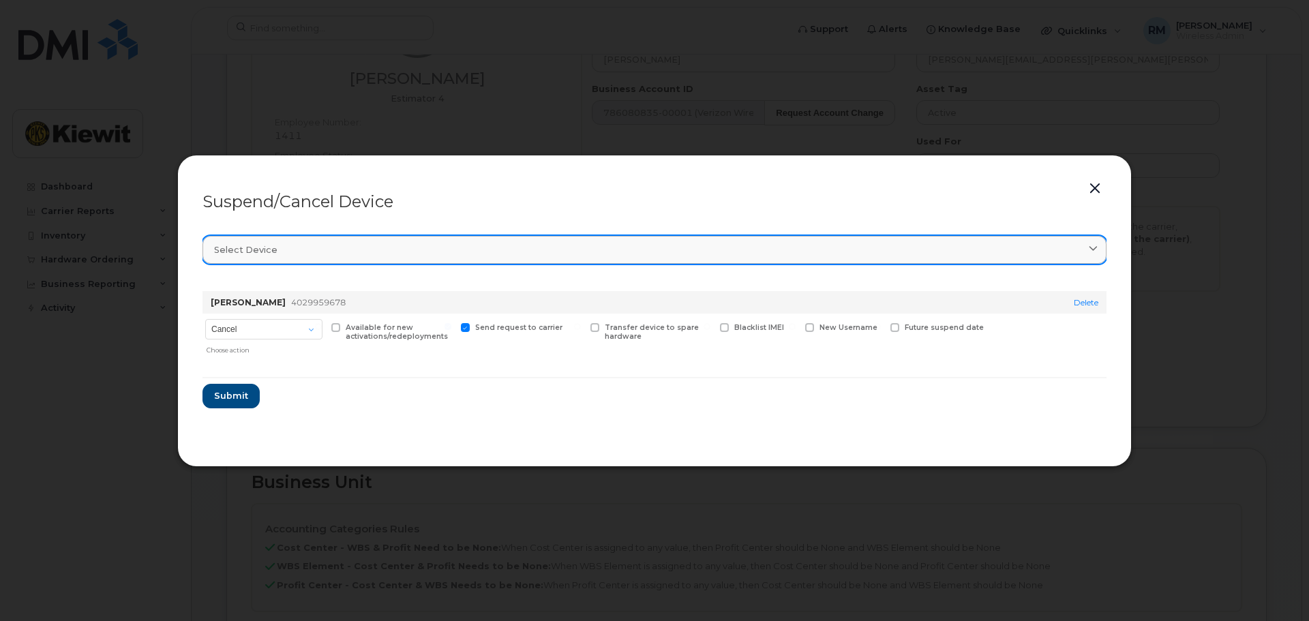
click at [258, 254] on span "Select device" at bounding box center [245, 249] width 63 height 13
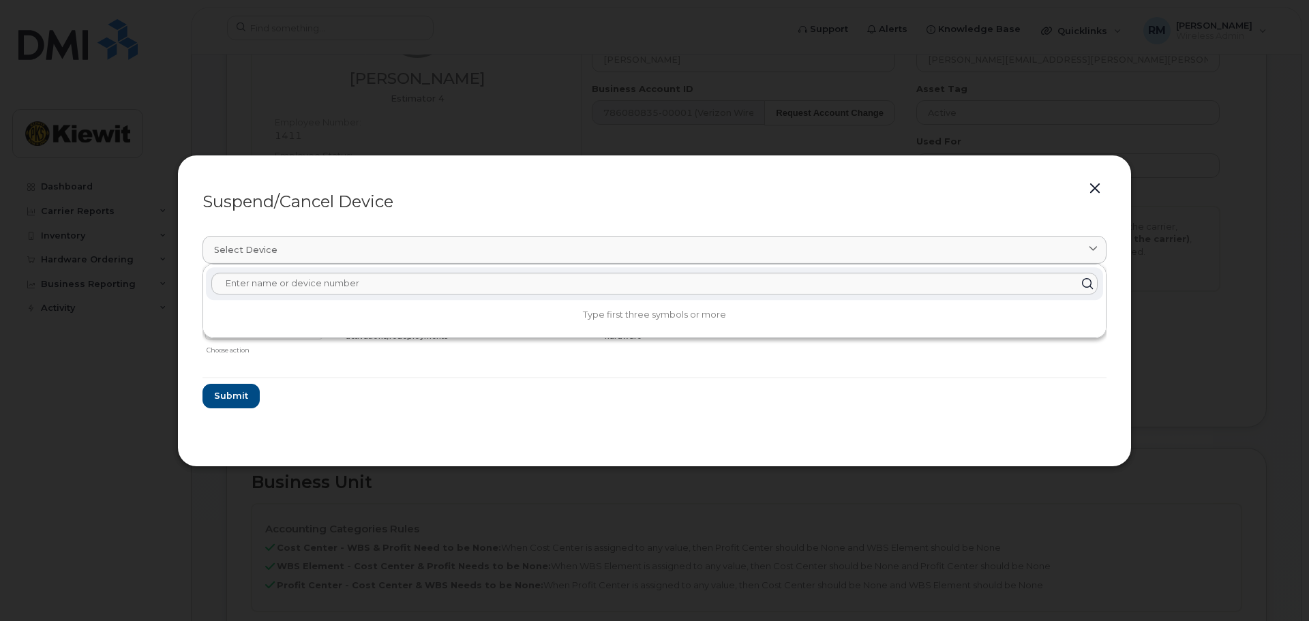
click at [431, 373] on form "John Wiggs 4029959678 Delete Cancel Suspend - Reduced Rate Suspend - Full Rate …" at bounding box center [654, 344] width 904 height 128
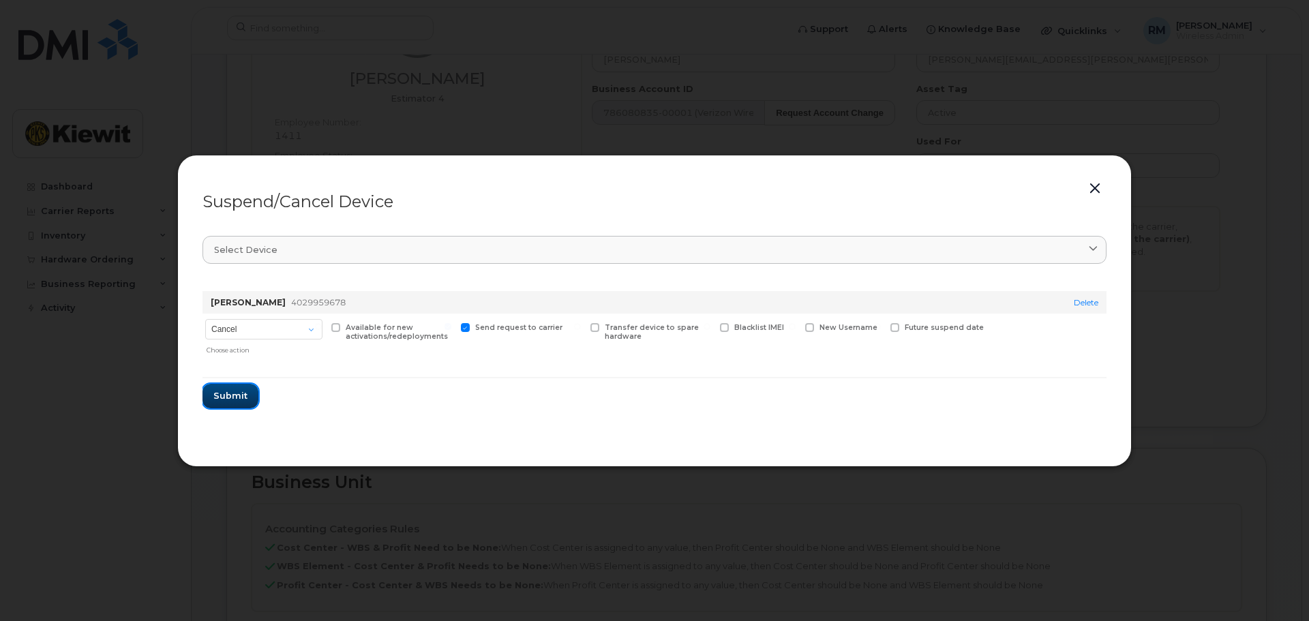
click at [245, 400] on span "Submit" at bounding box center [230, 395] width 34 height 13
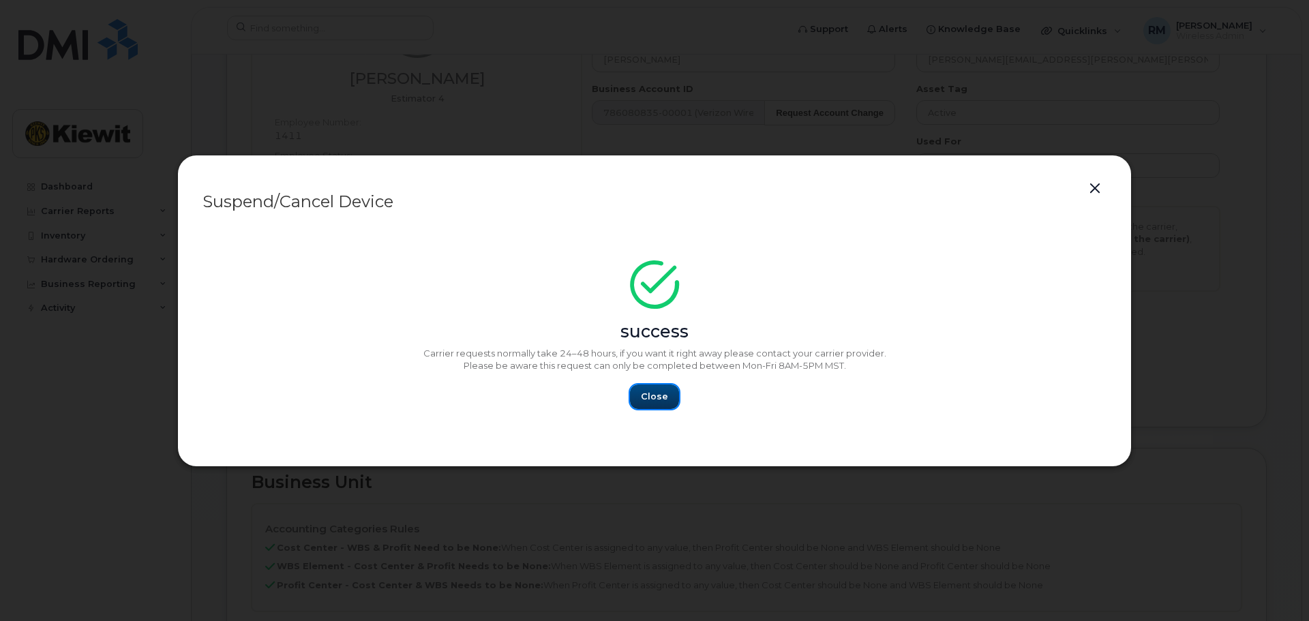
click at [659, 397] on span "Close" at bounding box center [654, 396] width 27 height 13
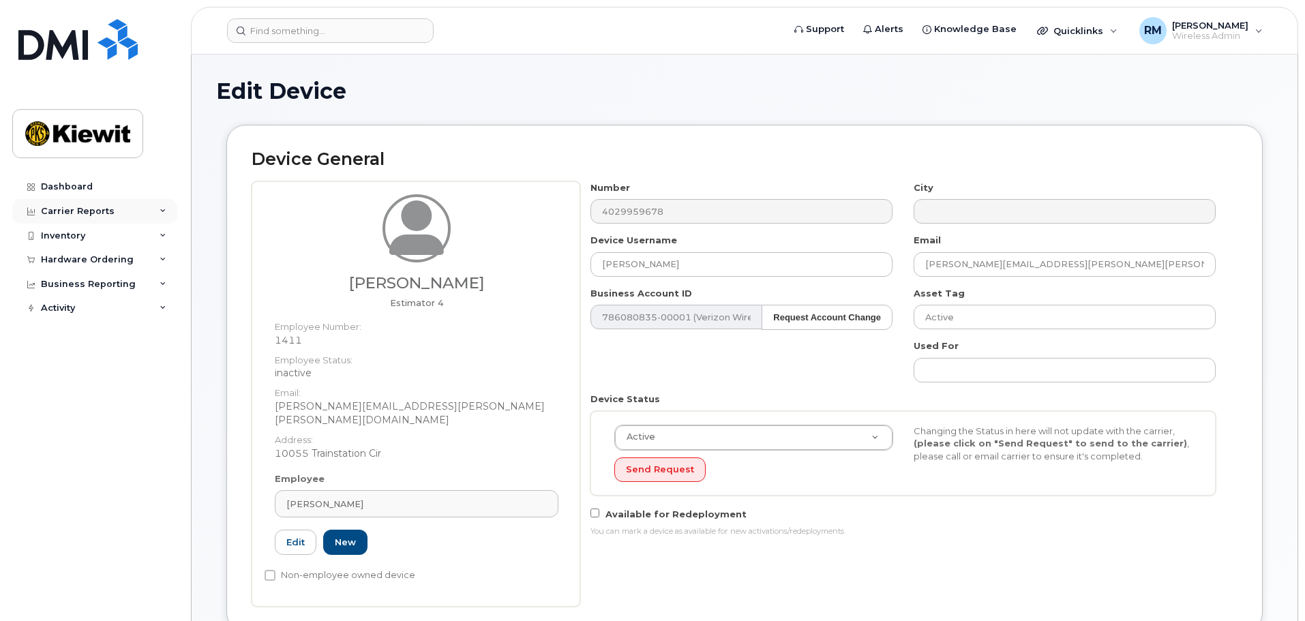
click at [82, 217] on div "Carrier Reports" at bounding box center [94, 211] width 165 height 25
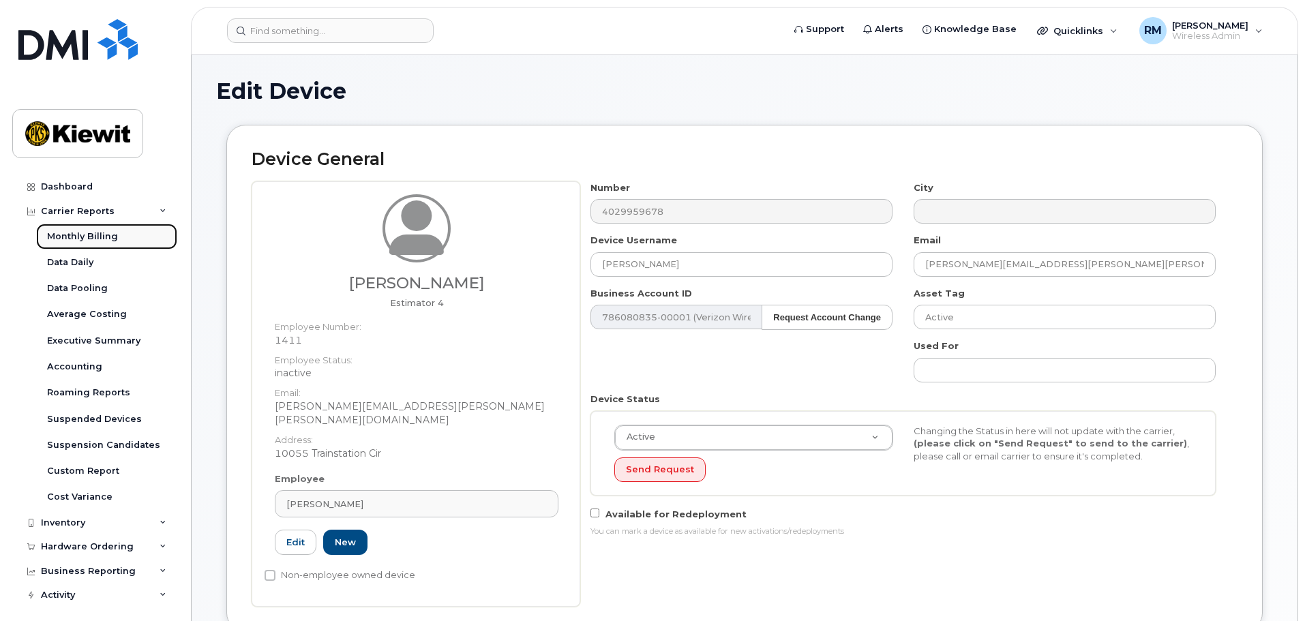
click at [80, 234] on div "Monthly Billing" at bounding box center [82, 236] width 71 height 12
click at [83, 212] on div "Carrier Reports" at bounding box center [78, 211] width 74 height 11
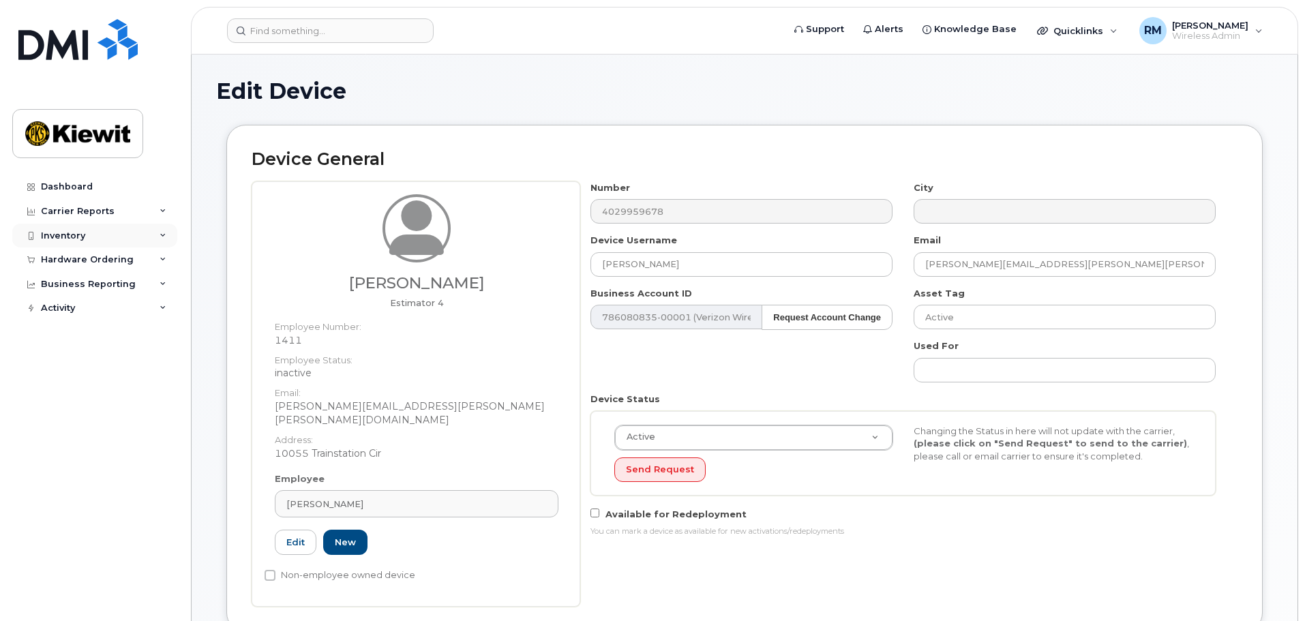
click at [86, 245] on div "Inventory" at bounding box center [94, 236] width 165 height 25
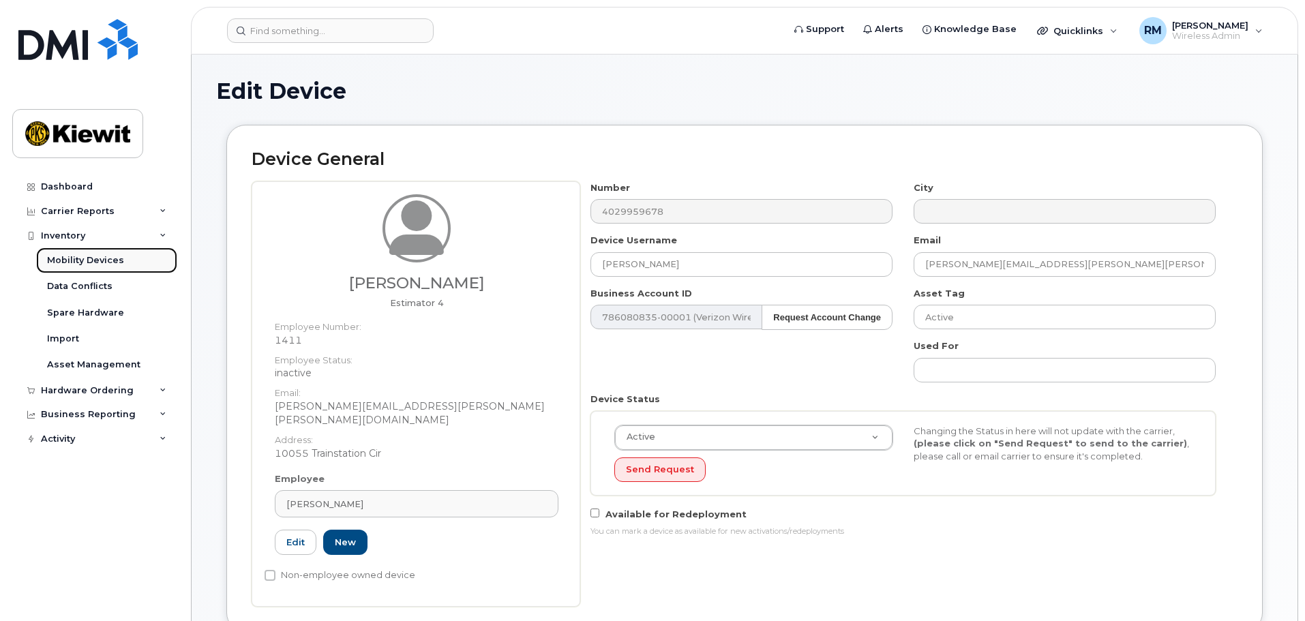
click at [91, 264] on div "Mobility Devices" at bounding box center [85, 260] width 77 height 12
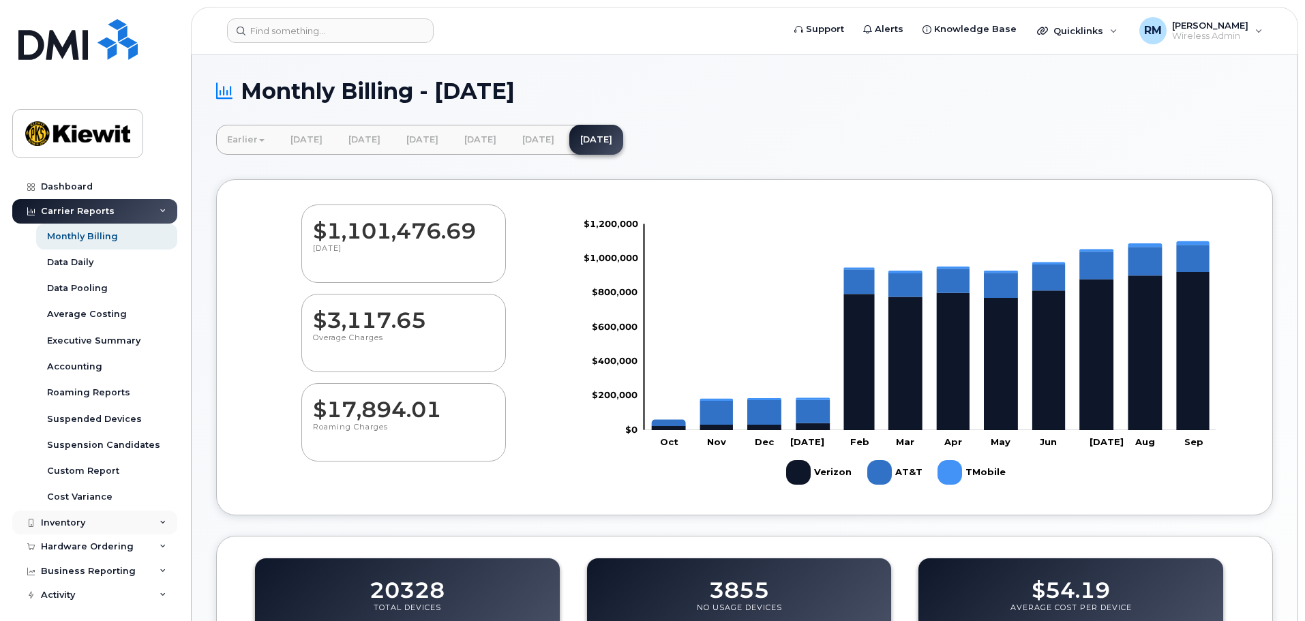
click at [91, 521] on div "Inventory" at bounding box center [94, 522] width 165 height 25
click at [79, 548] on div "Mobility Devices" at bounding box center [85, 547] width 77 height 12
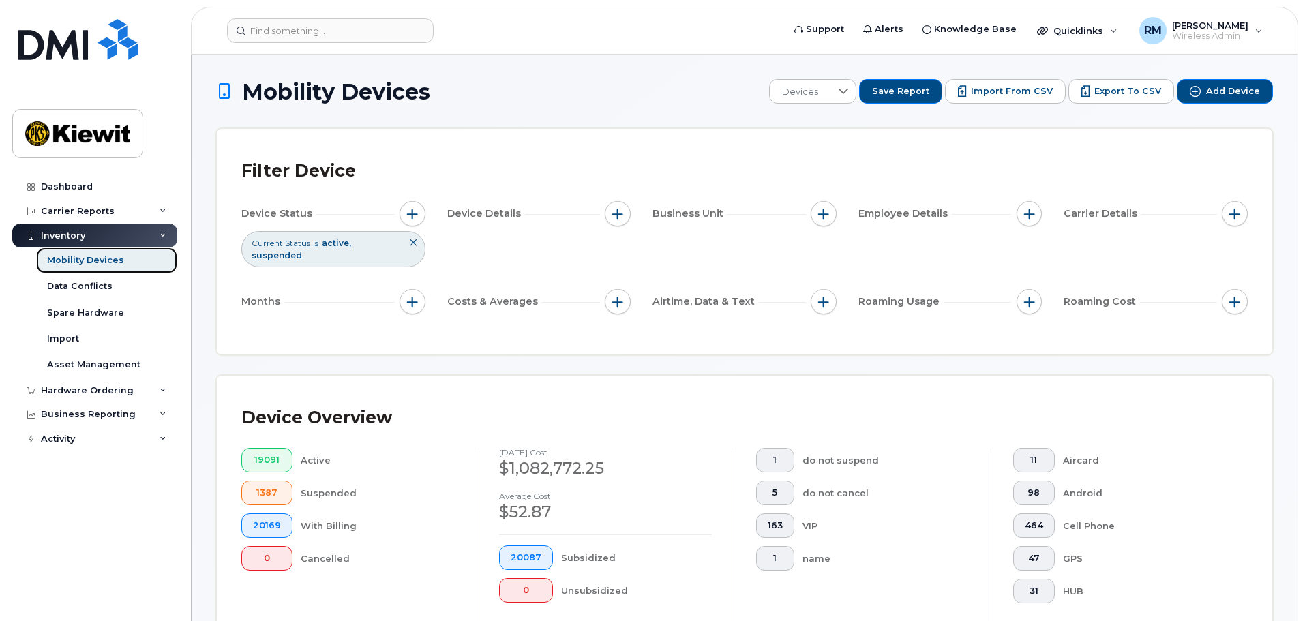
drag, startPoint x: 97, startPoint y: 262, endPoint x: 334, endPoint y: 290, distance: 238.1
click at [98, 262] on div "Mobility Devices" at bounding box center [85, 260] width 77 height 12
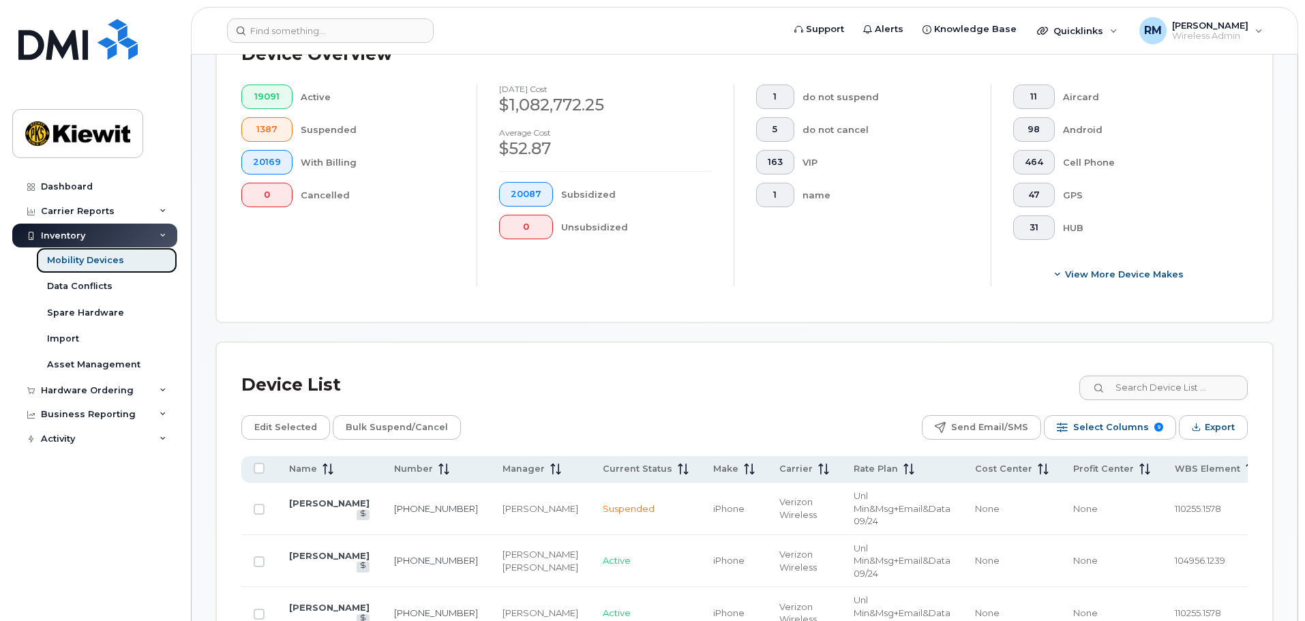
scroll to position [409, 0]
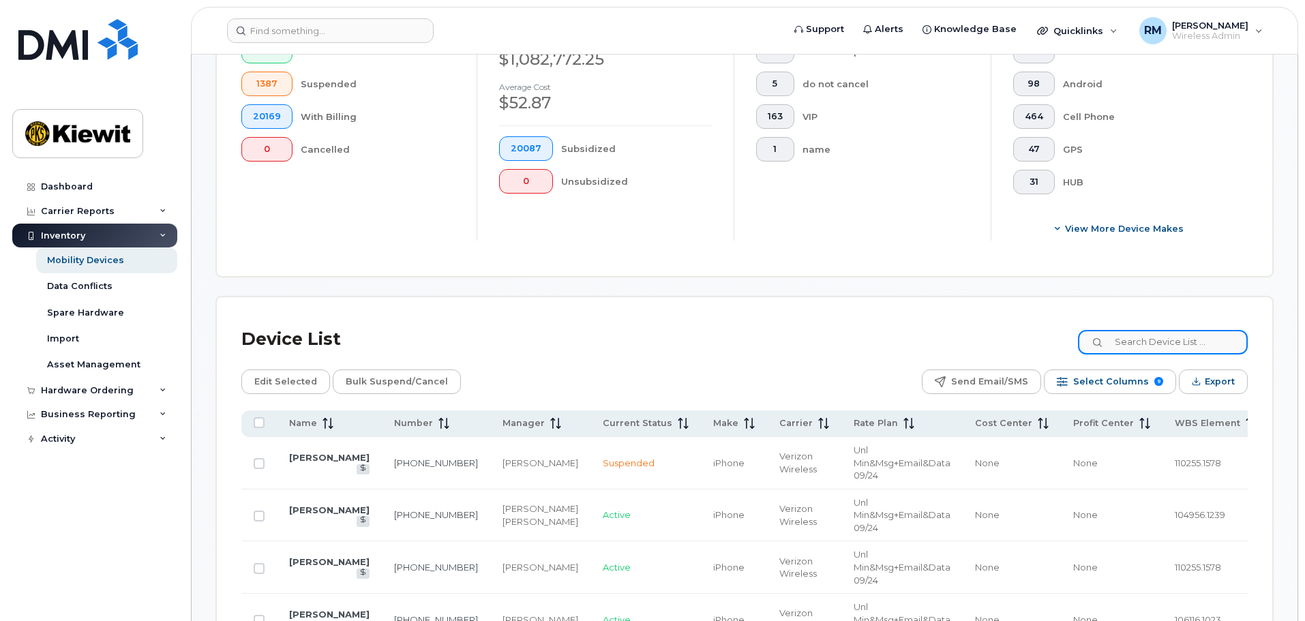
click at [1203, 333] on input at bounding box center [1163, 342] width 170 height 25
type input "110215"
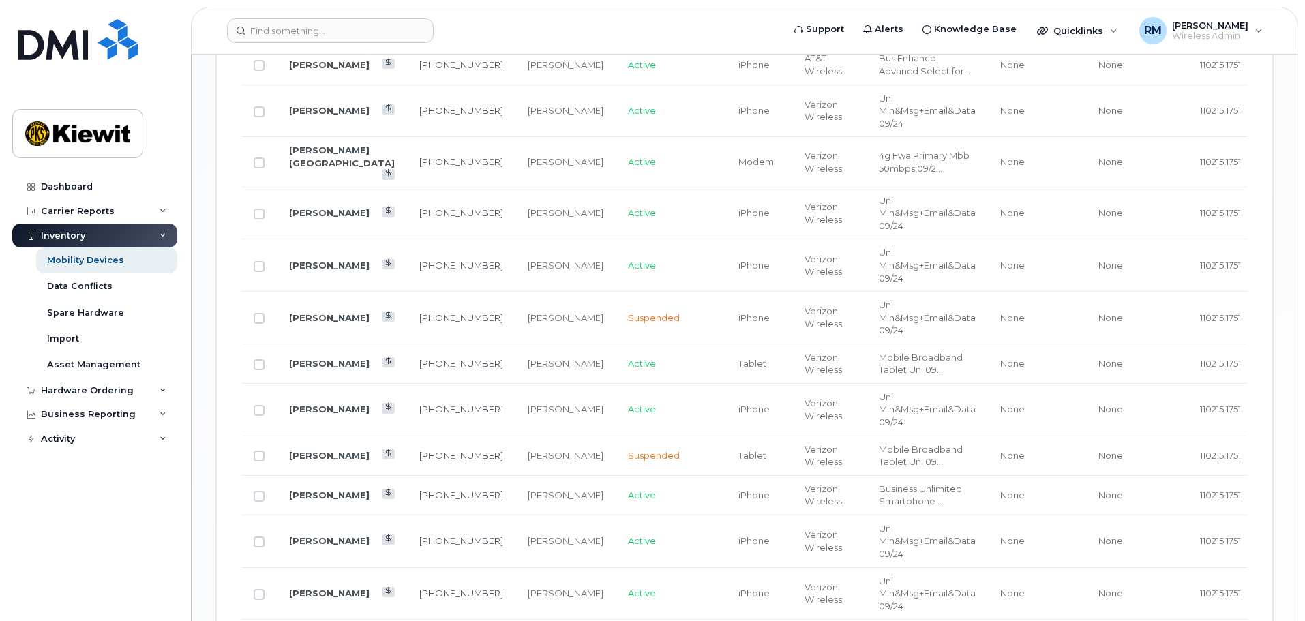
scroll to position [2045, 0]
click at [323, 535] on link "John Wiggs" at bounding box center [329, 539] width 80 height 11
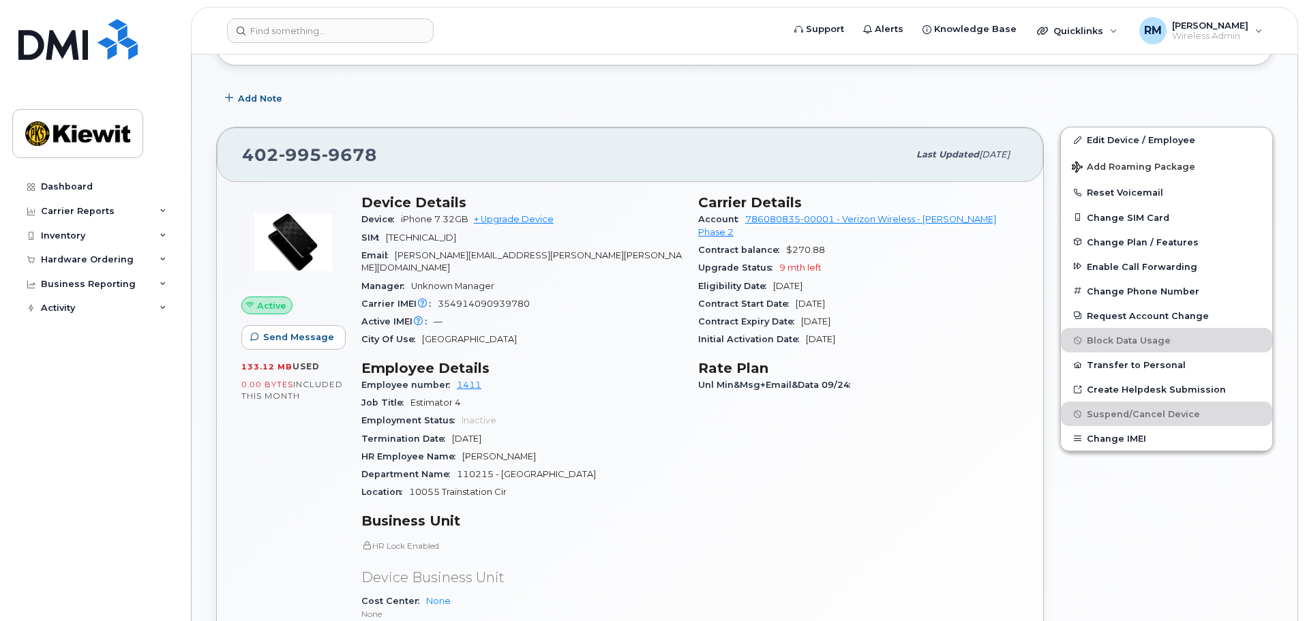
scroll to position [204, 0]
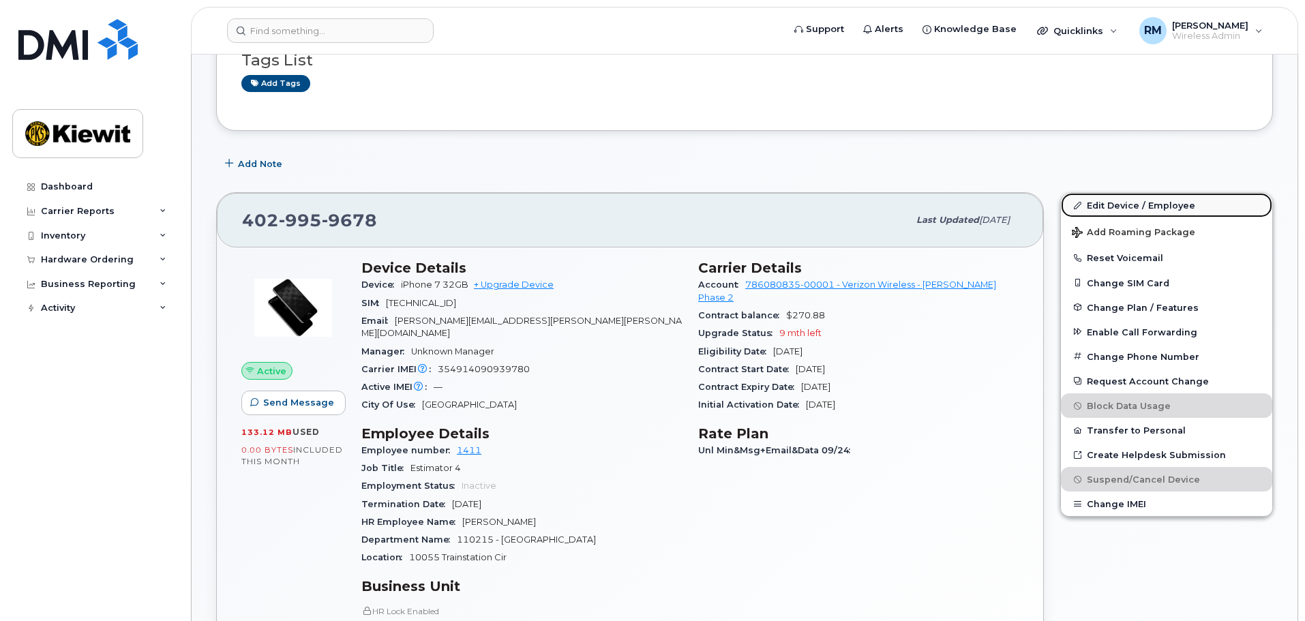
click at [1107, 207] on link "Edit Device / Employee" at bounding box center [1166, 205] width 211 height 25
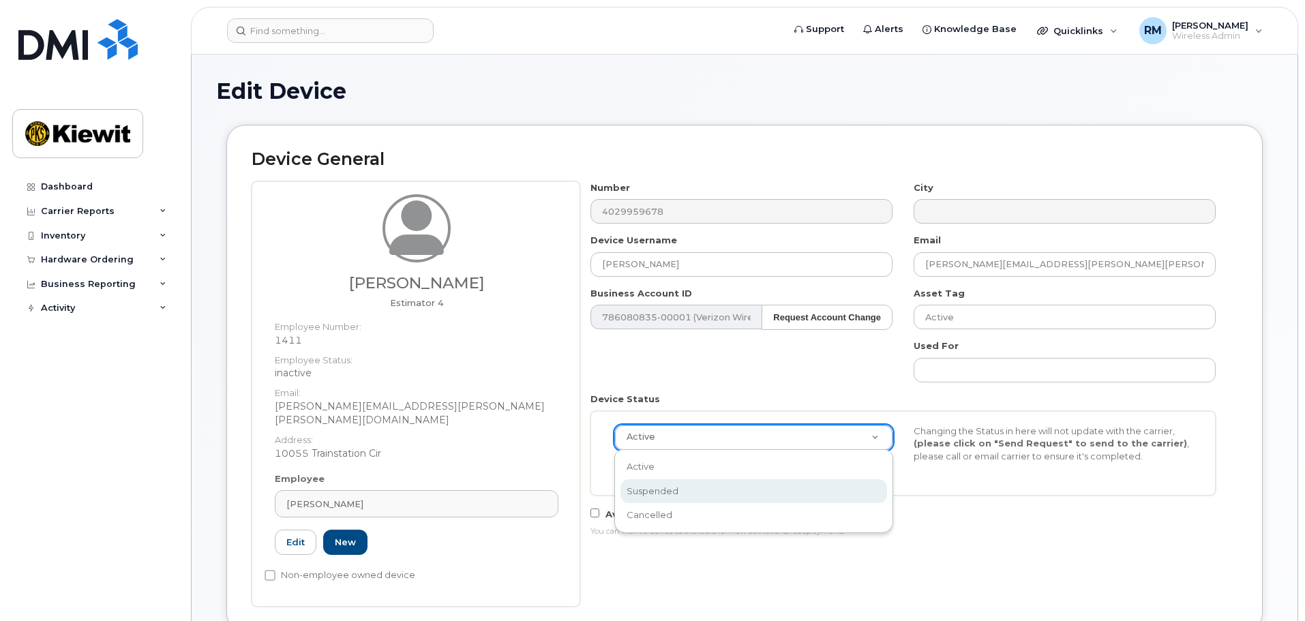
select select "suspended"
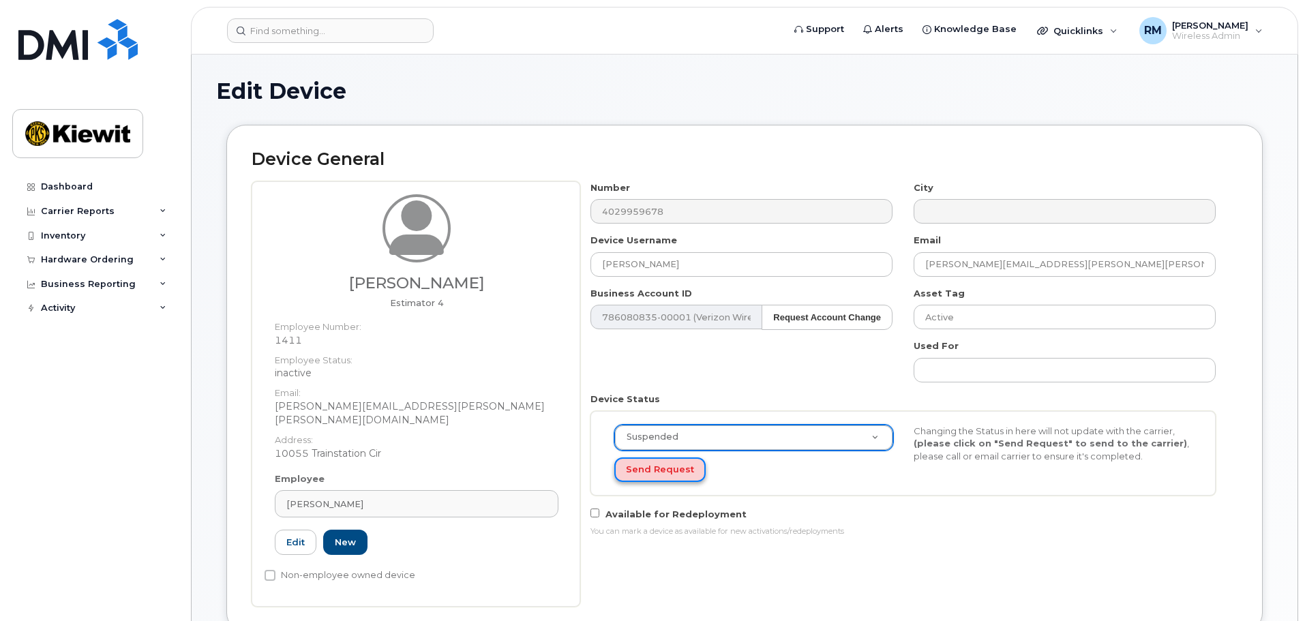
click at [679, 470] on button "Send Request" at bounding box center [659, 469] width 91 height 25
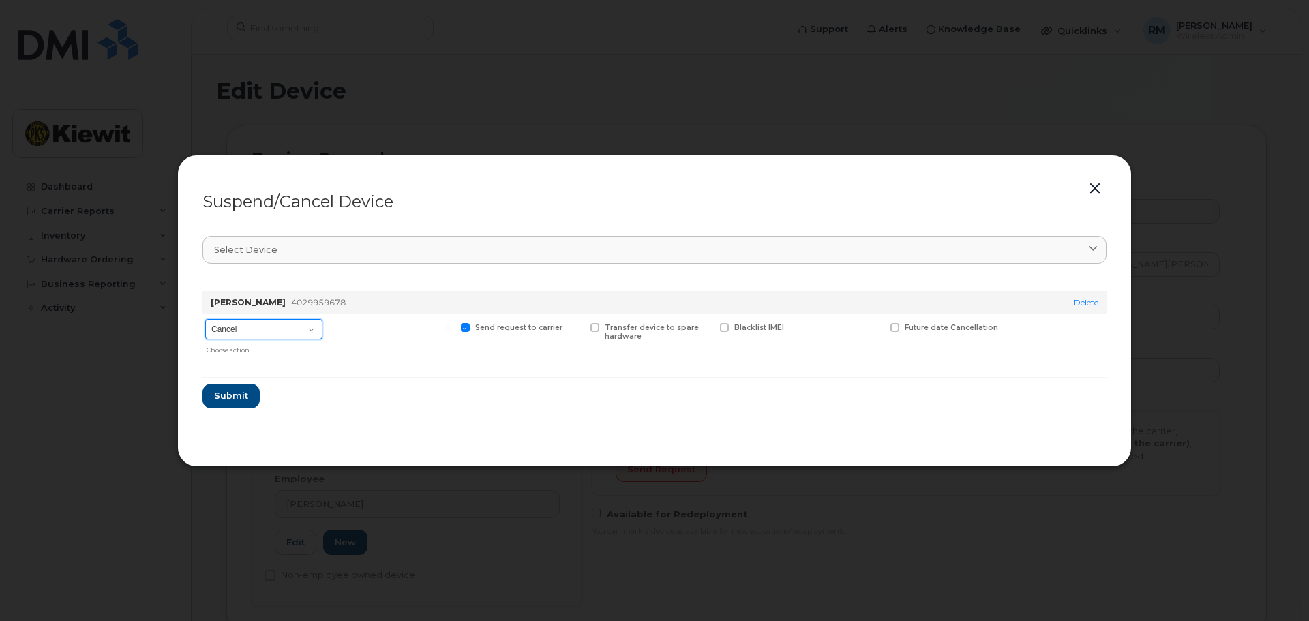
click at [259, 326] on select "Cancel Suspend - Reduced Rate Suspend - Full Rate Suspend - Lost Device/Stolen …" at bounding box center [263, 329] width 117 height 20
select select "[object Object]"
click at [205, 319] on select "Cancel Suspend - Reduced Rate Suspend - Full Rate Suspend - Lost Device/Stolen …" at bounding box center [263, 329] width 117 height 20
click at [238, 399] on span "Submit" at bounding box center [230, 395] width 34 height 13
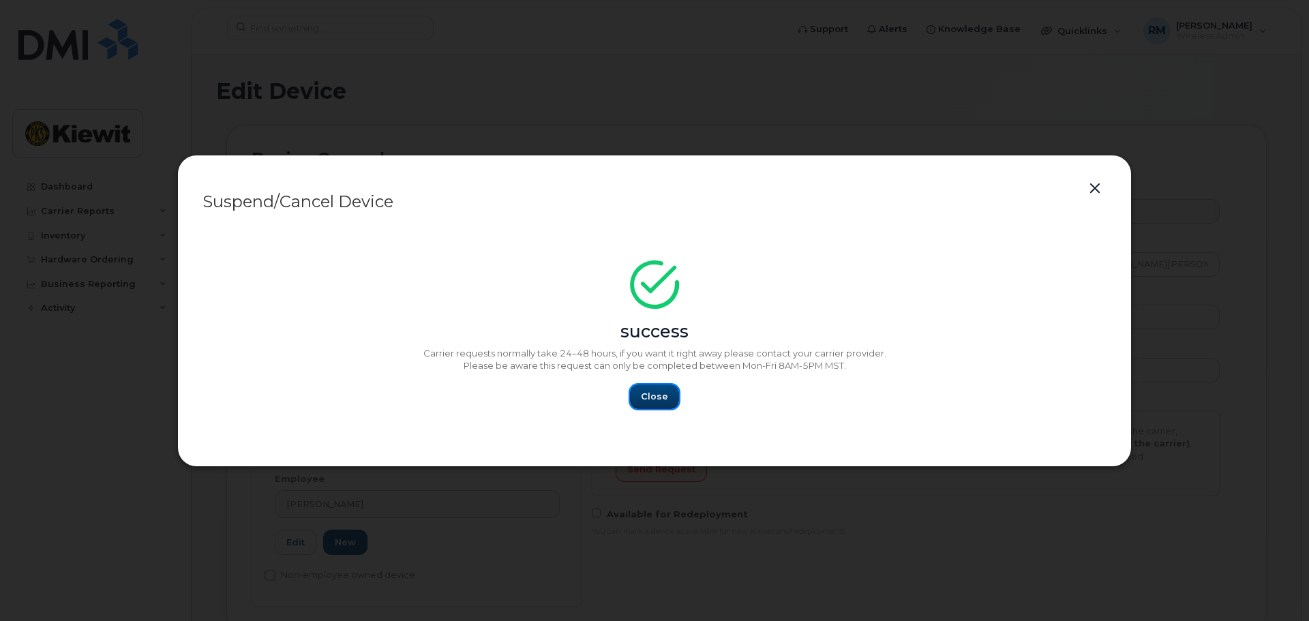
click at [667, 406] on button "Close" at bounding box center [654, 396] width 49 height 25
click at [660, 401] on span "Close" at bounding box center [654, 396] width 27 height 13
